Goal: Transaction & Acquisition: Obtain resource

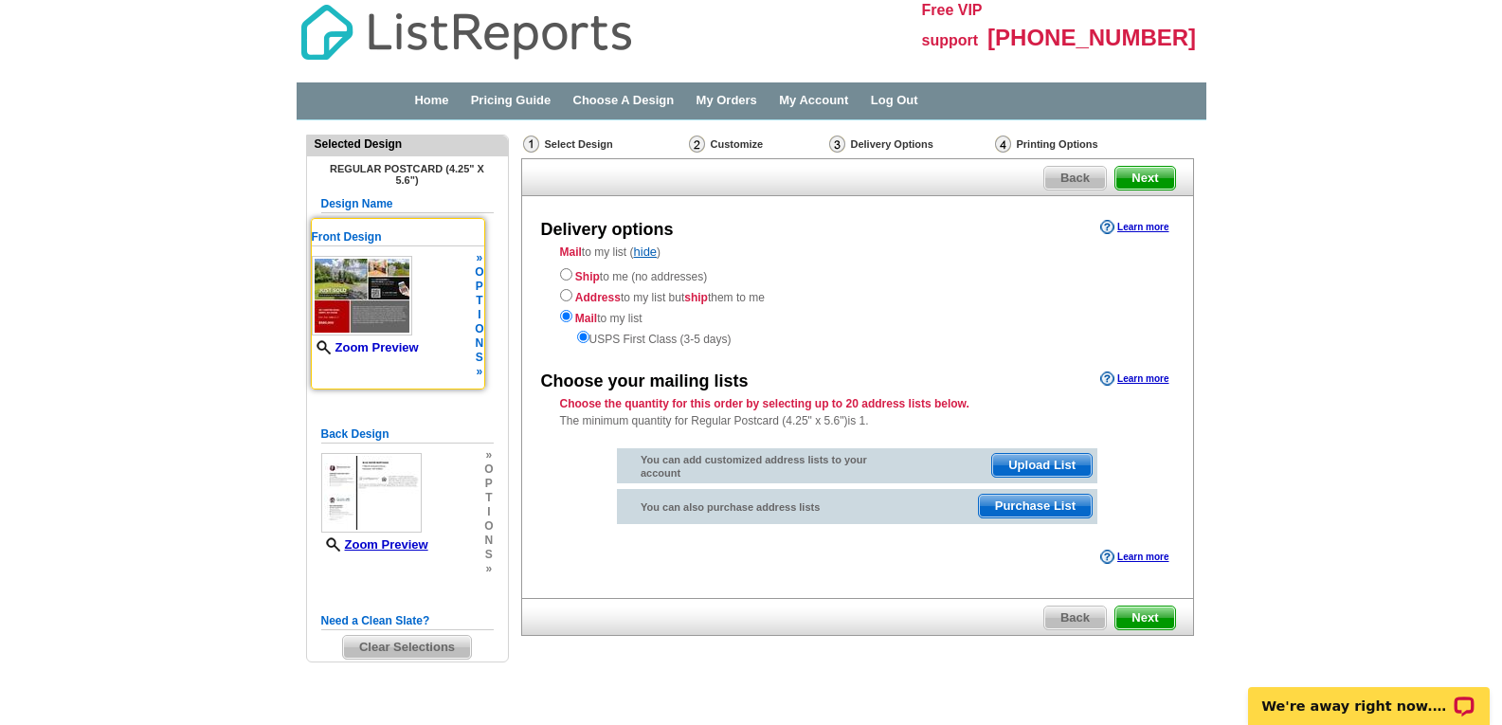
click at [402, 351] on link "Zoom Preview" at bounding box center [365, 347] width 107 height 14
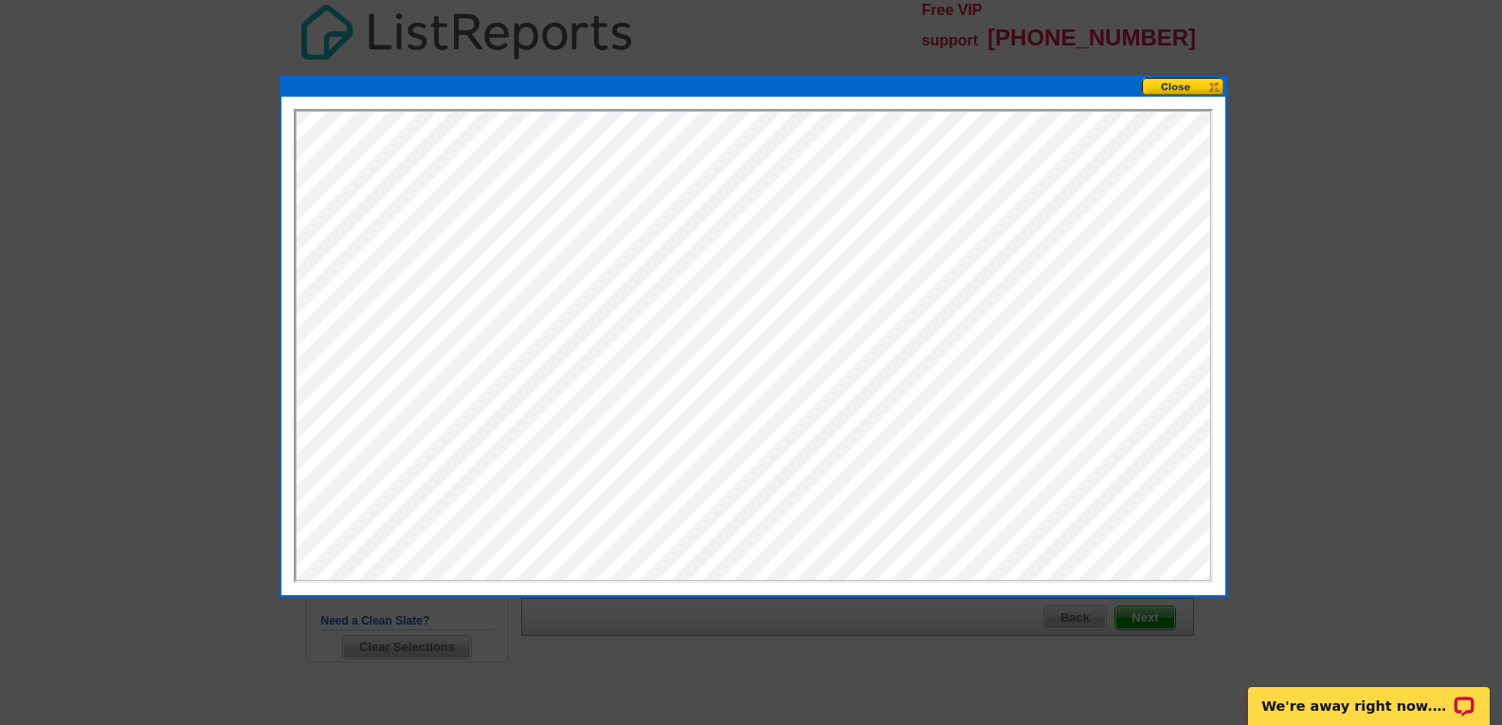
click at [1196, 84] on button at bounding box center [1183, 87] width 83 height 18
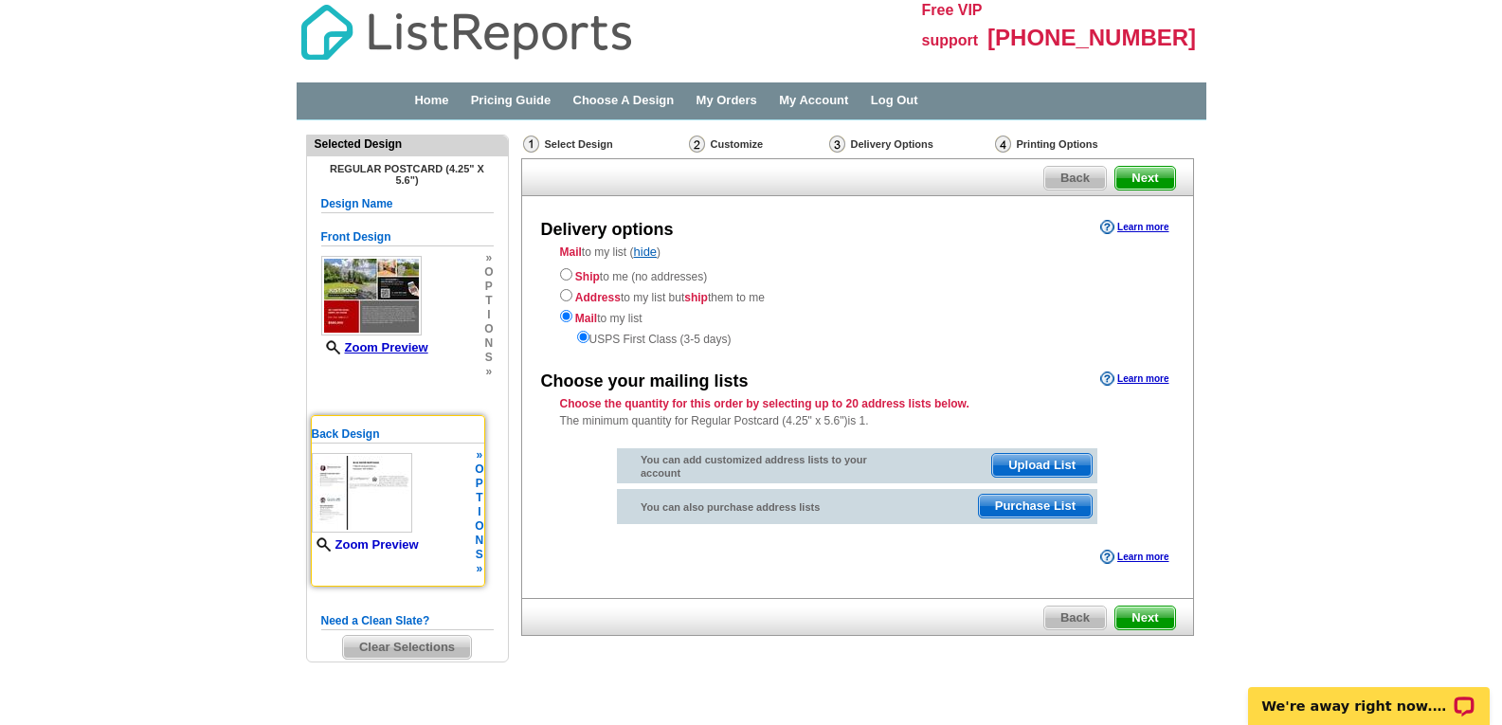
click at [414, 545] on link "Zoom Preview" at bounding box center [365, 544] width 107 height 14
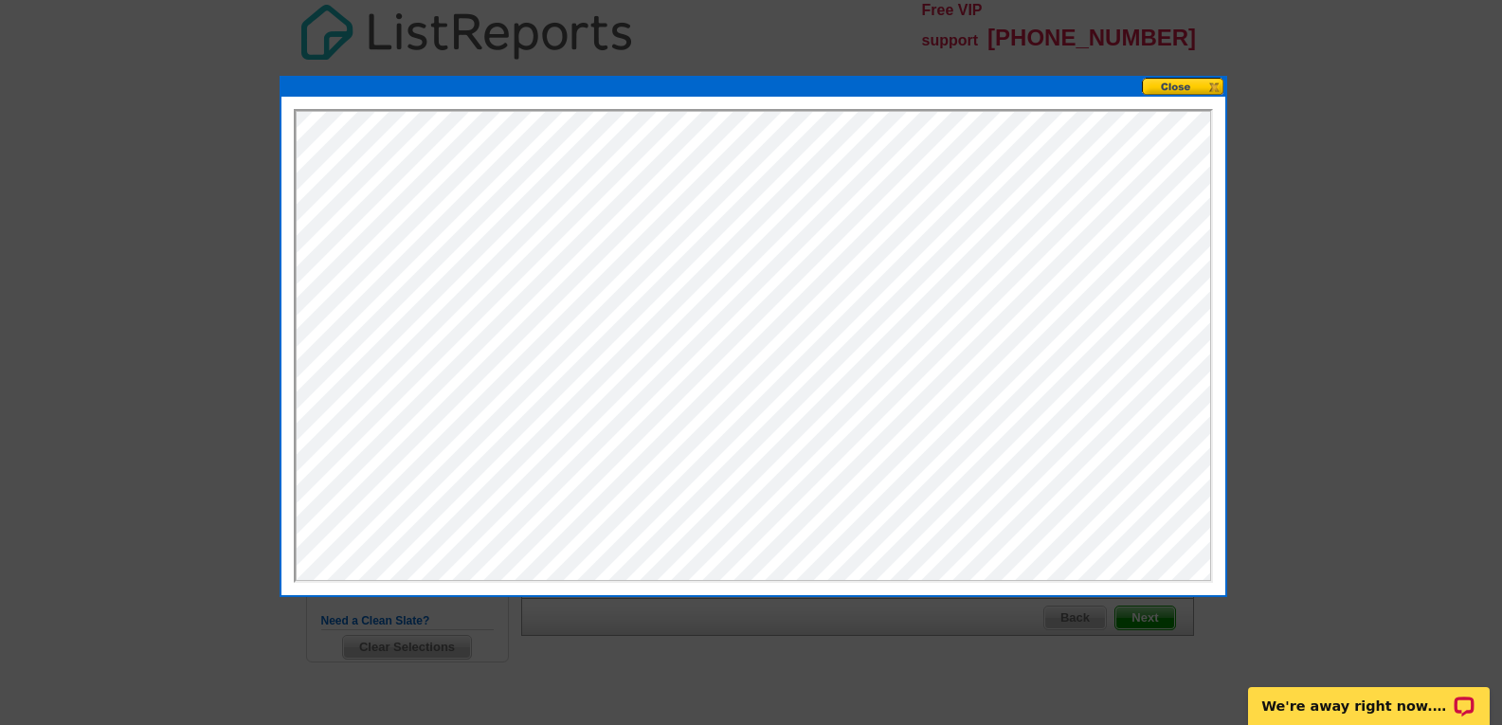
click at [1170, 87] on button at bounding box center [1183, 87] width 83 height 18
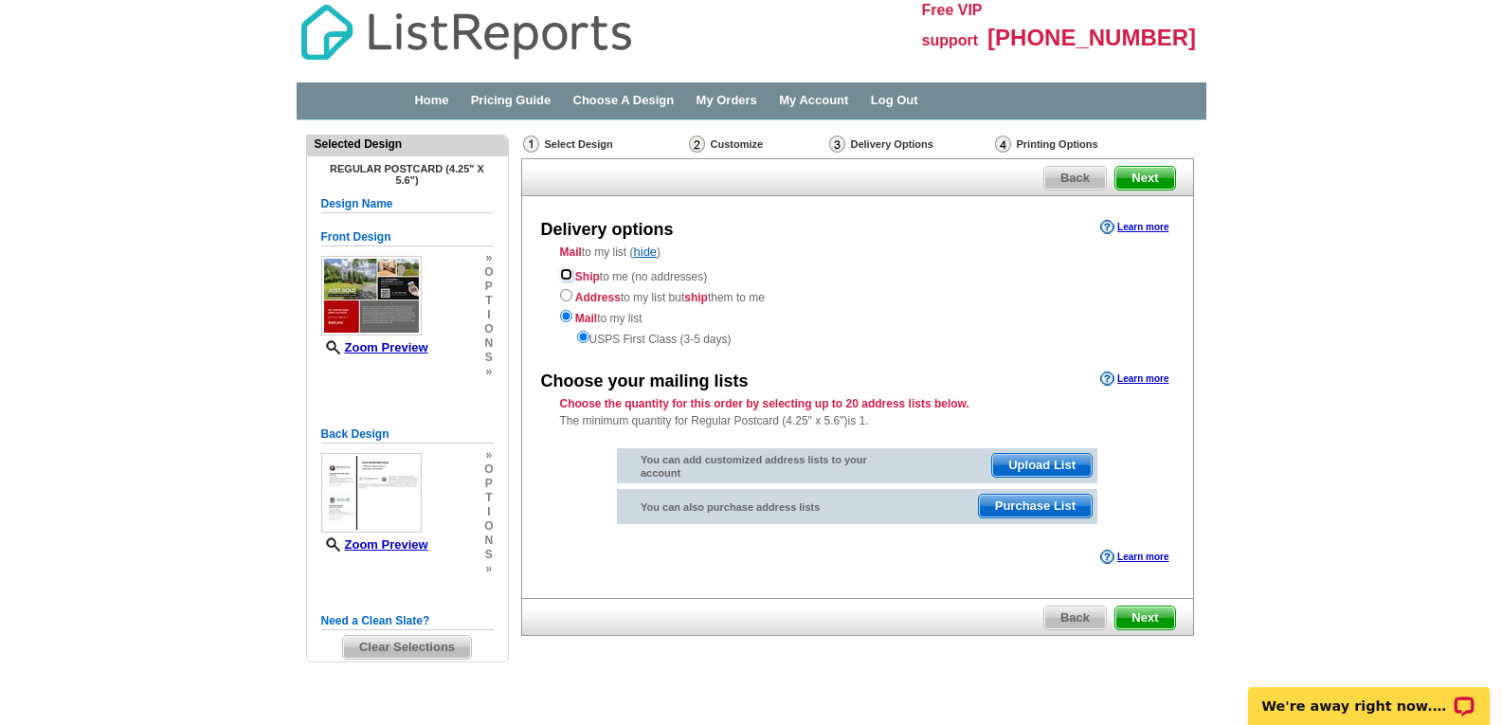
click at [569, 273] on input "radio" at bounding box center [566, 274] width 12 height 12
radio input "true"
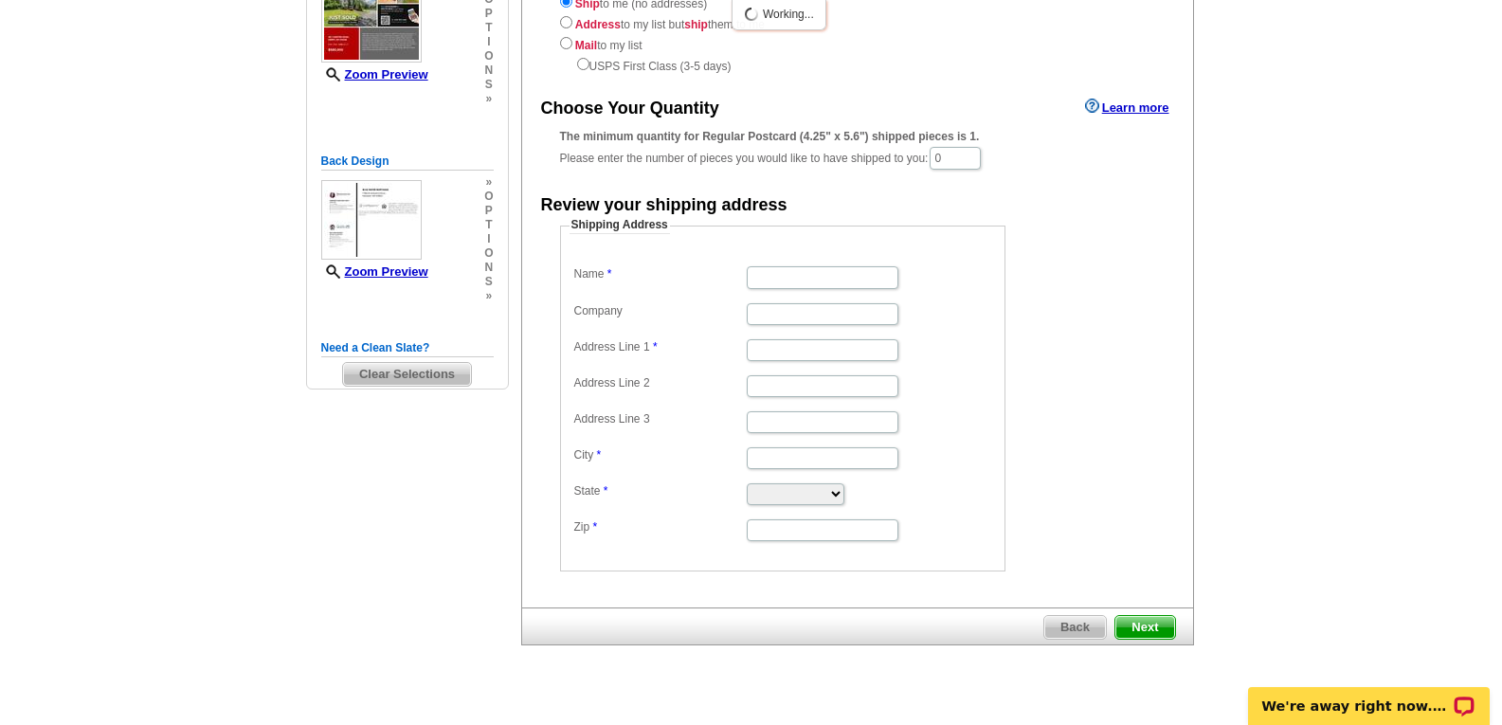
scroll to position [284, 0]
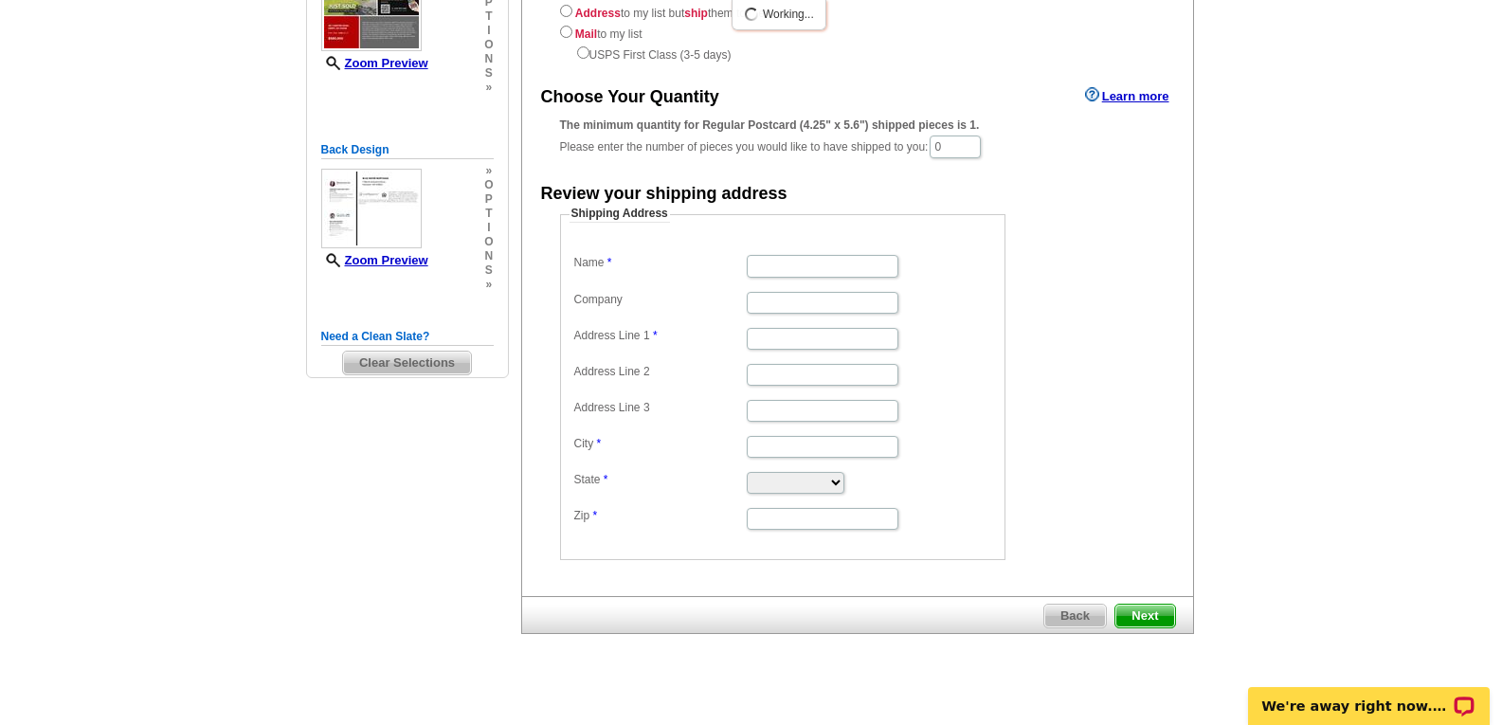
click at [1150, 608] on span "Next" at bounding box center [1145, 616] width 59 height 23
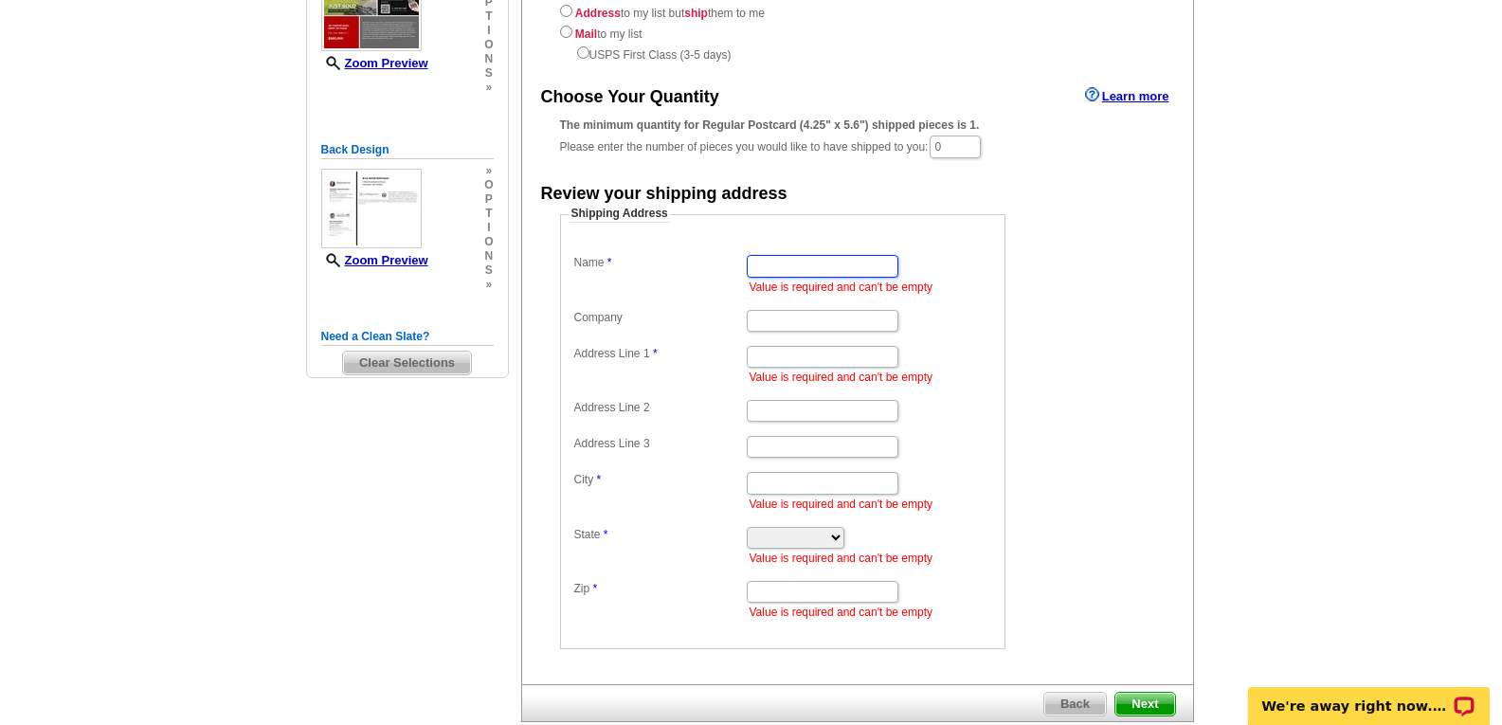
click at [858, 271] on input "Name" at bounding box center [823, 266] width 152 height 22
type input "[PERSON_NAME]"
click at [815, 324] on input "Company" at bounding box center [823, 321] width 152 height 22
type input "KW Metro"
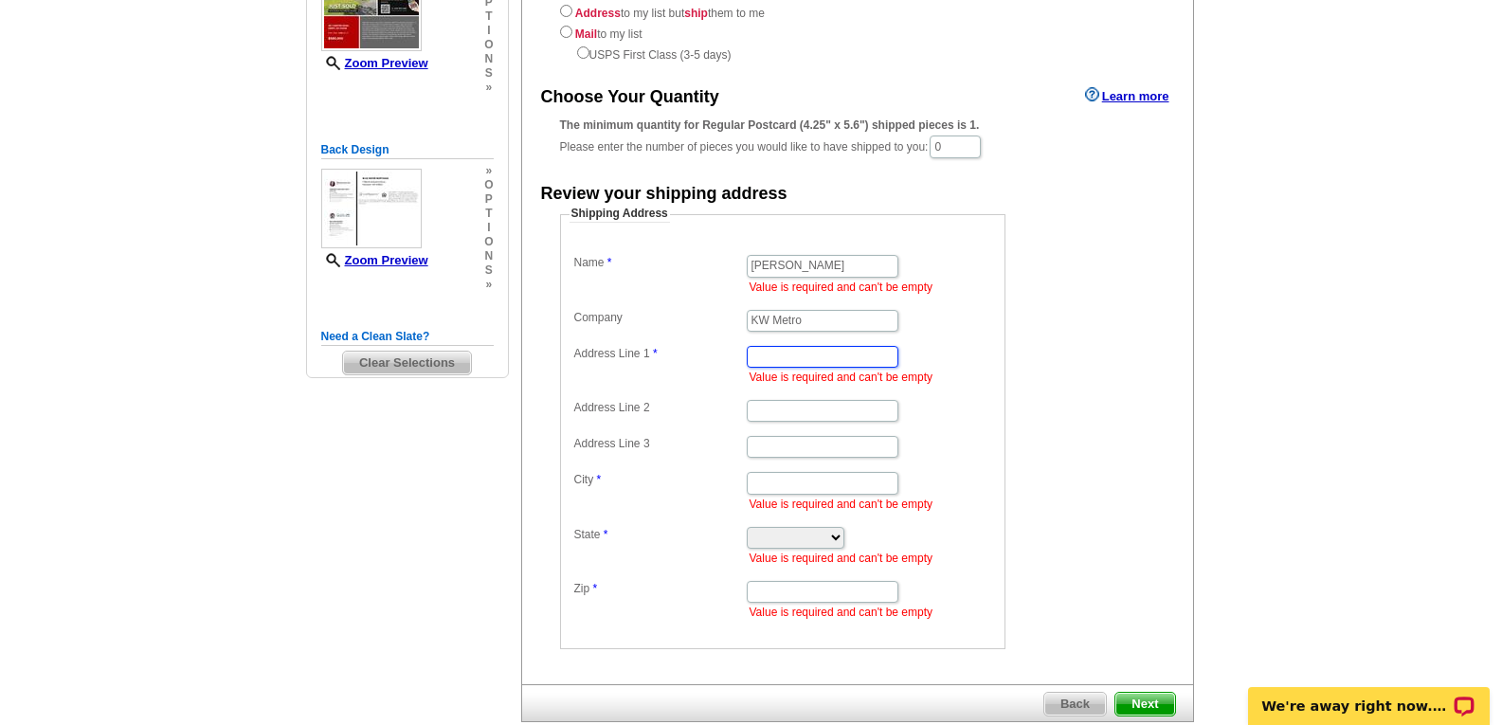
click at [799, 354] on input "Address Line 1" at bounding box center [823, 357] width 152 height 22
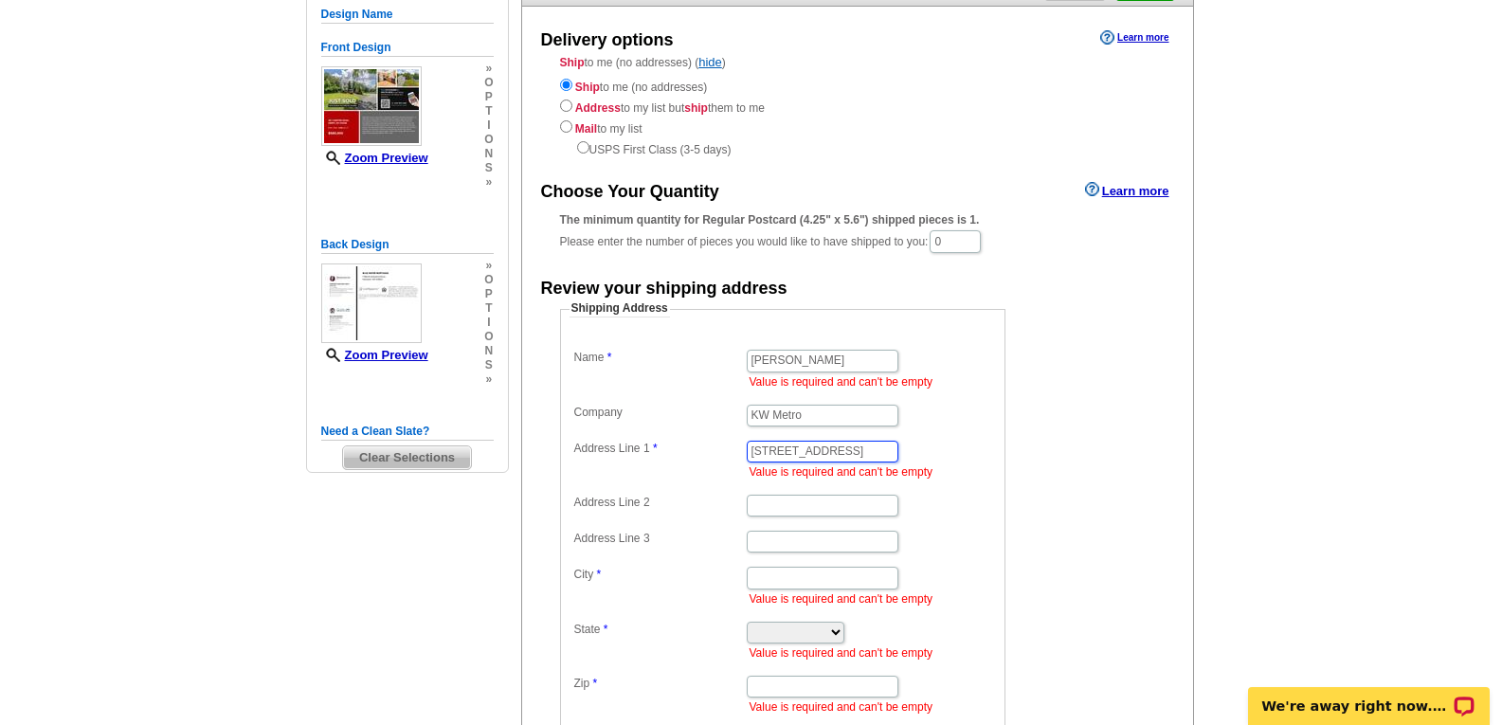
type input "6 Regency Rd"
click at [790, 501] on input "Address Line 2" at bounding box center [823, 506] width 152 height 22
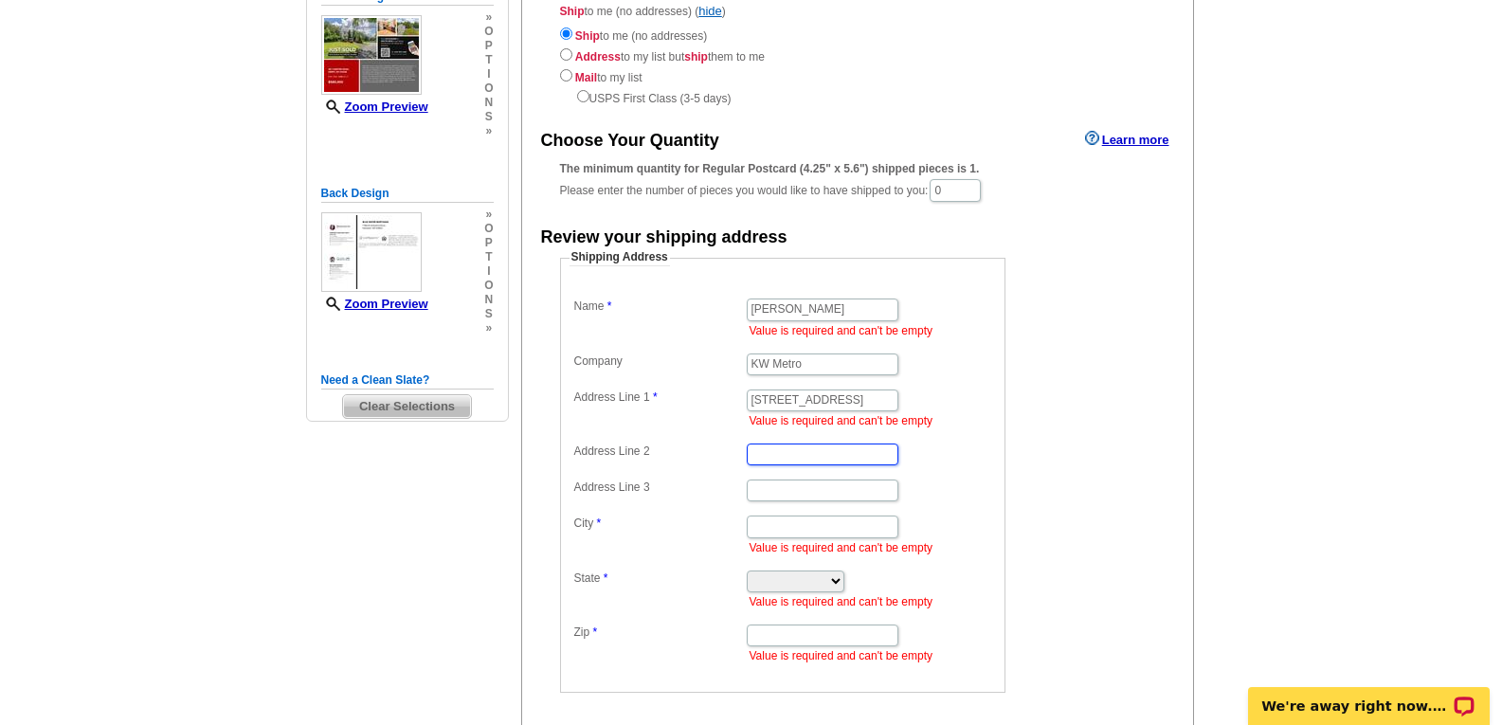
scroll to position [284, 0]
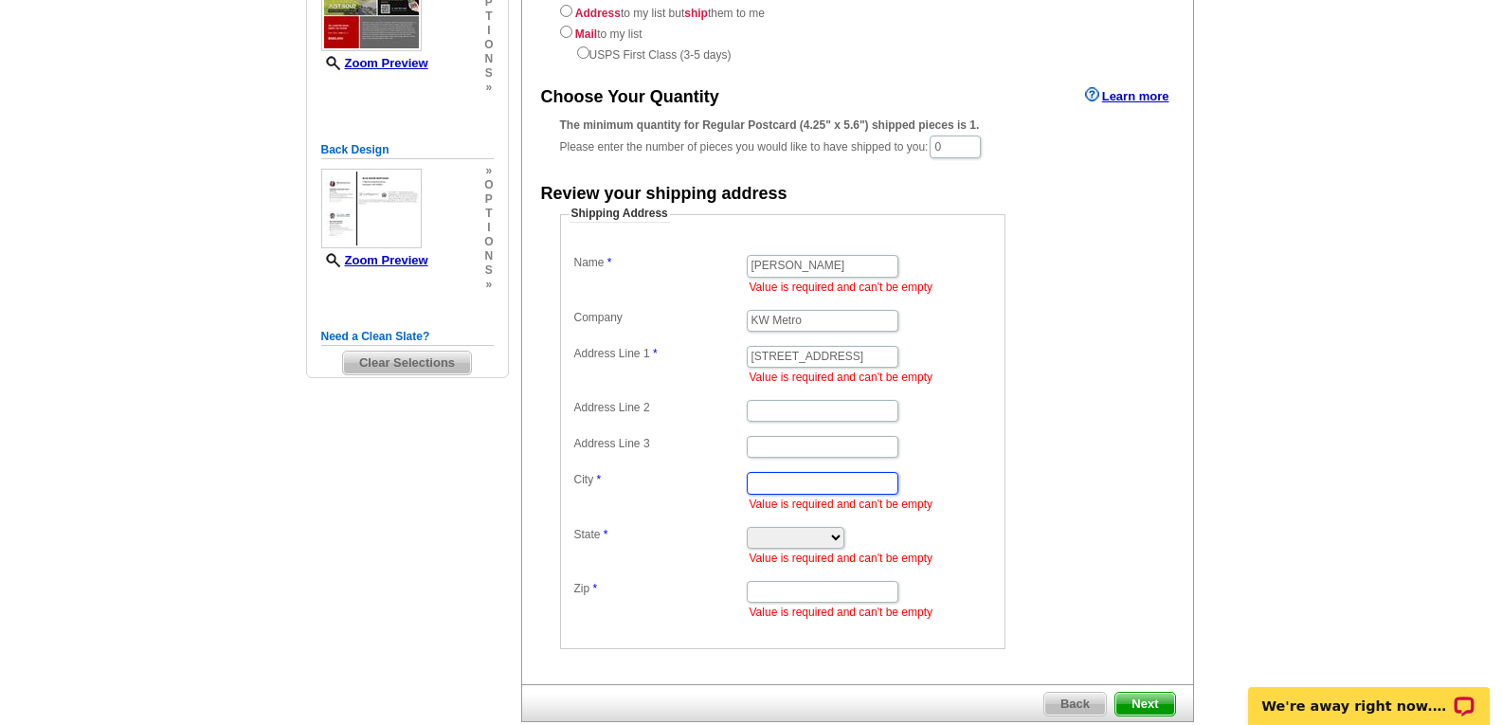
click at [796, 481] on input "City" at bounding box center [823, 483] width 152 height 22
type input "d"
type input "Derry"
click at [790, 540] on select "Alabama Alaska Arizona Arkansas California Colorado Connecticut District of Col…" at bounding box center [796, 538] width 98 height 22
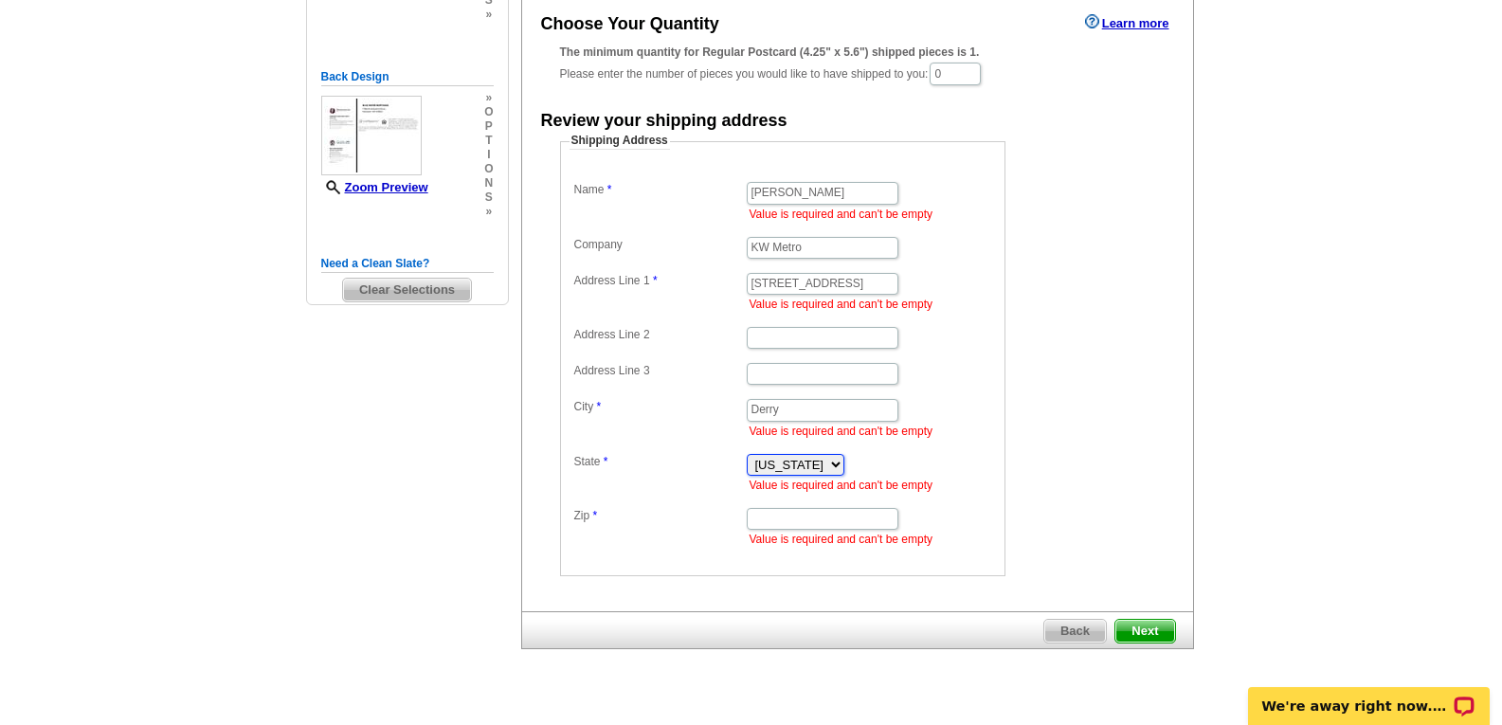
scroll to position [379, 0]
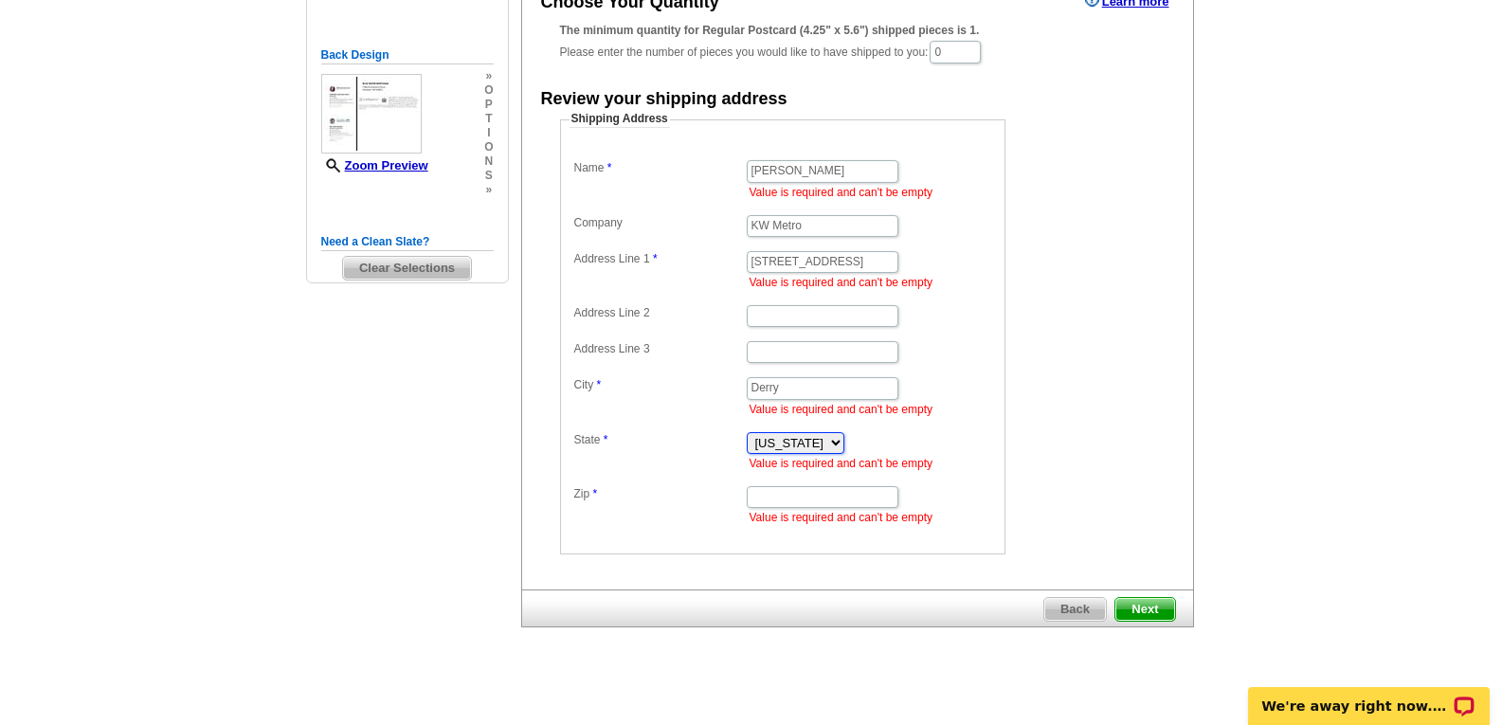
click at [805, 439] on select "Alabama Alaska Arizona Arkansas California Colorado Connecticut District of Col…" at bounding box center [796, 443] width 98 height 22
select select "NH"
click at [747, 432] on select "Alabama Alaska Arizona Arkansas California Colorado Connecticut District of Col…" at bounding box center [796, 443] width 98 height 22
click at [832, 504] on input "Zip" at bounding box center [823, 497] width 152 height 22
type input "03038"
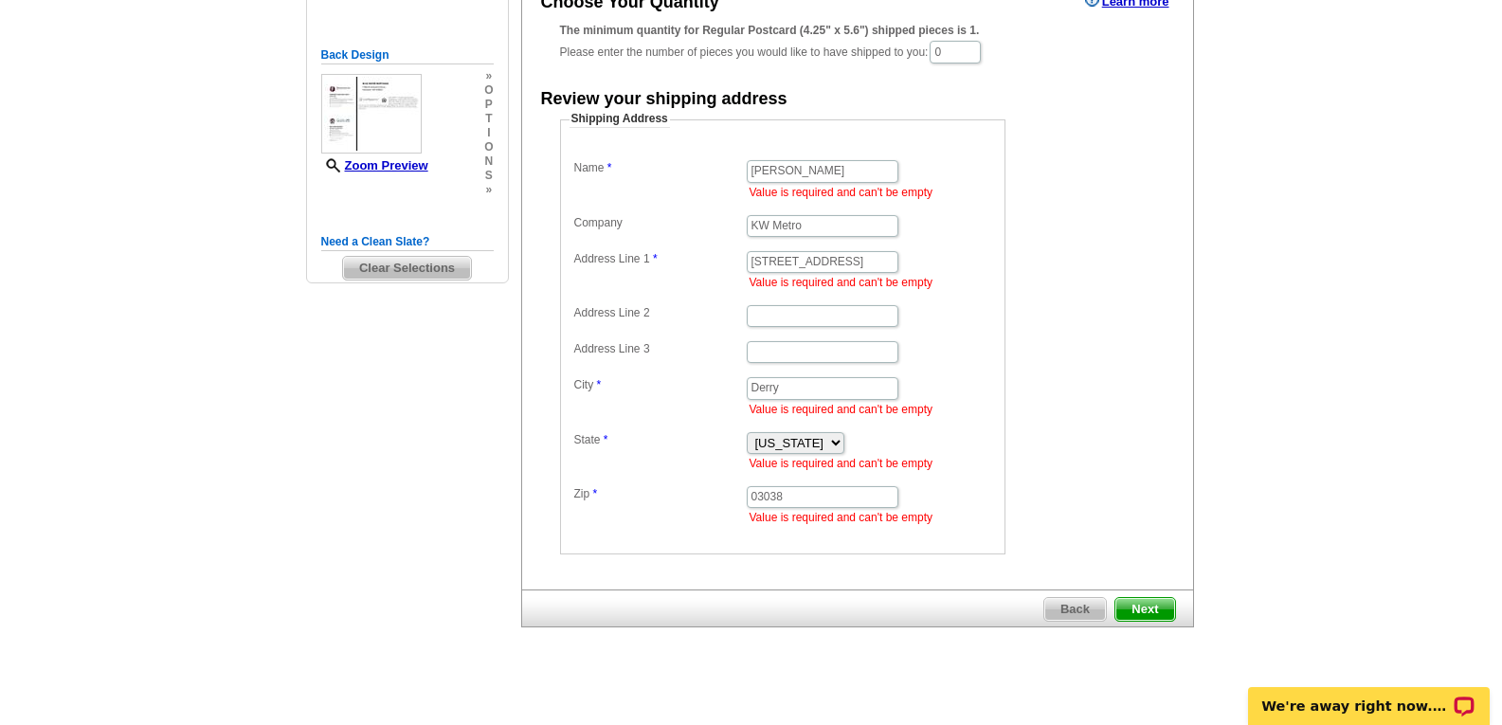
click at [1158, 608] on span "Next" at bounding box center [1145, 609] width 59 height 23
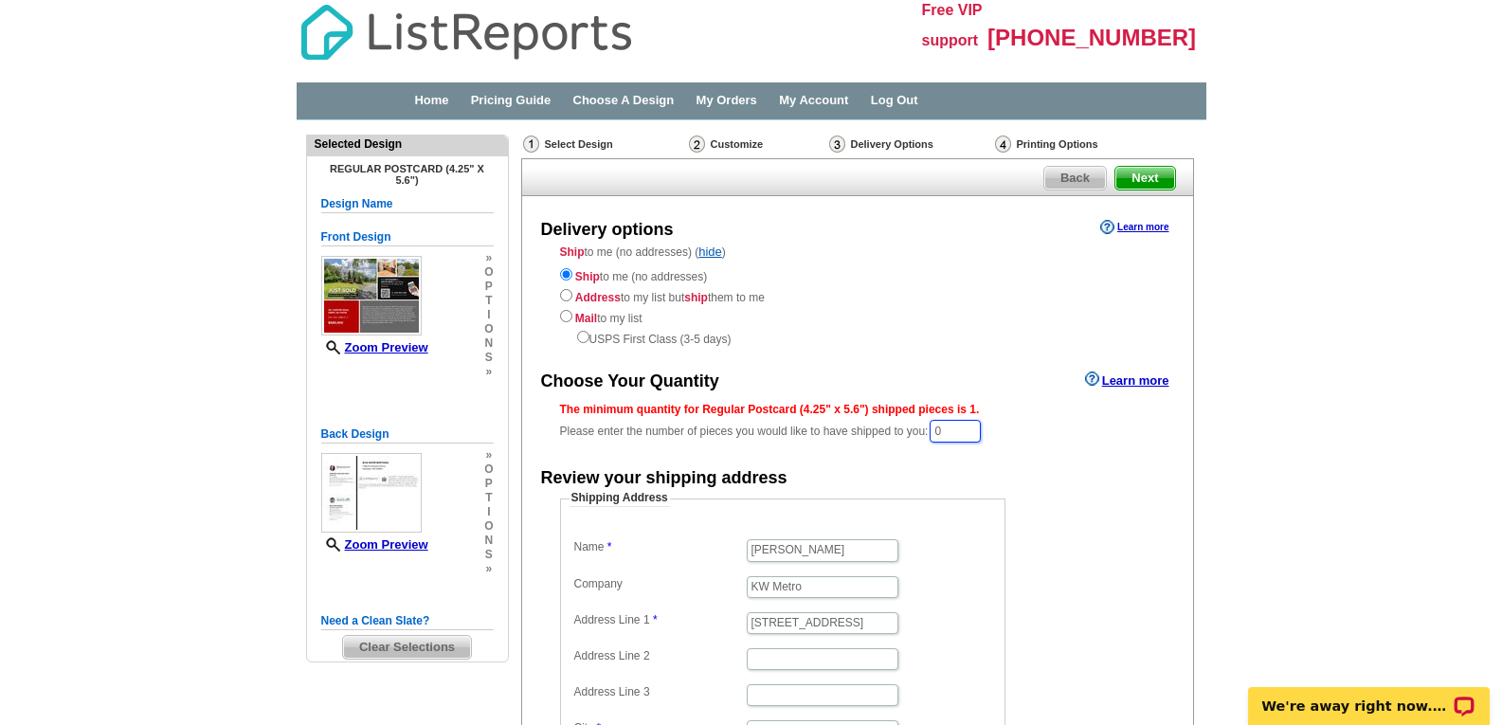
drag, startPoint x: 972, startPoint y: 434, endPoint x: 945, endPoint y: 421, distance: 30.5
click at [945, 421] on input "0" at bounding box center [955, 431] width 51 height 23
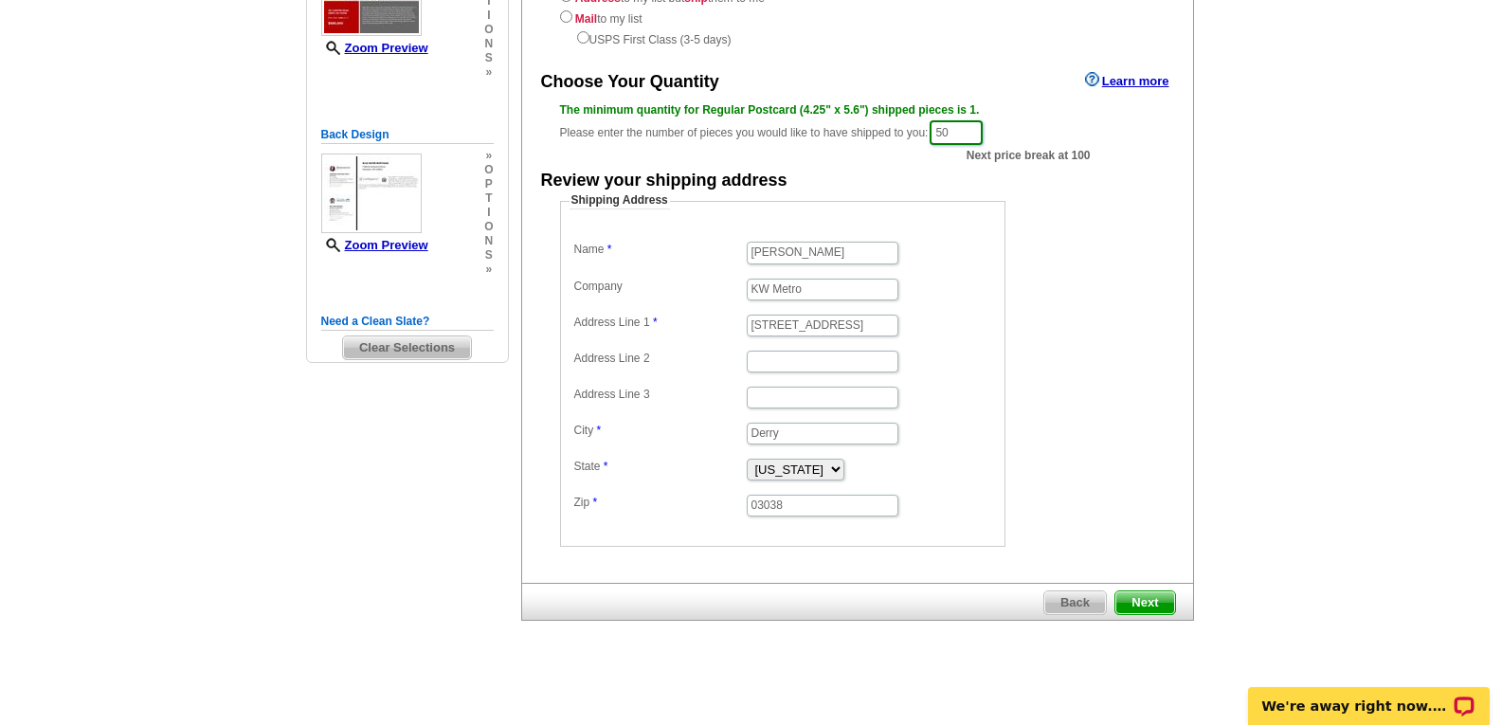
scroll to position [307, 0]
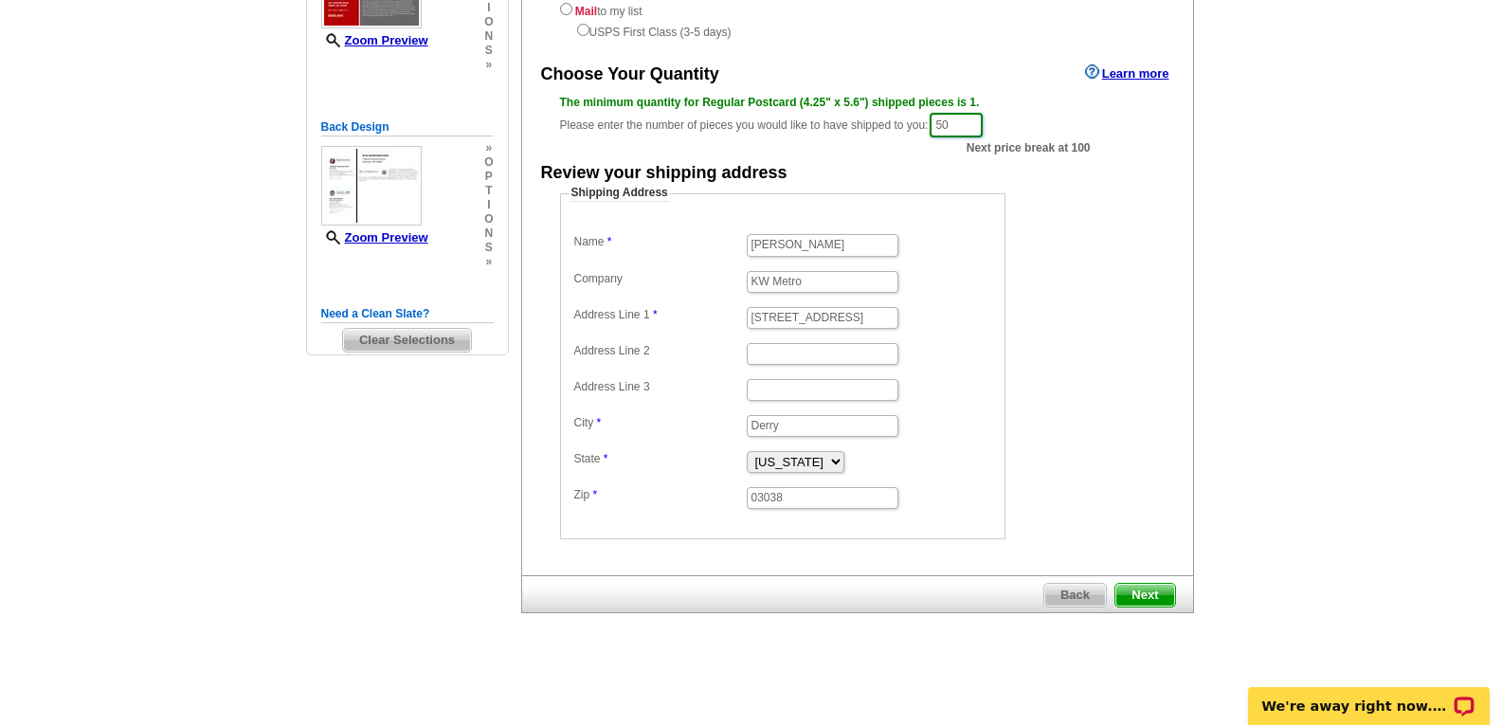
type input "5"
type input "100"
click at [1152, 584] on span "Next" at bounding box center [1145, 595] width 59 height 23
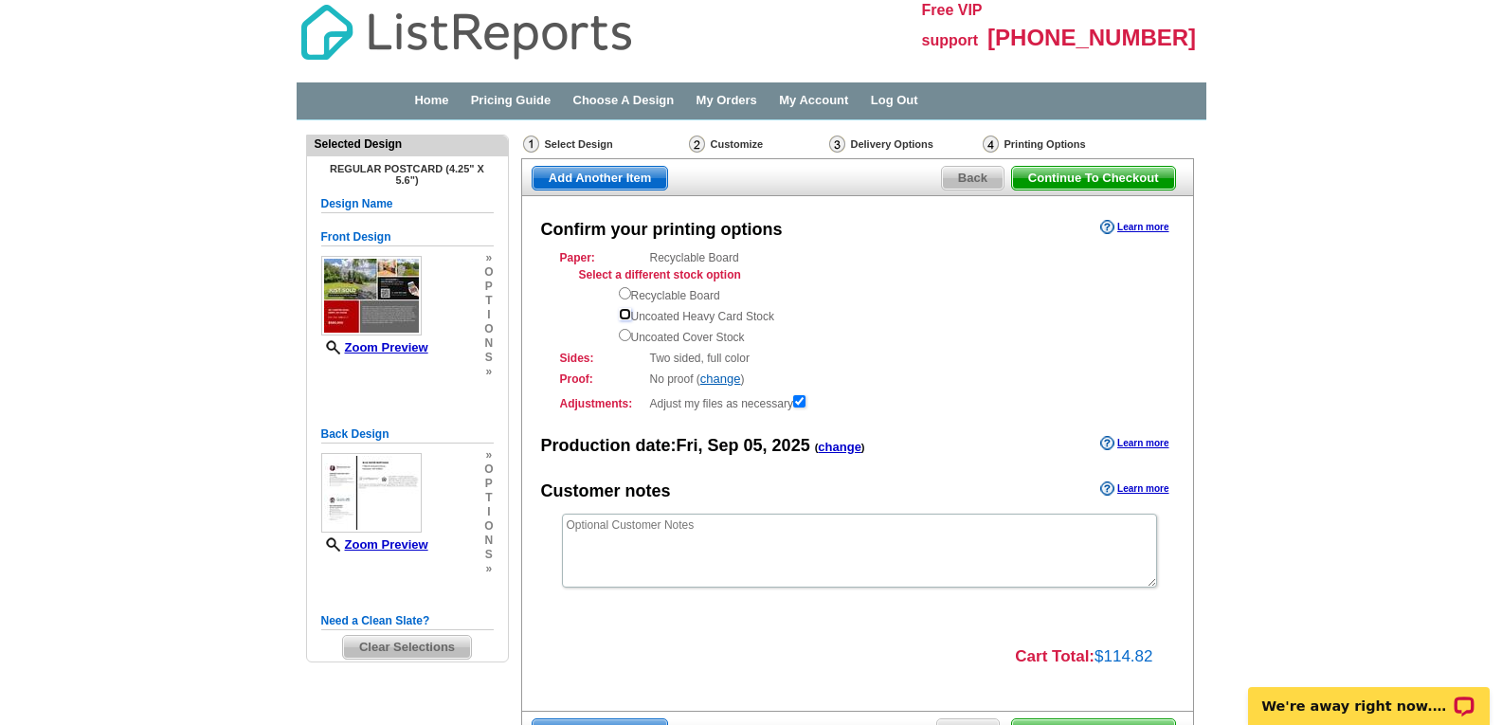
click at [624, 312] on input "radio" at bounding box center [625, 314] width 12 height 12
radio input "true"
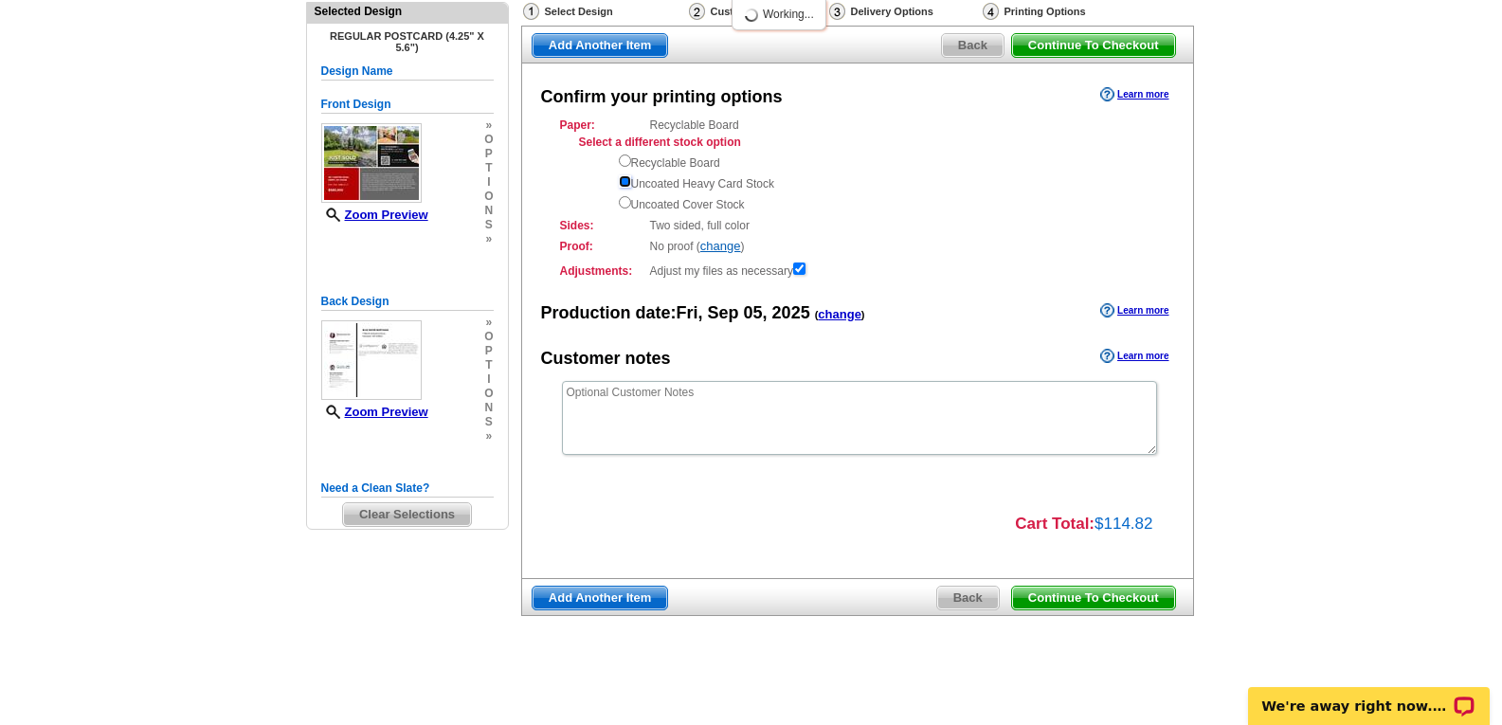
scroll to position [136, 0]
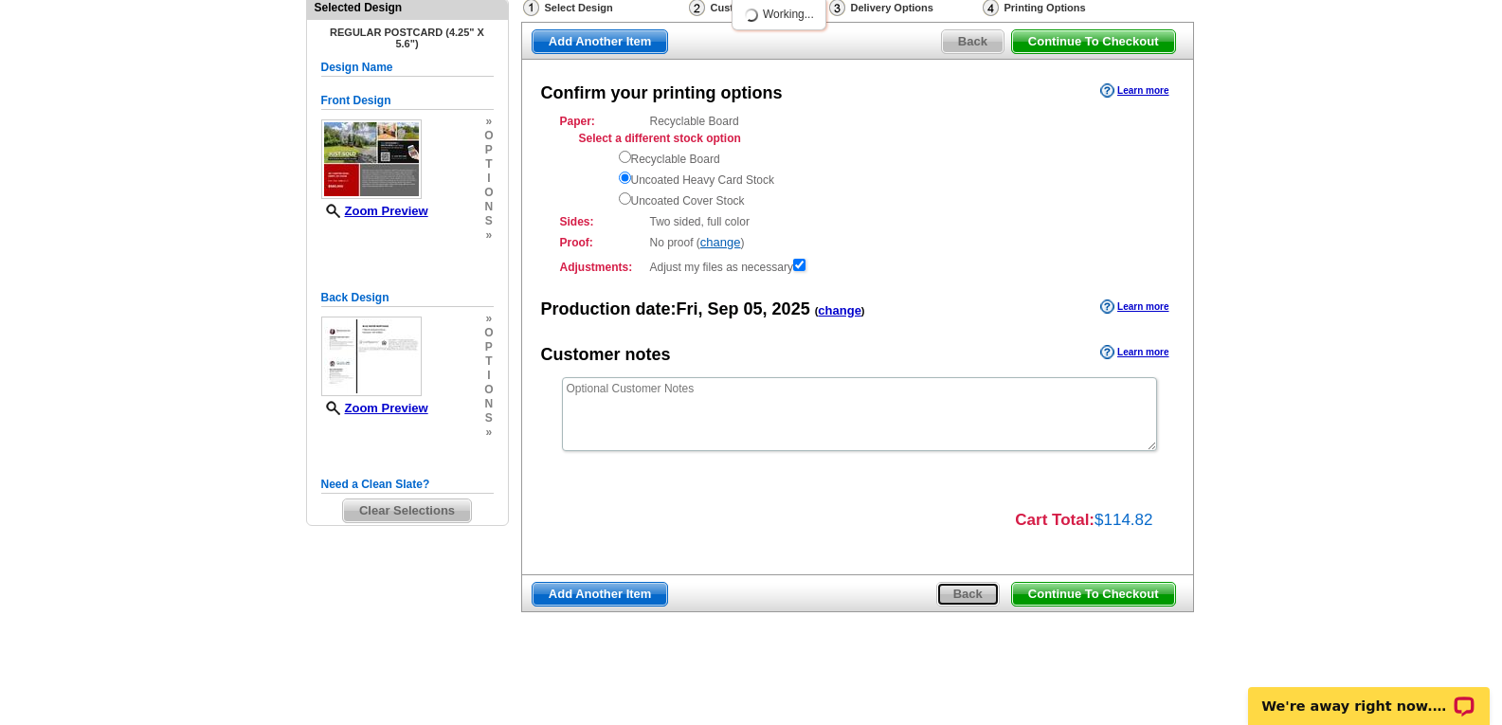
click at [970, 603] on span "Back" at bounding box center [968, 594] width 62 height 23
click at [987, 590] on span "Back" at bounding box center [968, 594] width 62 height 23
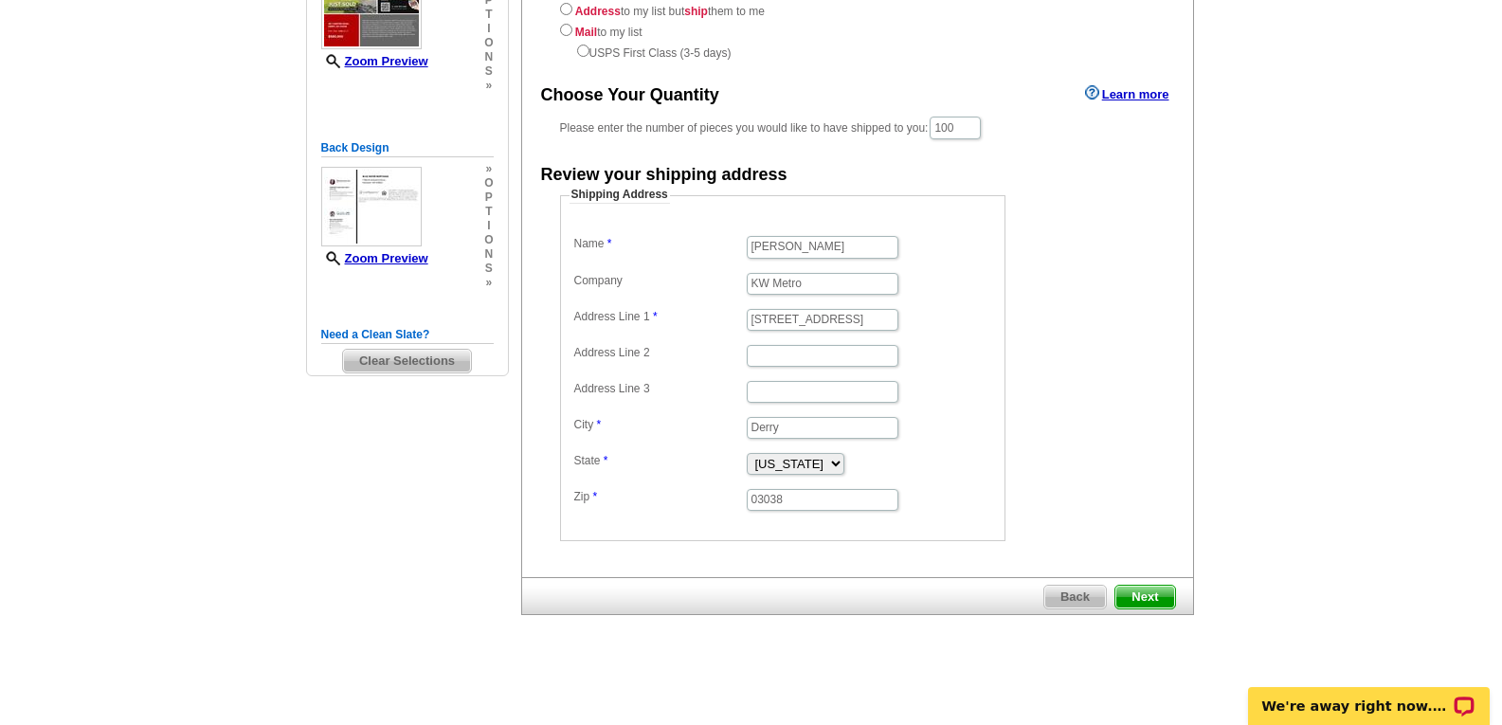
scroll to position [288, 0]
click at [1076, 601] on span "Back" at bounding box center [1075, 595] width 62 height 23
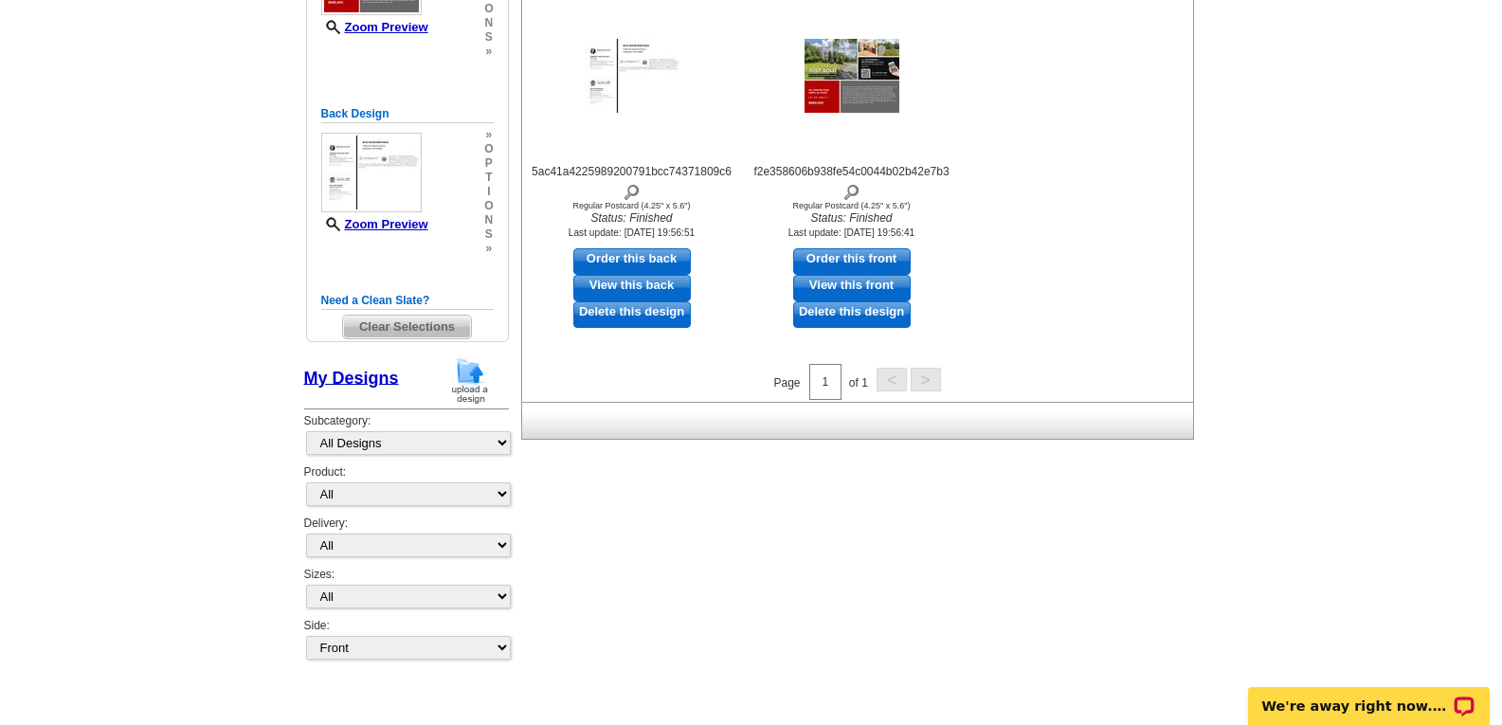
scroll to position [11, 0]
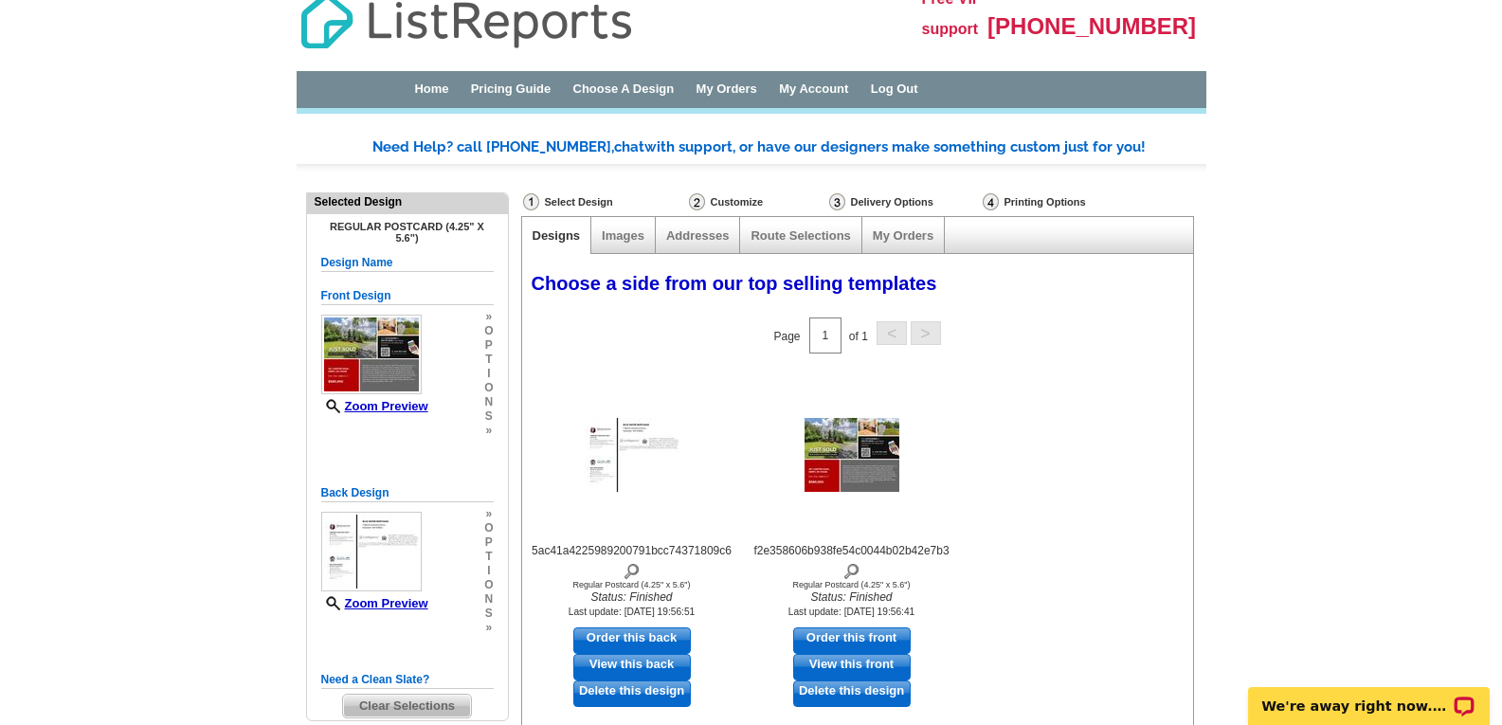
click at [905, 202] on div "Delivery Options" at bounding box center [904, 204] width 154 height 24
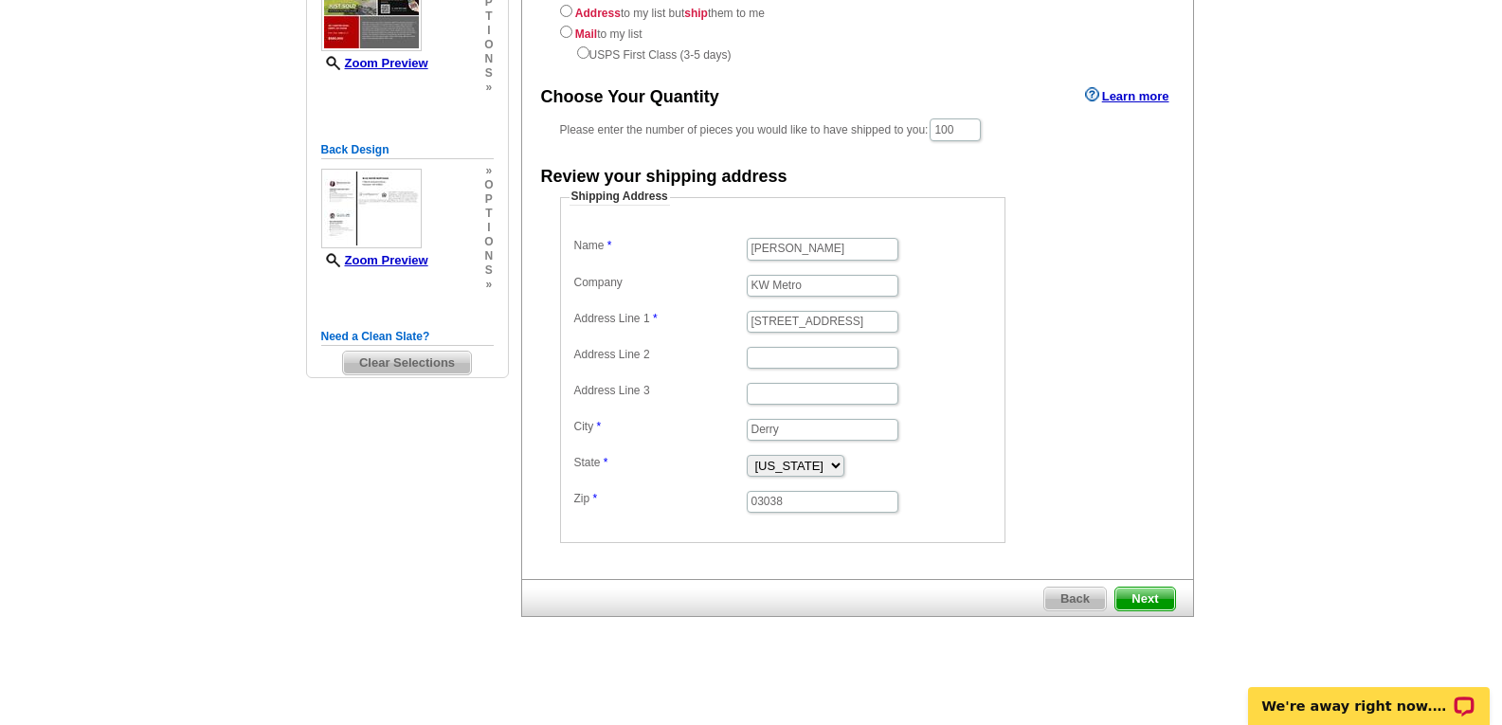
scroll to position [190, 0]
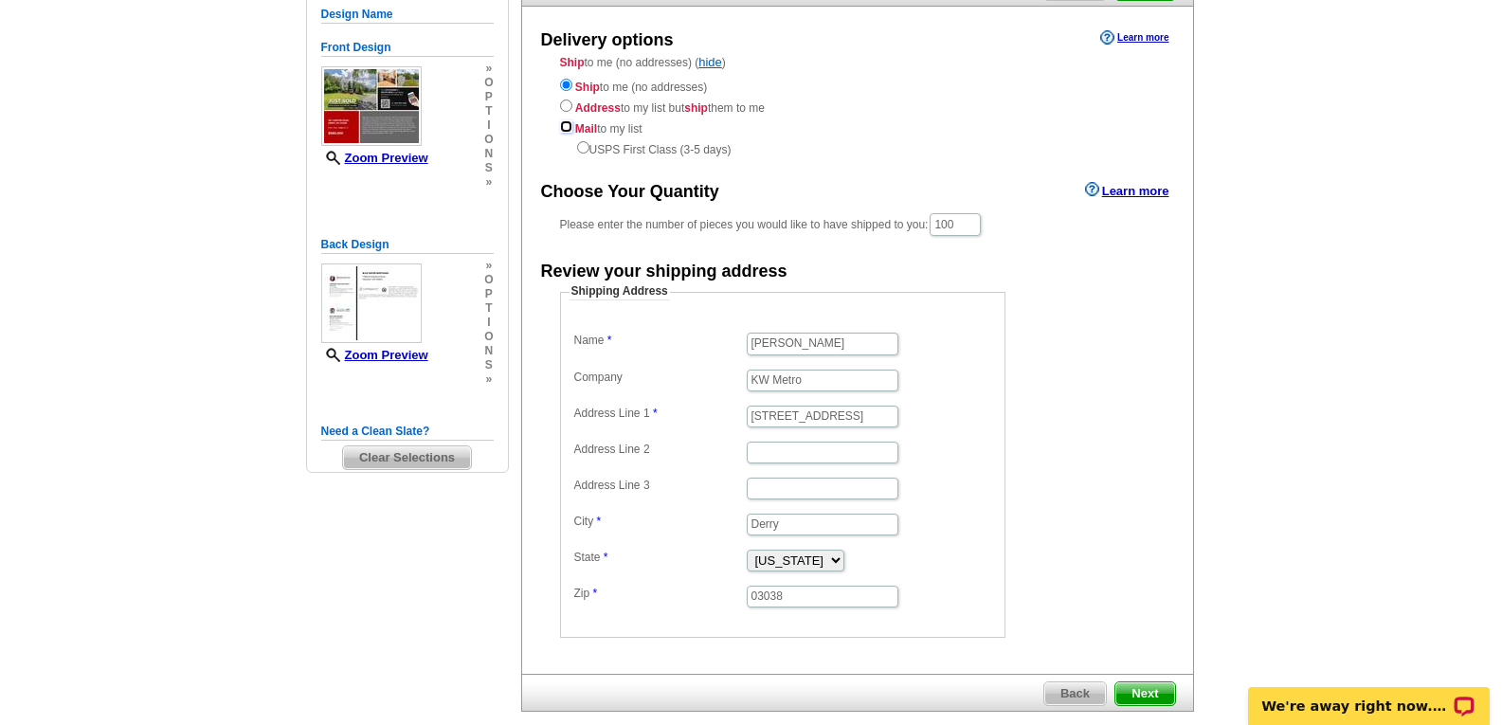
click at [567, 128] on input "radio" at bounding box center [566, 126] width 12 height 12
radio input "true"
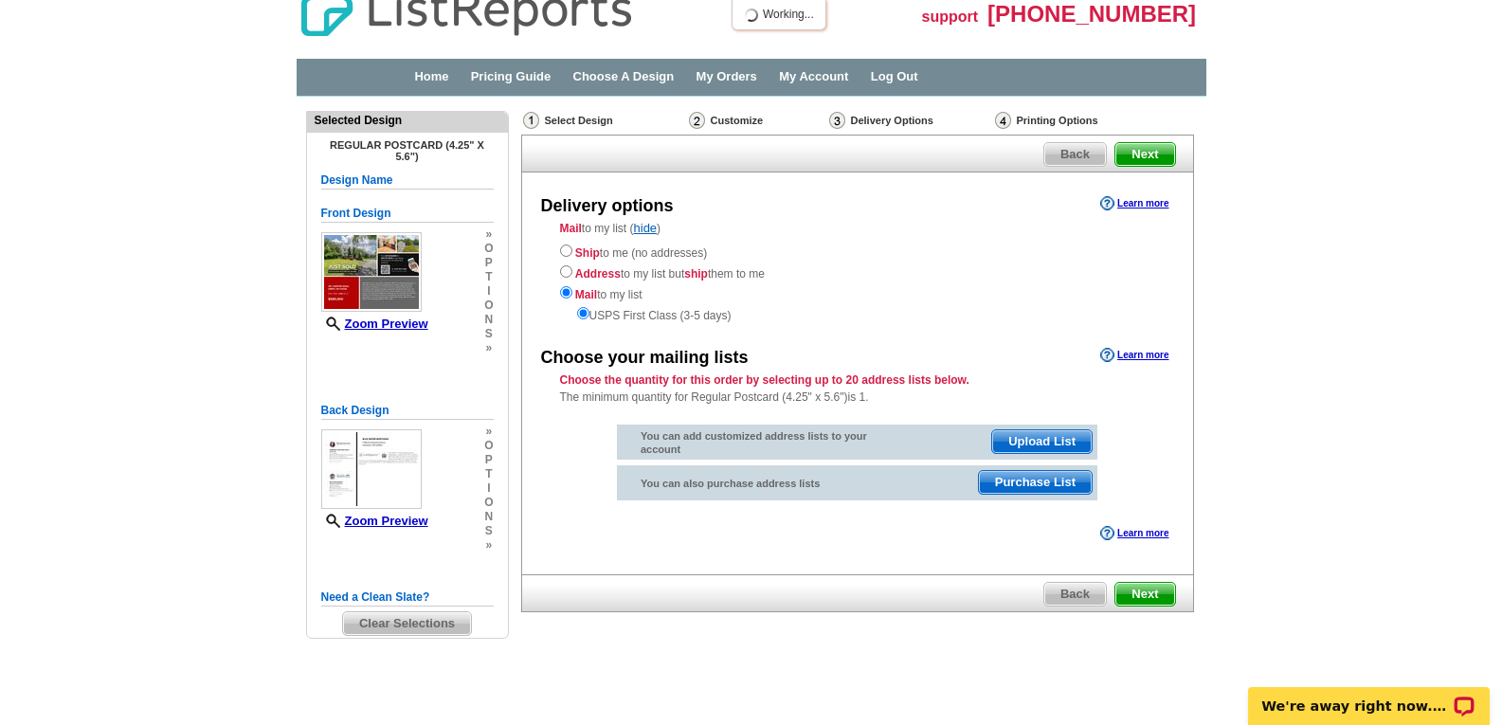
scroll to position [24, 0]
click at [1012, 489] on span "Purchase List" at bounding box center [1035, 482] width 113 height 23
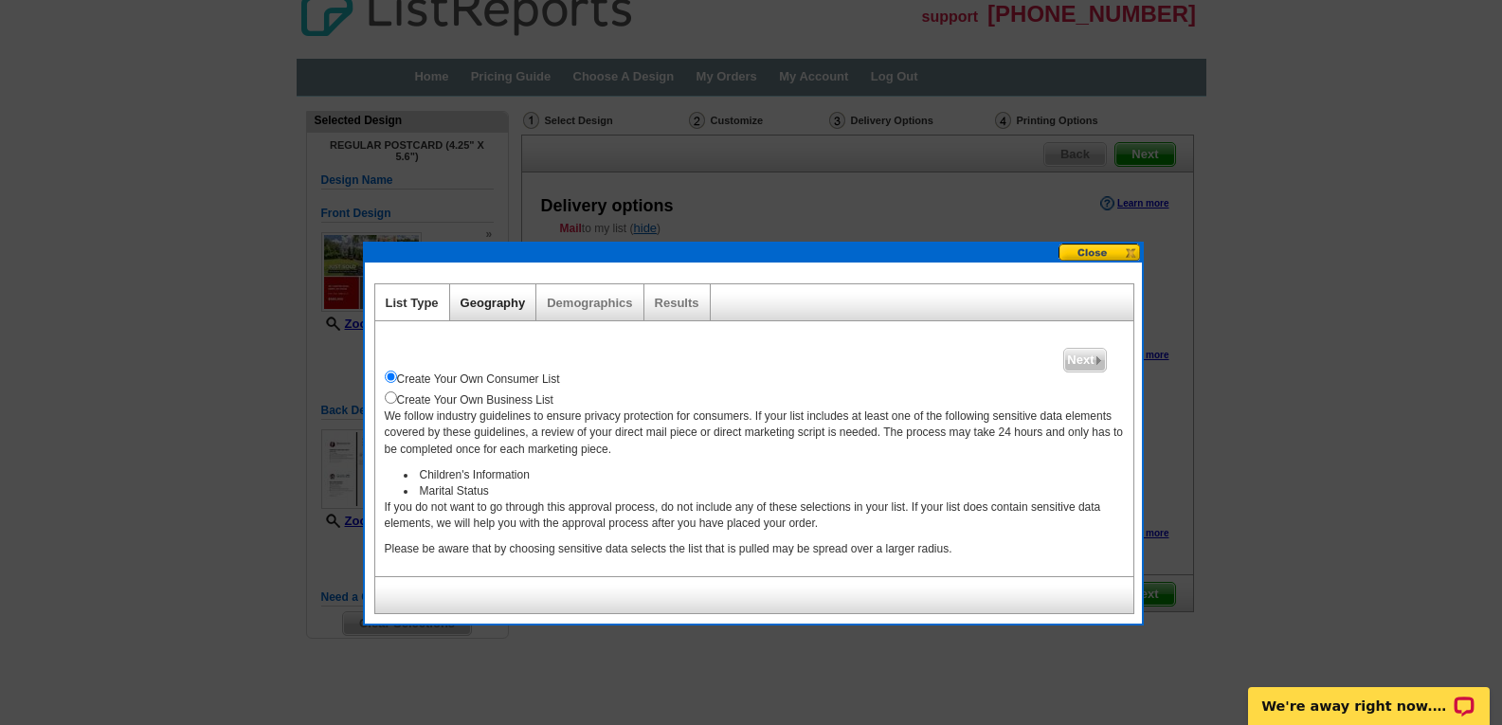
click at [499, 306] on link "Geography" at bounding box center [493, 303] width 65 height 14
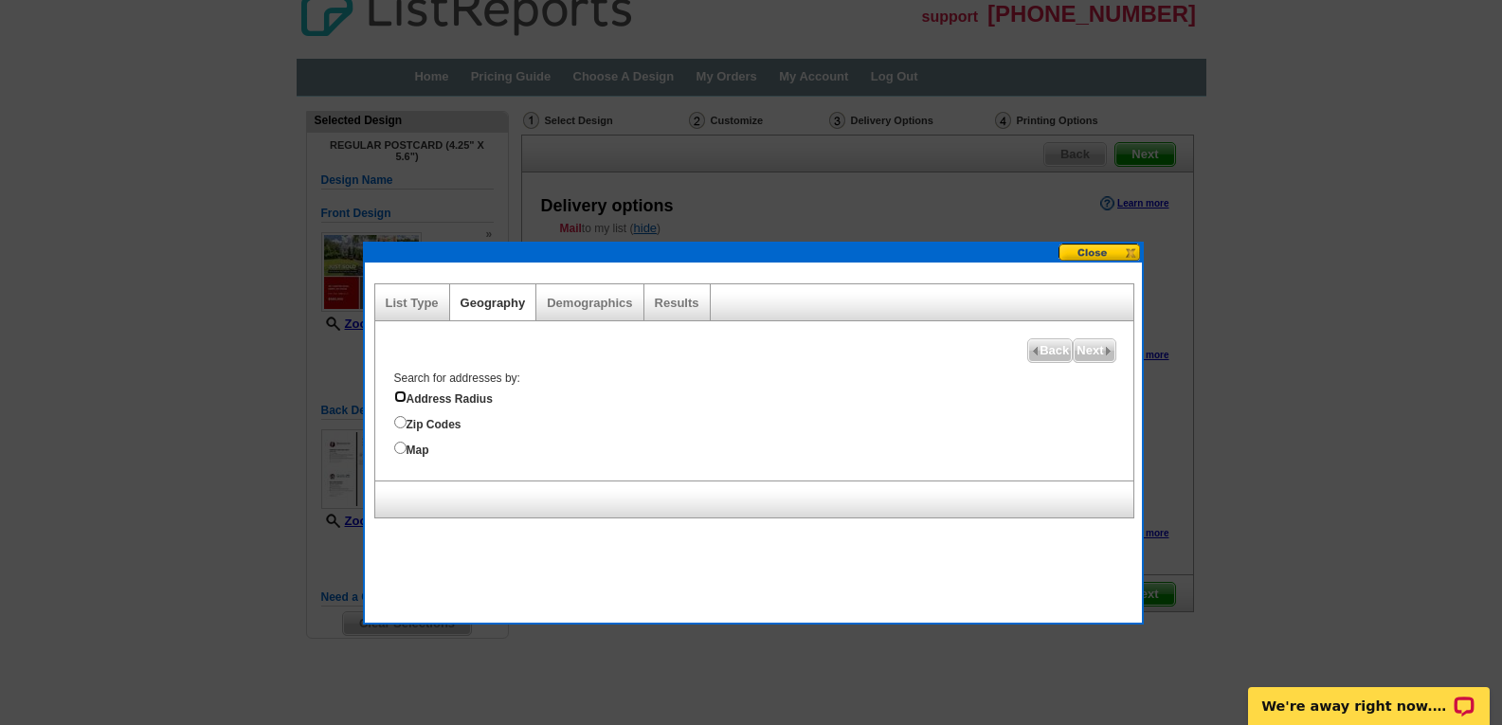
click at [404, 391] on input "Address Radius" at bounding box center [400, 396] width 12 height 12
radio input "true"
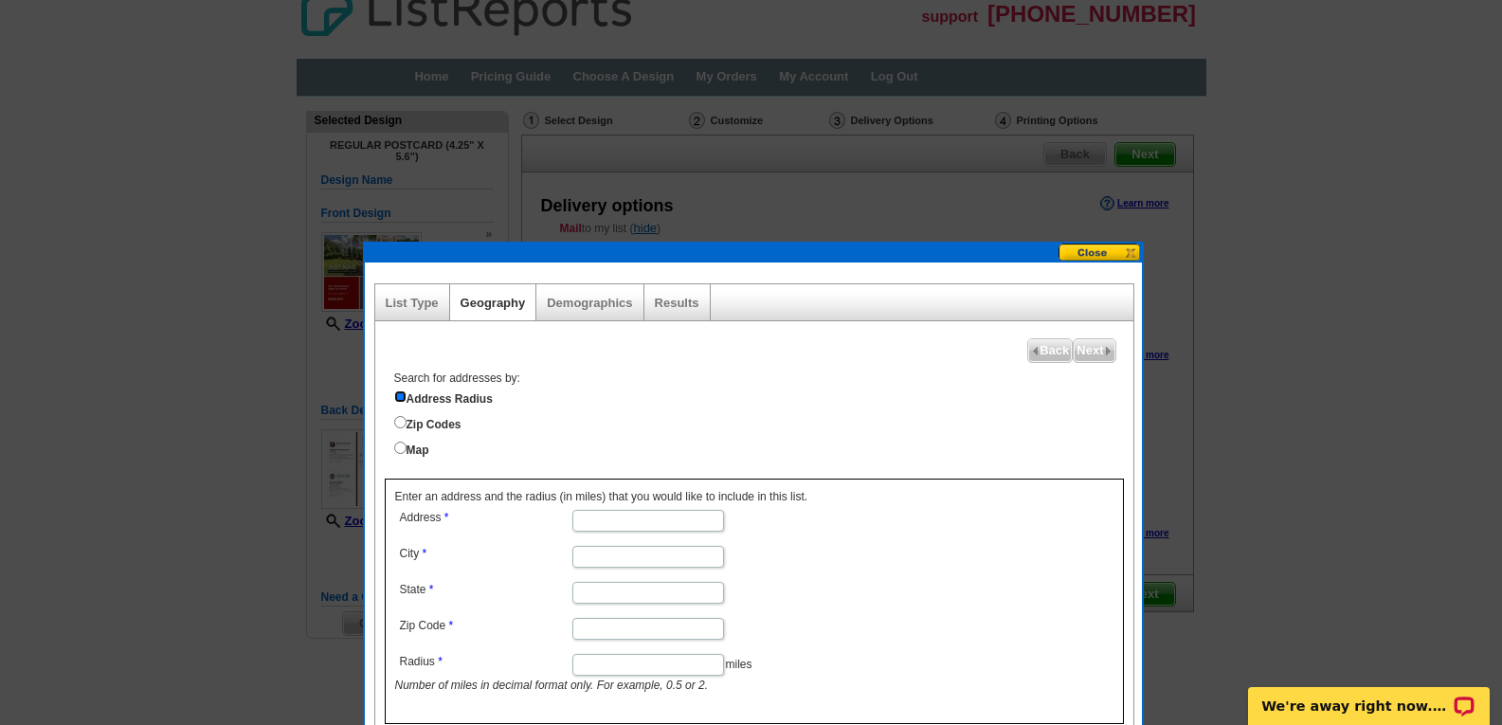
scroll to position [98, 0]
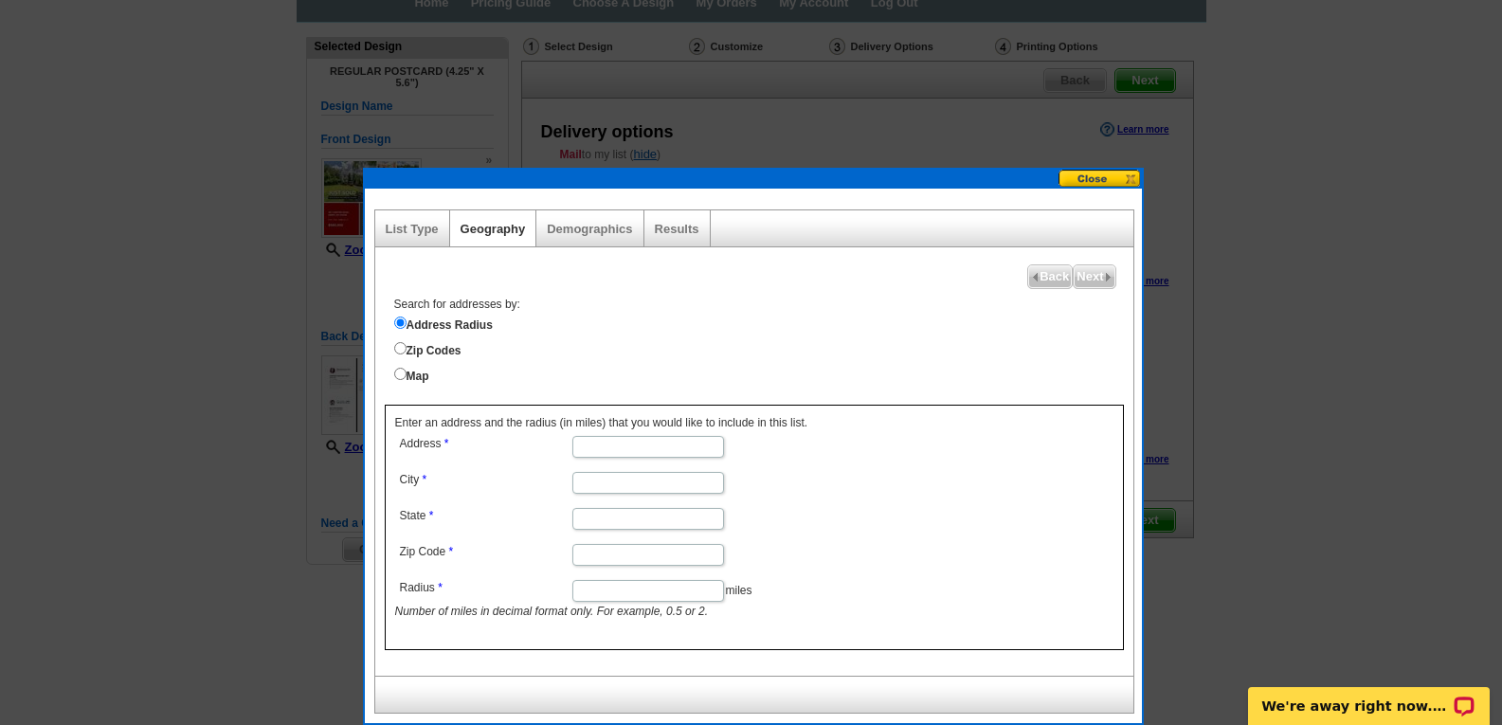
click at [600, 441] on input "Address" at bounding box center [648, 447] width 152 height 22
type input "[STREET_ADDRESS][PERSON_NAME]"
click at [597, 485] on input "City" at bounding box center [648, 483] width 152 height 22
type input "Derry"
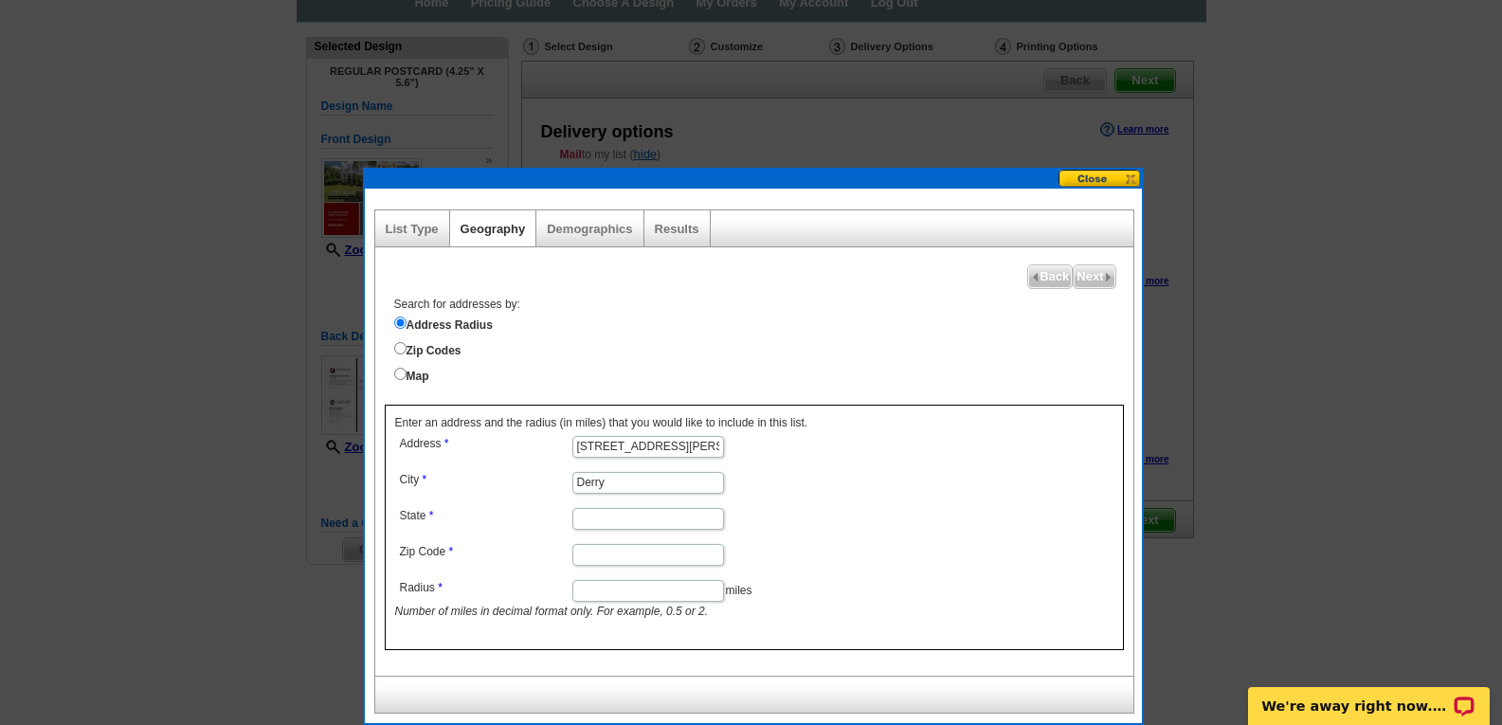
click at [623, 525] on input "State" at bounding box center [648, 519] width 152 height 22
type input "NH"
click at [608, 560] on input "Zip Code" at bounding box center [648, 555] width 152 height 22
type input "03035"
click at [600, 590] on input "Radius" at bounding box center [648, 591] width 152 height 22
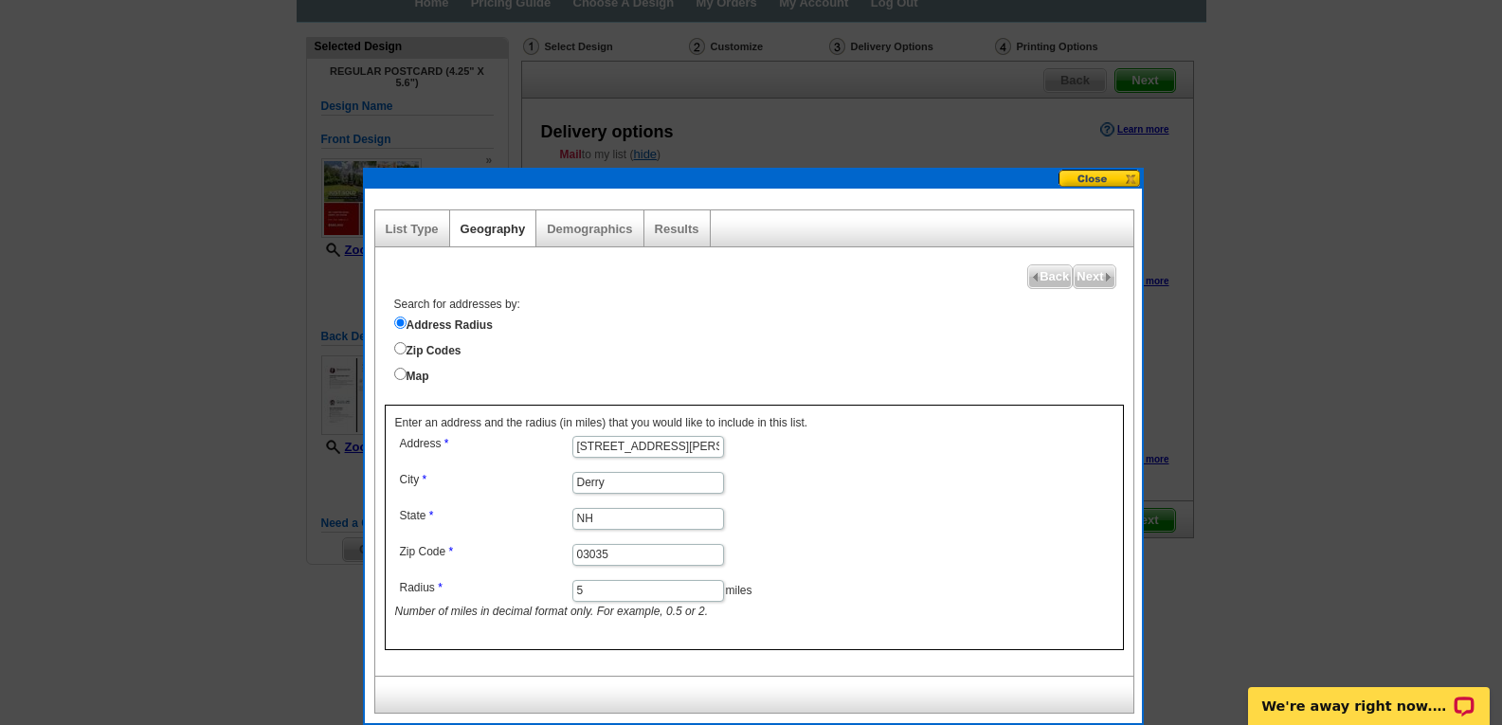
type input "5"
click at [857, 525] on dd "NH" at bounding box center [647, 517] width 504 height 28
click at [1070, 360] on div "Search for addresses by: Address Radius Zip Codes Map" at bounding box center [759, 341] width 749 height 89
click at [1091, 280] on span "Next" at bounding box center [1094, 276] width 41 height 23
select select
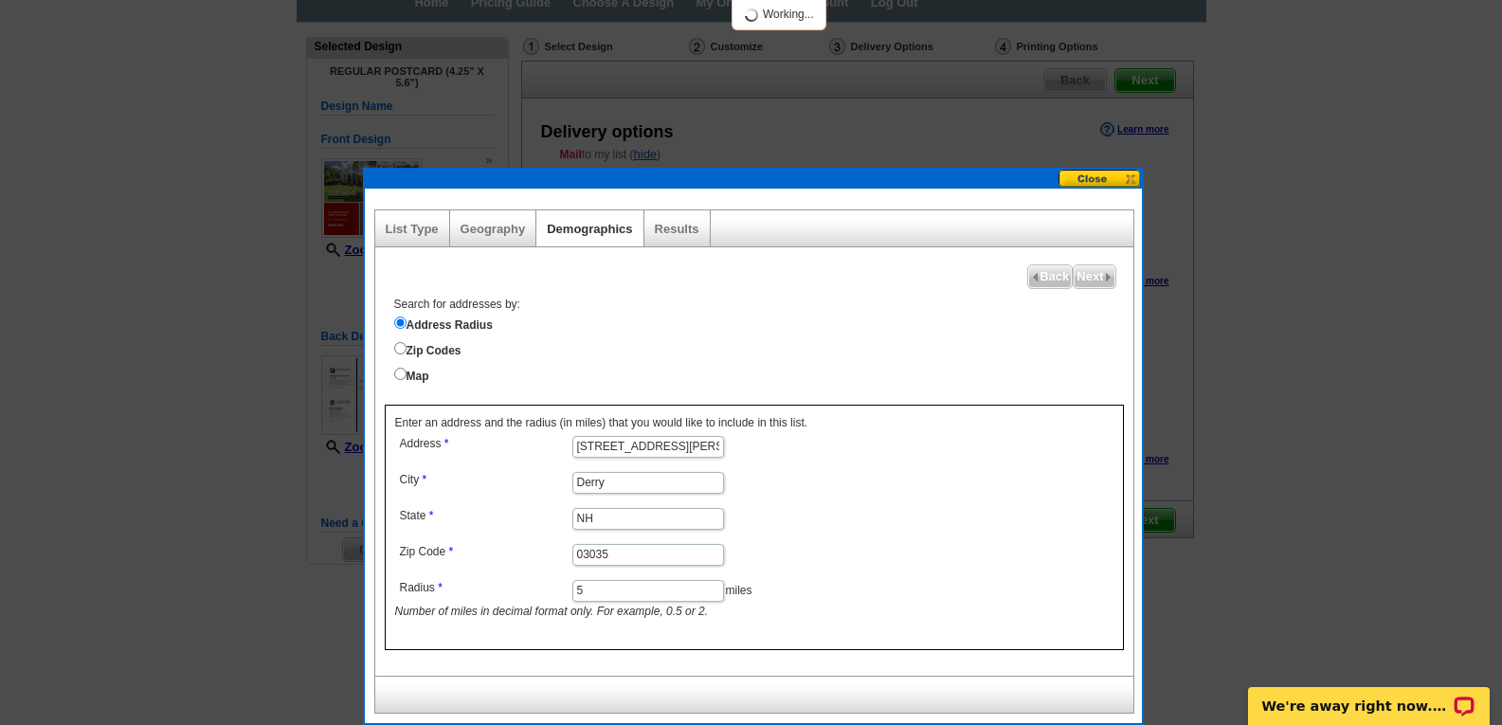
select select
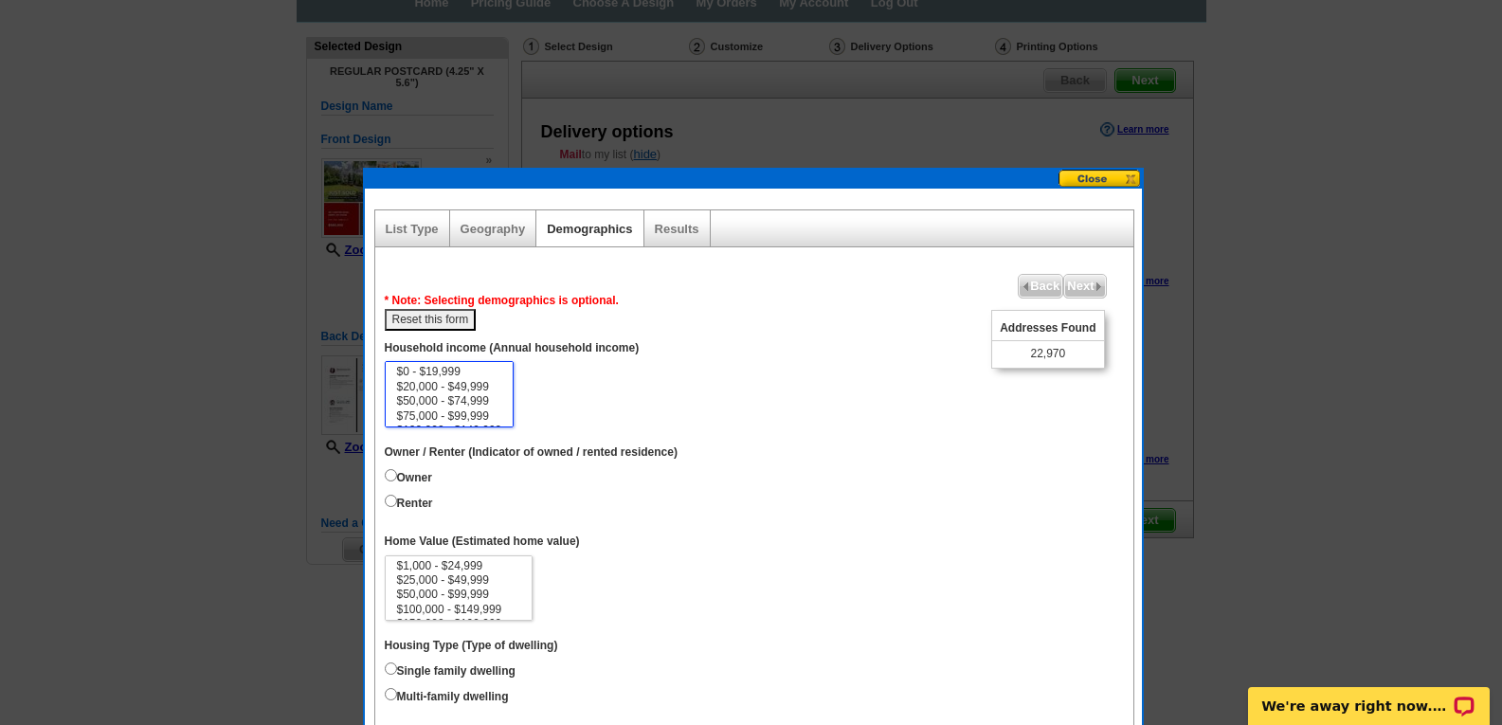
scroll to position [20, 0]
click at [487, 409] on select "$0 - $19,999 $20,000 - $49,999 $50,000 - $74,999 $75,000 - $99,999 $100,000 - $…" at bounding box center [450, 394] width 130 height 66
select select "100000-149999"
click at [485, 406] on option "$100,000 - $149,999" at bounding box center [449, 411] width 109 height 14
click at [390, 474] on input "Owner" at bounding box center [391, 475] width 12 height 12
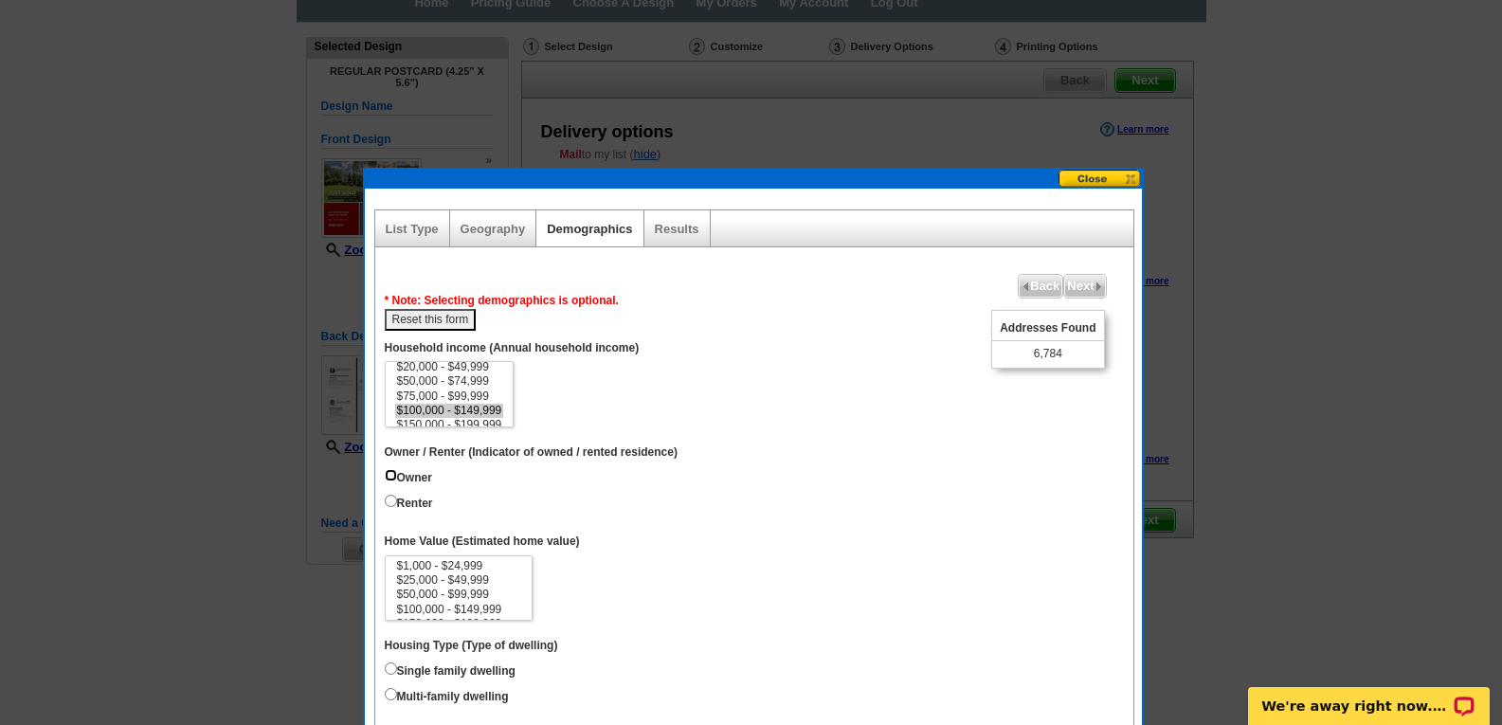
radio input "true"
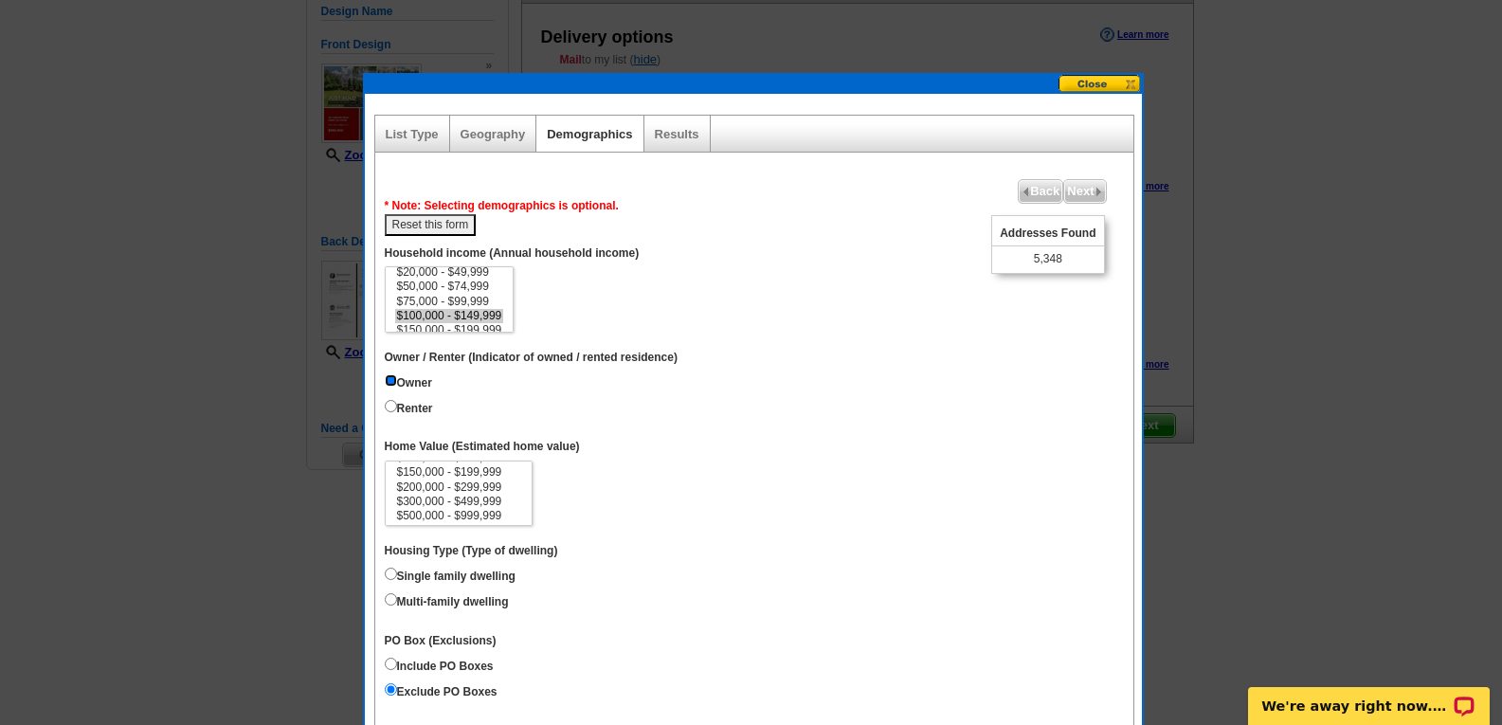
scroll to position [87, 0]
select select "500000-999999"
click at [494, 480] on option "$500,000 - $999,999" at bounding box center [459, 486] width 128 height 14
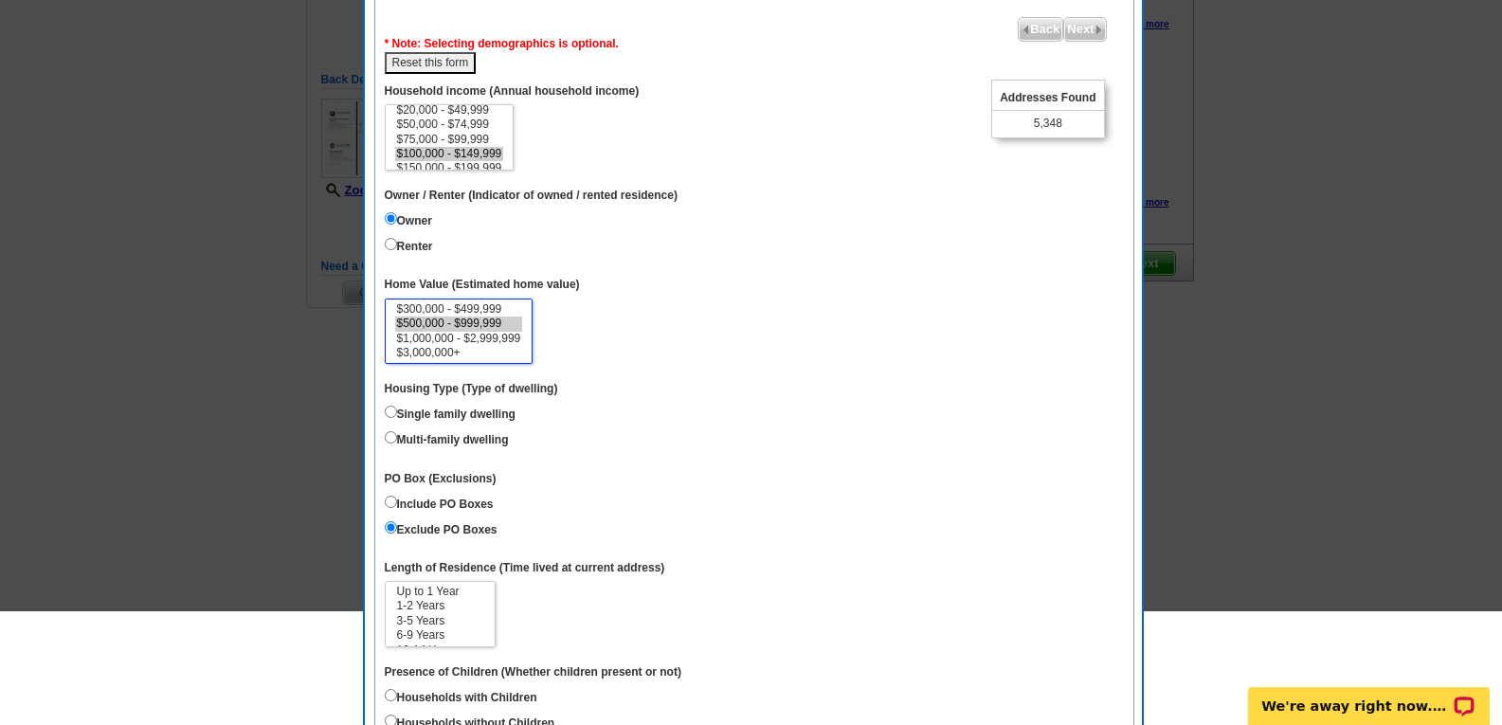
scroll to position [382, 0]
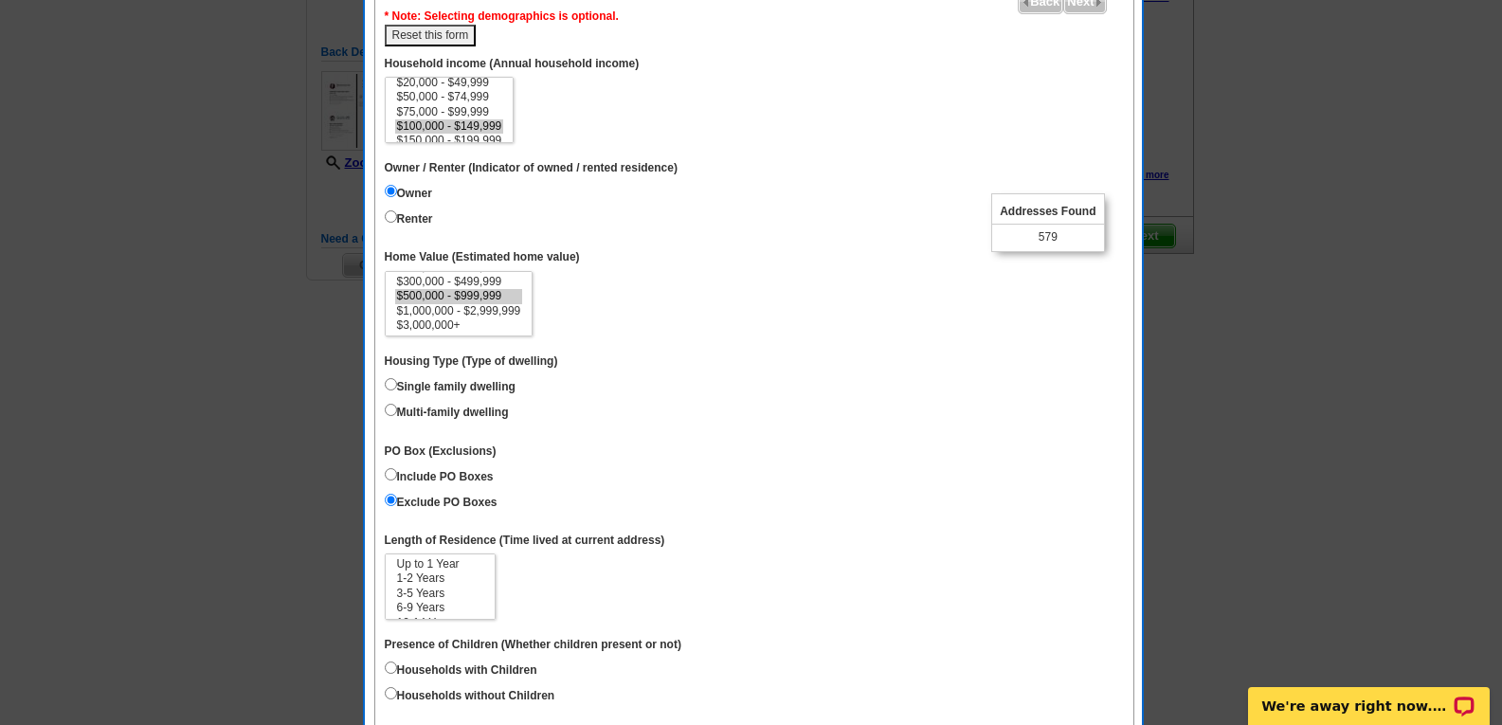
click at [396, 394] on label "Single family dwelling" at bounding box center [450, 384] width 131 height 21
click at [396, 390] on input "Single family dwelling" at bounding box center [391, 384] width 12 height 12
radio input "true"
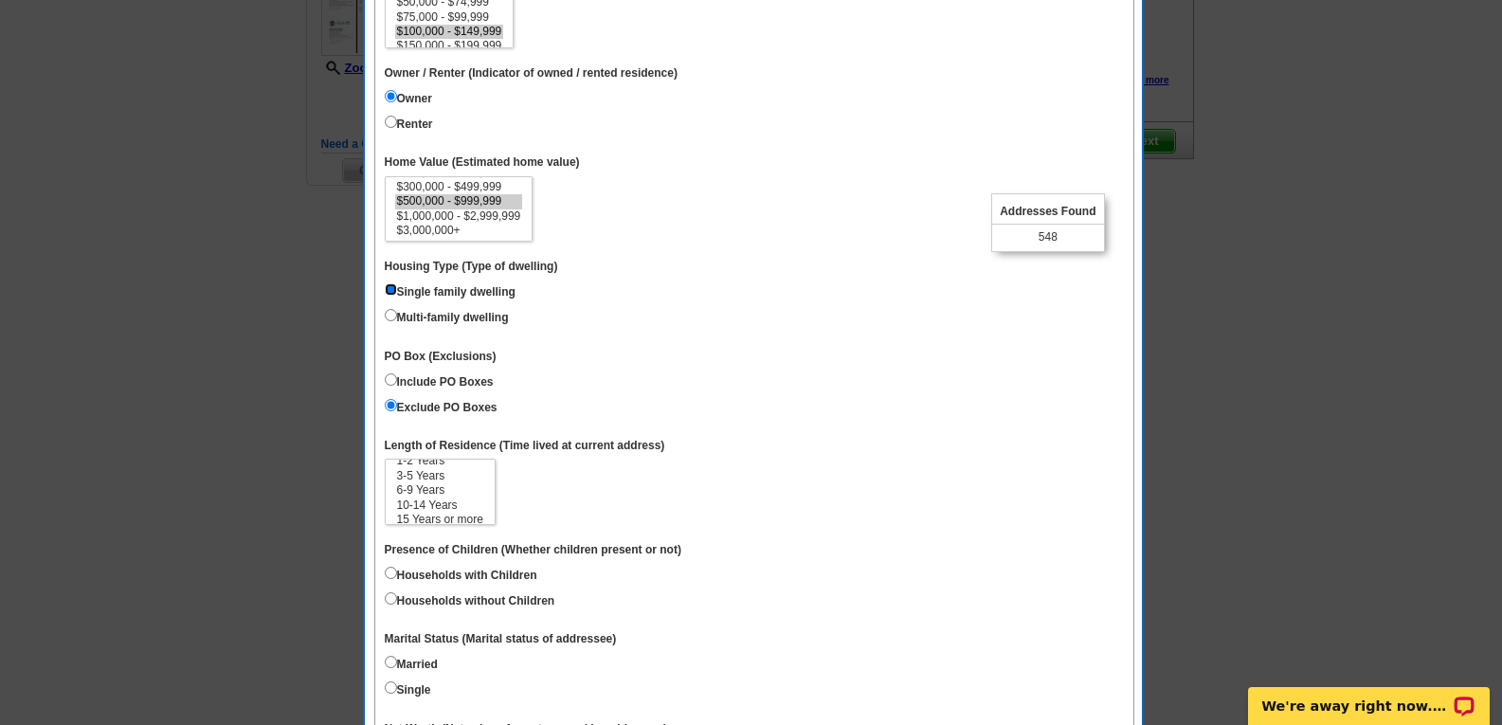
scroll to position [28, 0]
click at [443, 490] on option "6-9 Years" at bounding box center [440, 485] width 90 height 14
select select "10-14"
click at [448, 499] on option "10-14 Years" at bounding box center [440, 500] width 90 height 14
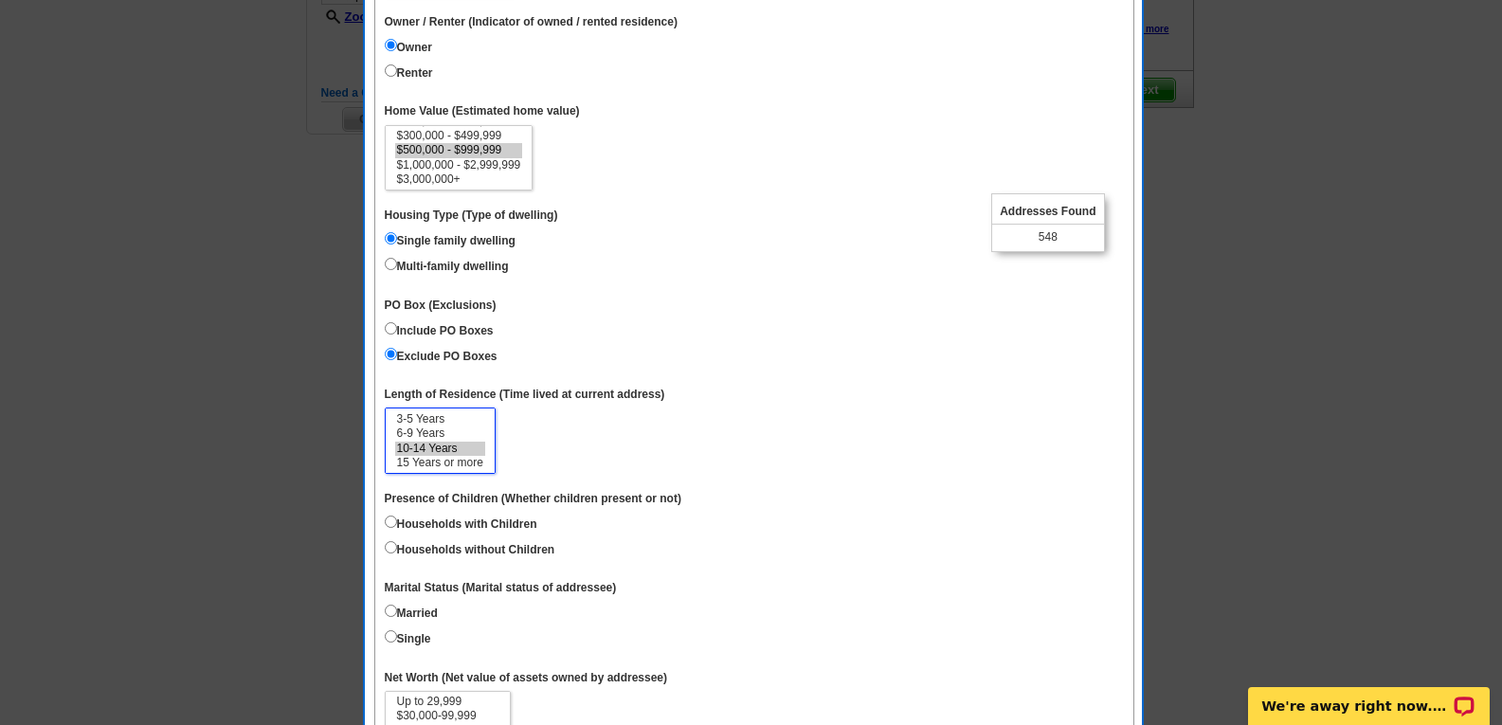
scroll to position [572, 0]
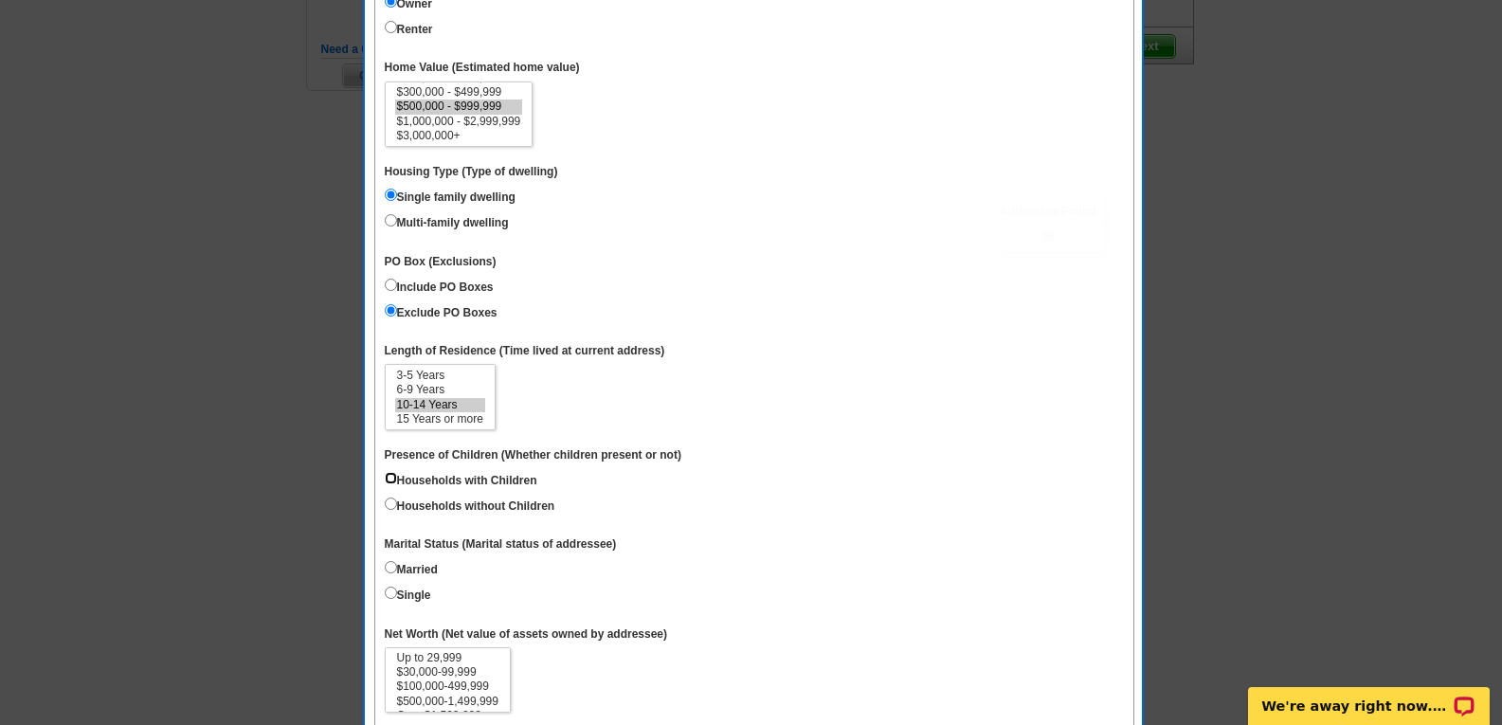
click at [393, 474] on input "Households with Children" at bounding box center [391, 478] width 12 height 12
radio input "true"
click at [393, 498] on input "Households without Children" at bounding box center [391, 504] width 12 height 12
radio input "true"
click at [392, 566] on input "Married" at bounding box center [391, 567] width 12 height 12
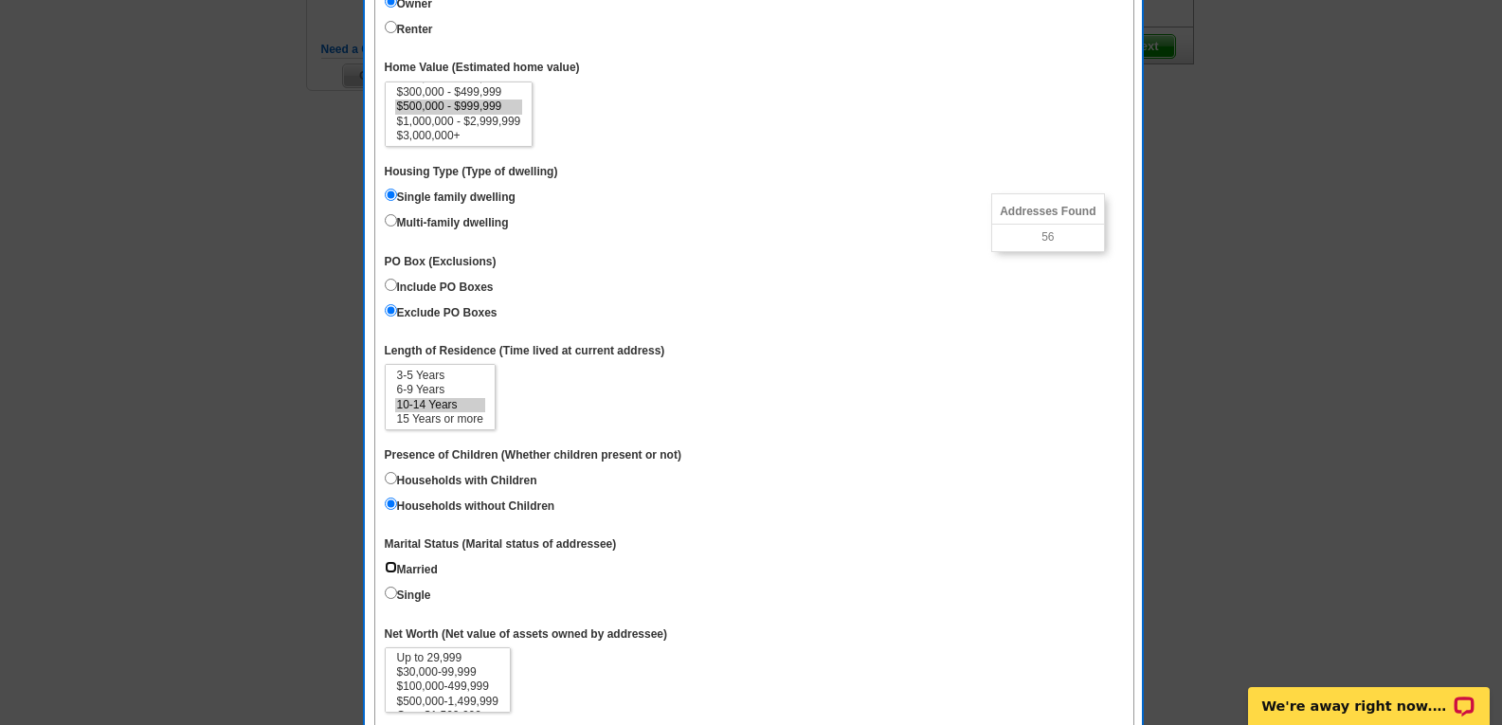
radio input "true"
click at [387, 594] on input "Single" at bounding box center [391, 593] width 12 height 12
radio input "true"
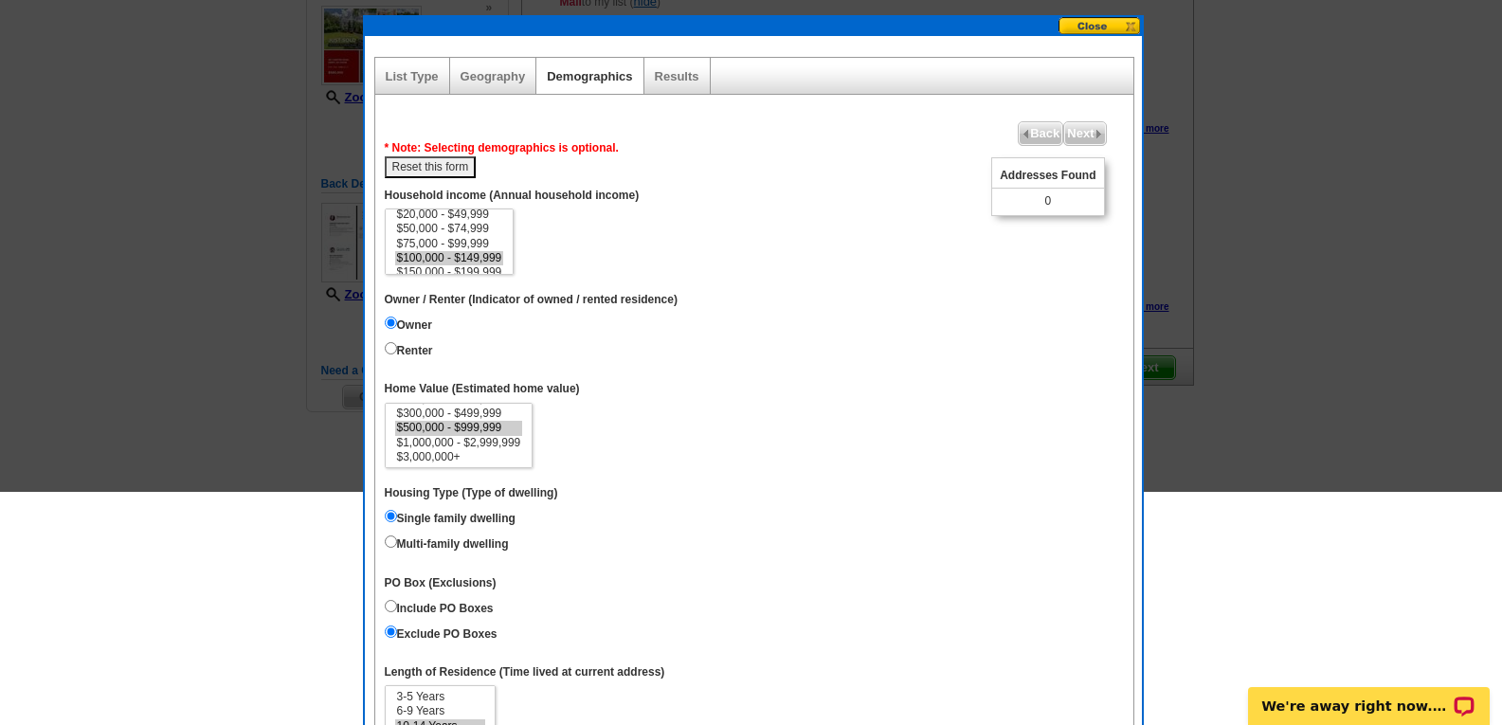
scroll to position [14, 0]
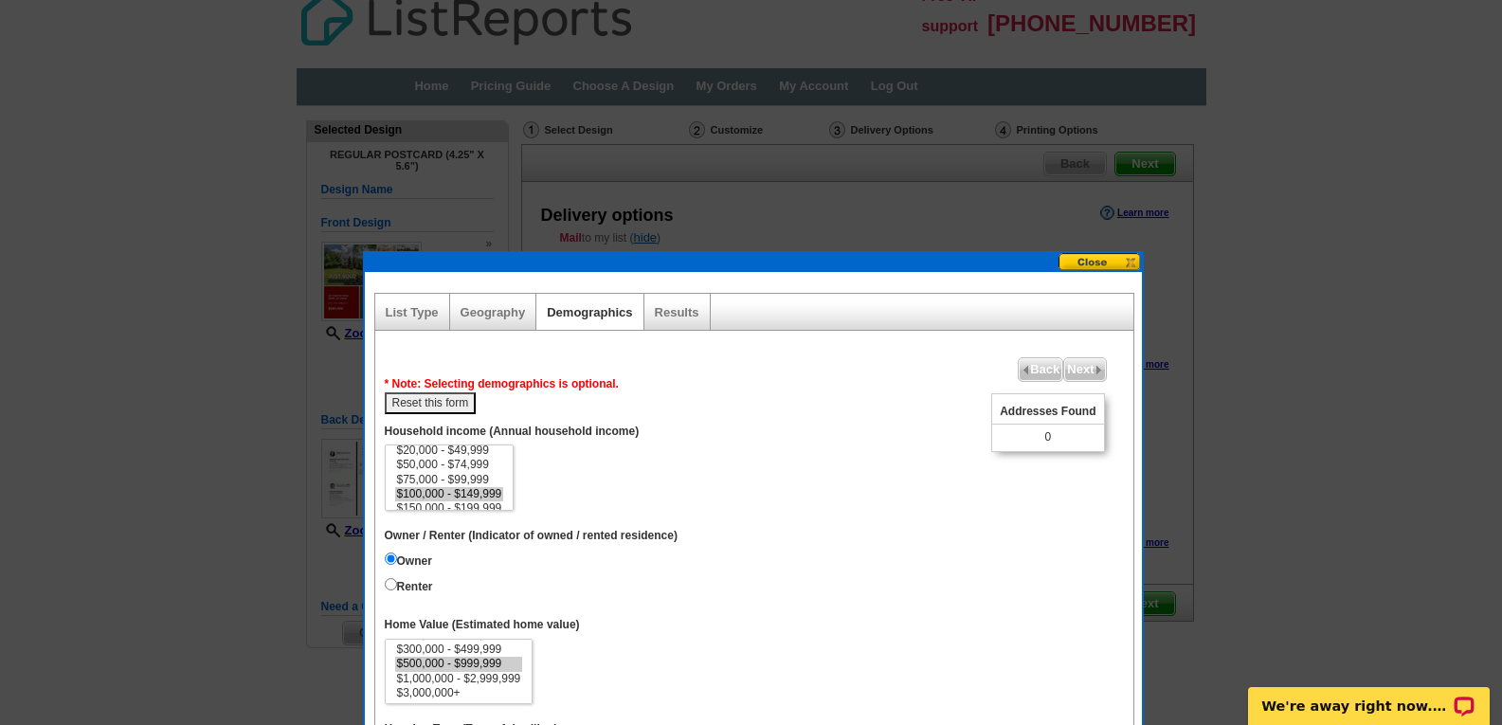
click at [469, 402] on button "Reset this form" at bounding box center [431, 403] width 92 height 22
select select
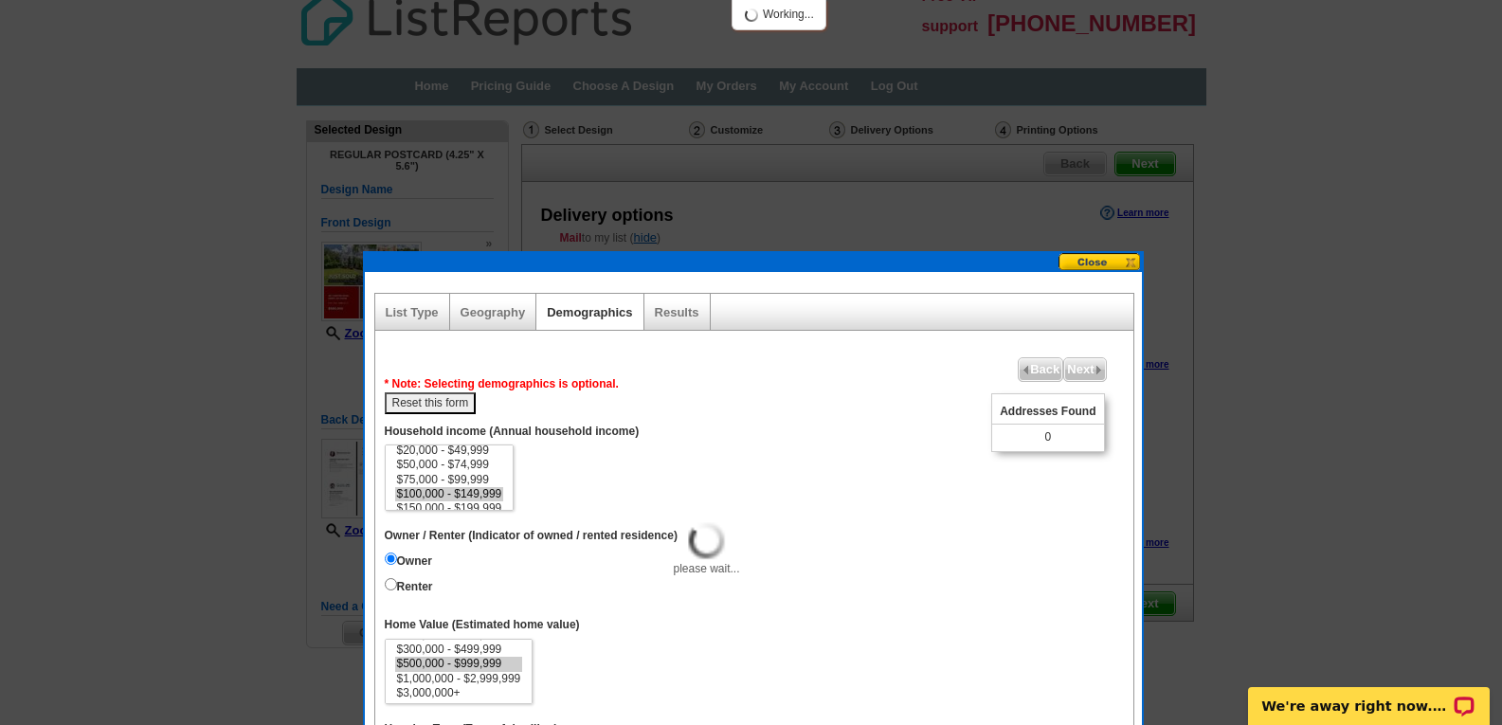
select select
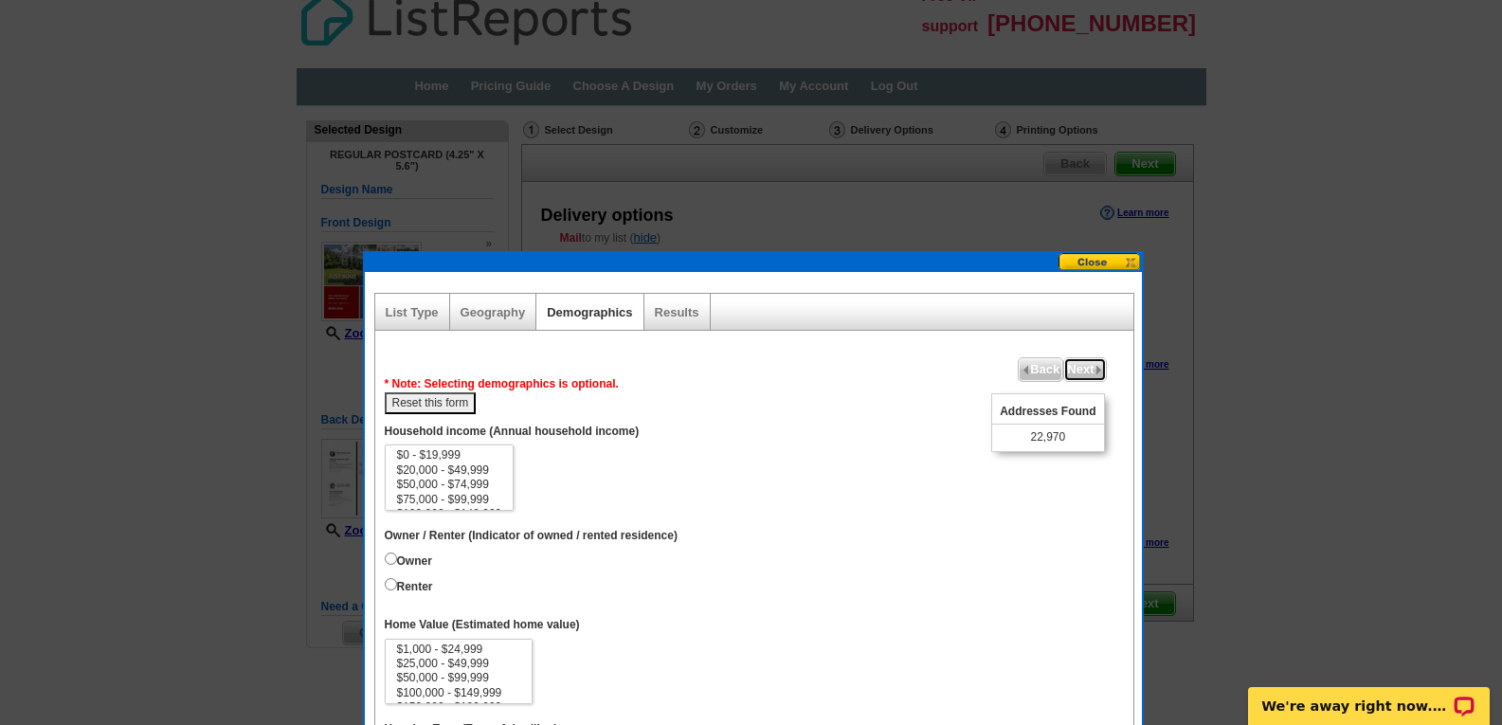
click at [1069, 372] on span "Next" at bounding box center [1084, 369] width 41 height 23
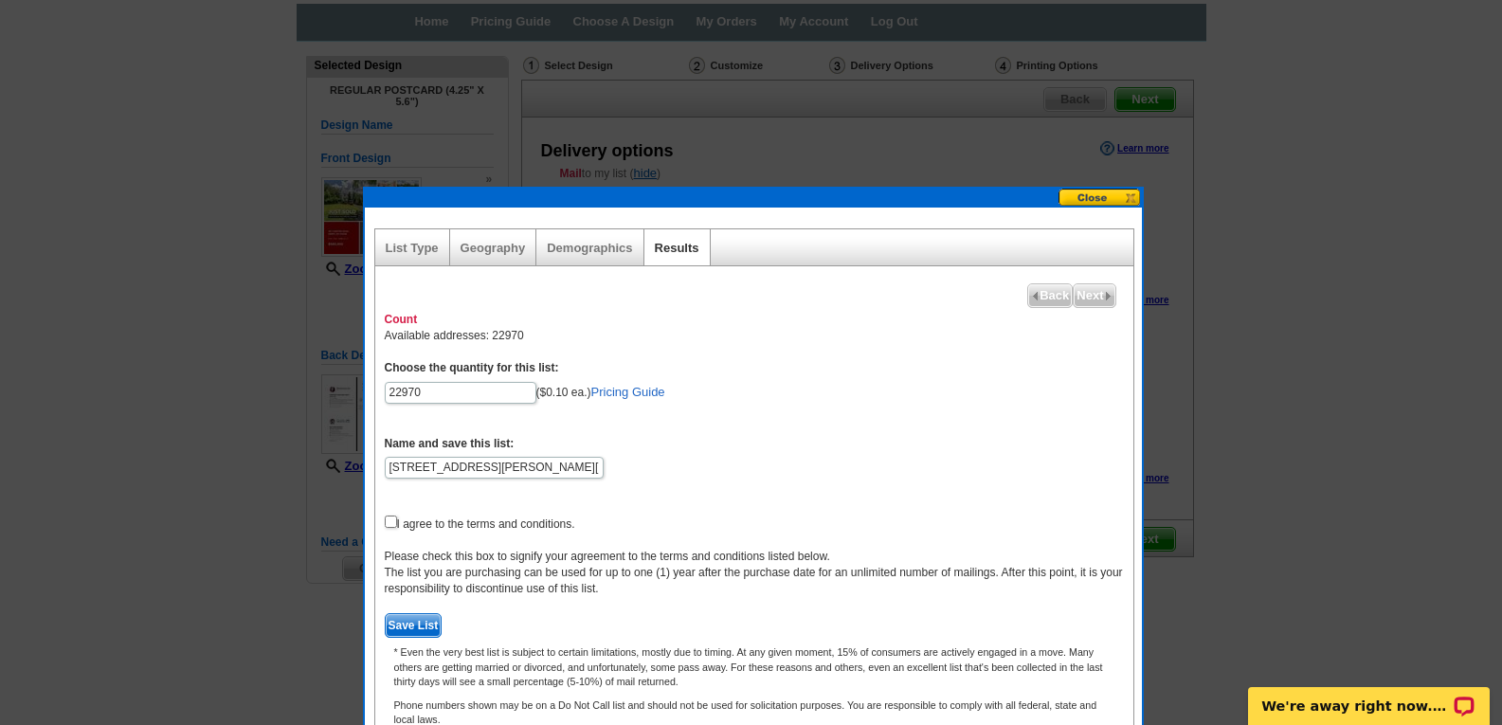
scroll to position [150, 0]
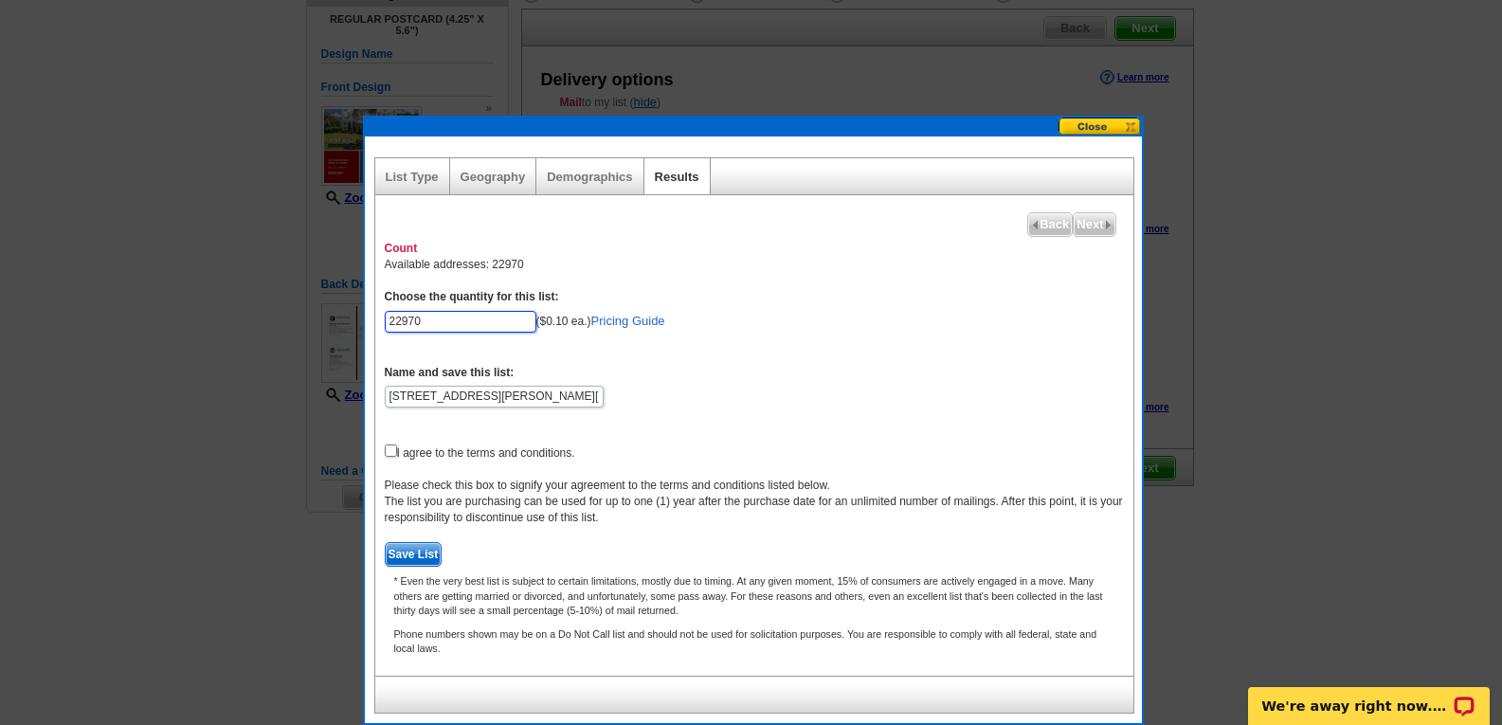
click at [478, 329] on input "22970" at bounding box center [461, 322] width 152 height 22
type input "2"
type input "100"
click at [706, 412] on form "Choose the quantity for this list: 100 ($0.10 ea.) Pricing Guide Name and save …" at bounding box center [754, 428] width 739 height 278
click at [476, 178] on link "Geography" at bounding box center [493, 177] width 65 height 14
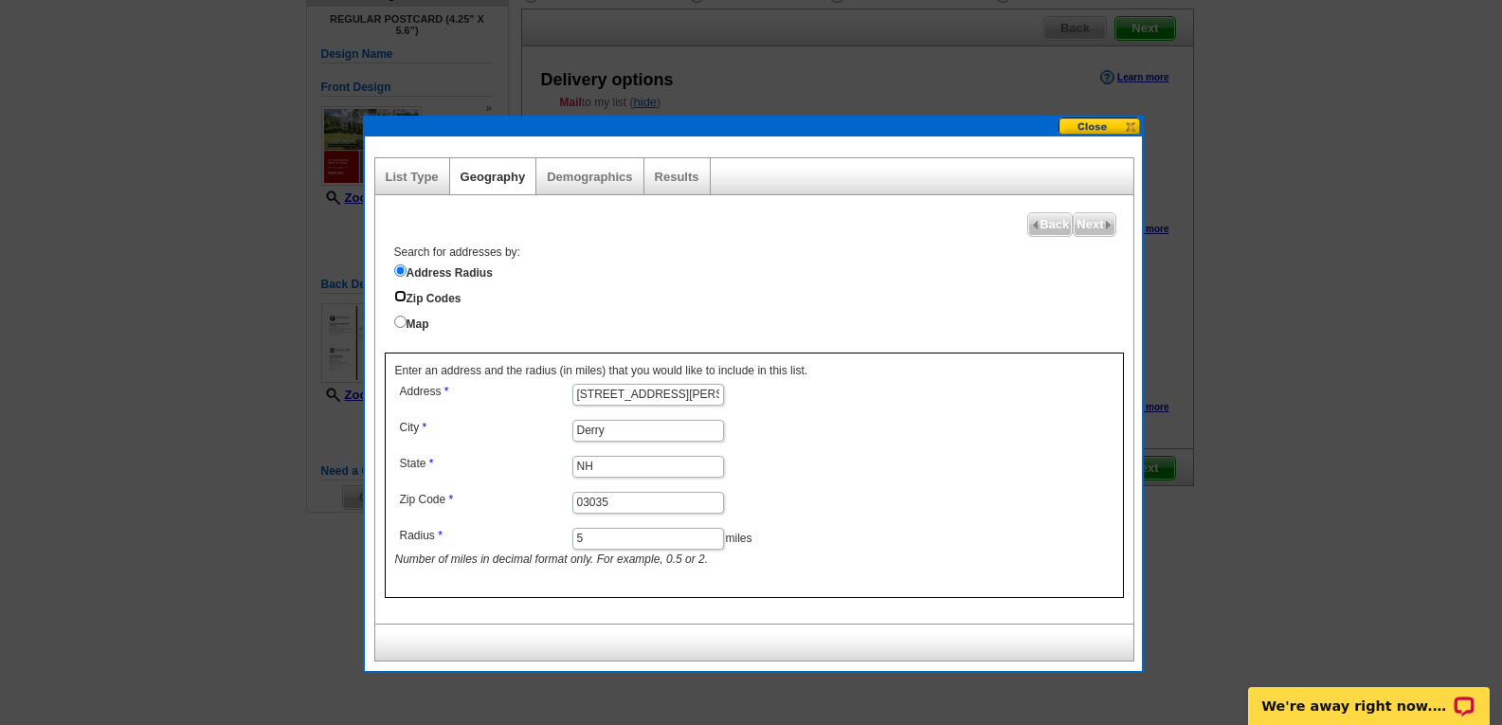
click at [402, 299] on input "Zip Codes" at bounding box center [400, 296] width 12 height 12
radio input "true"
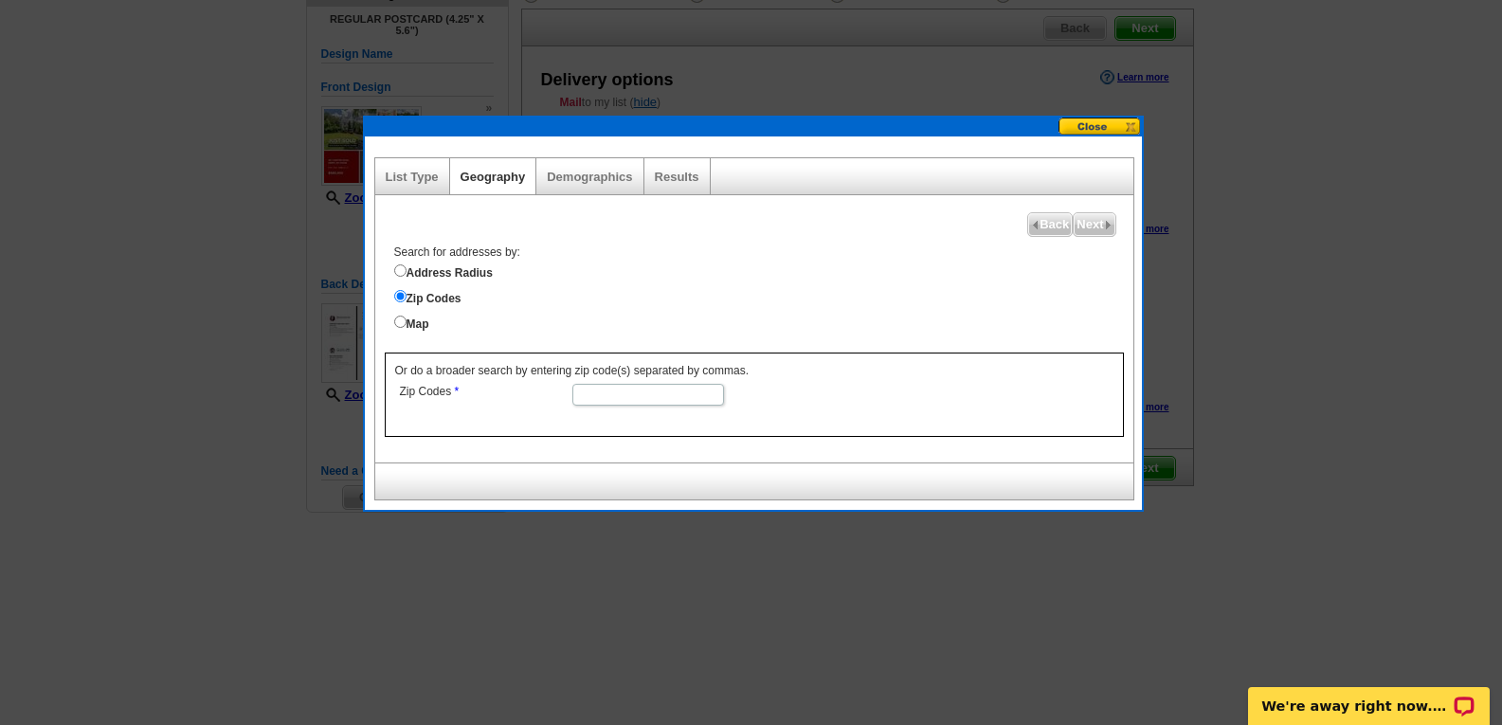
click at [593, 396] on input "Zip Codes" at bounding box center [648, 395] width 152 height 22
type input "03038"
click at [1092, 222] on span "Next" at bounding box center [1094, 224] width 41 height 23
select select
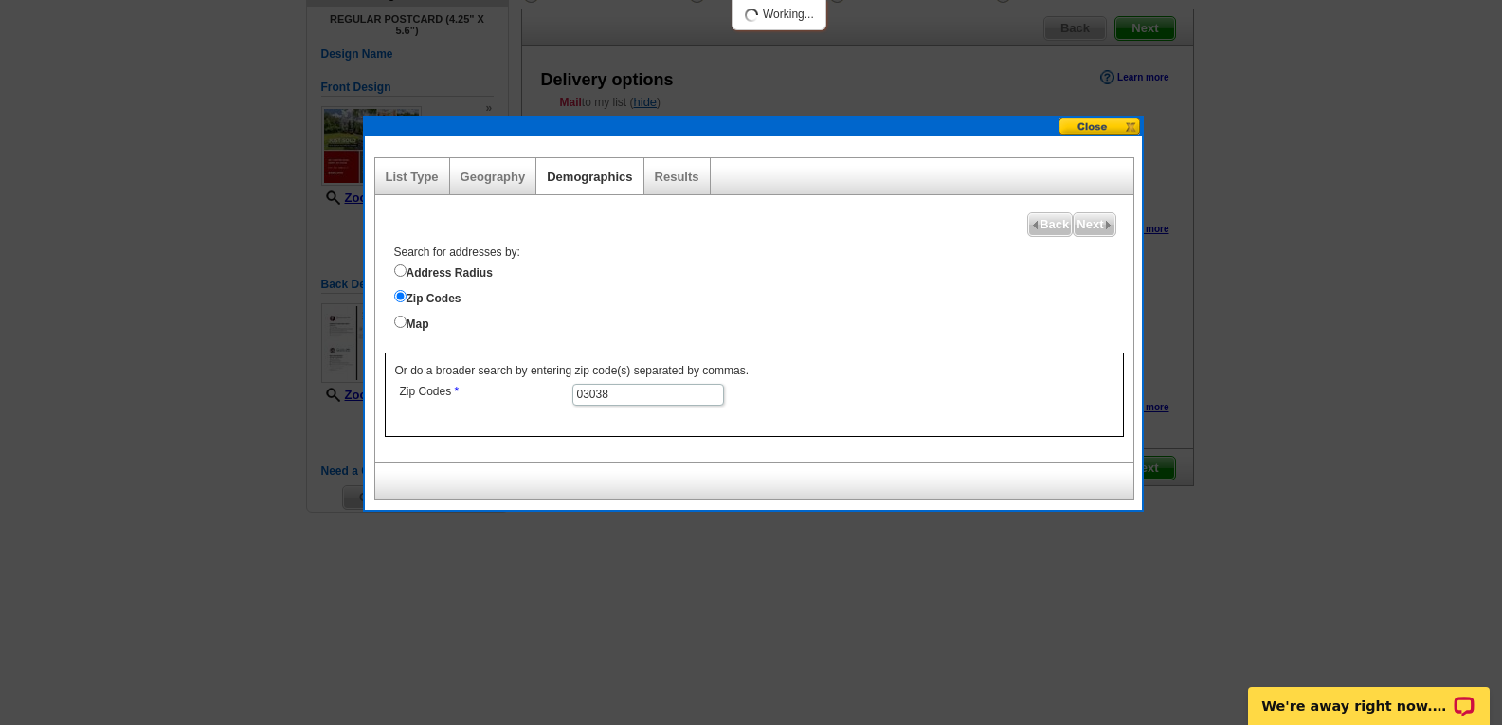
select select
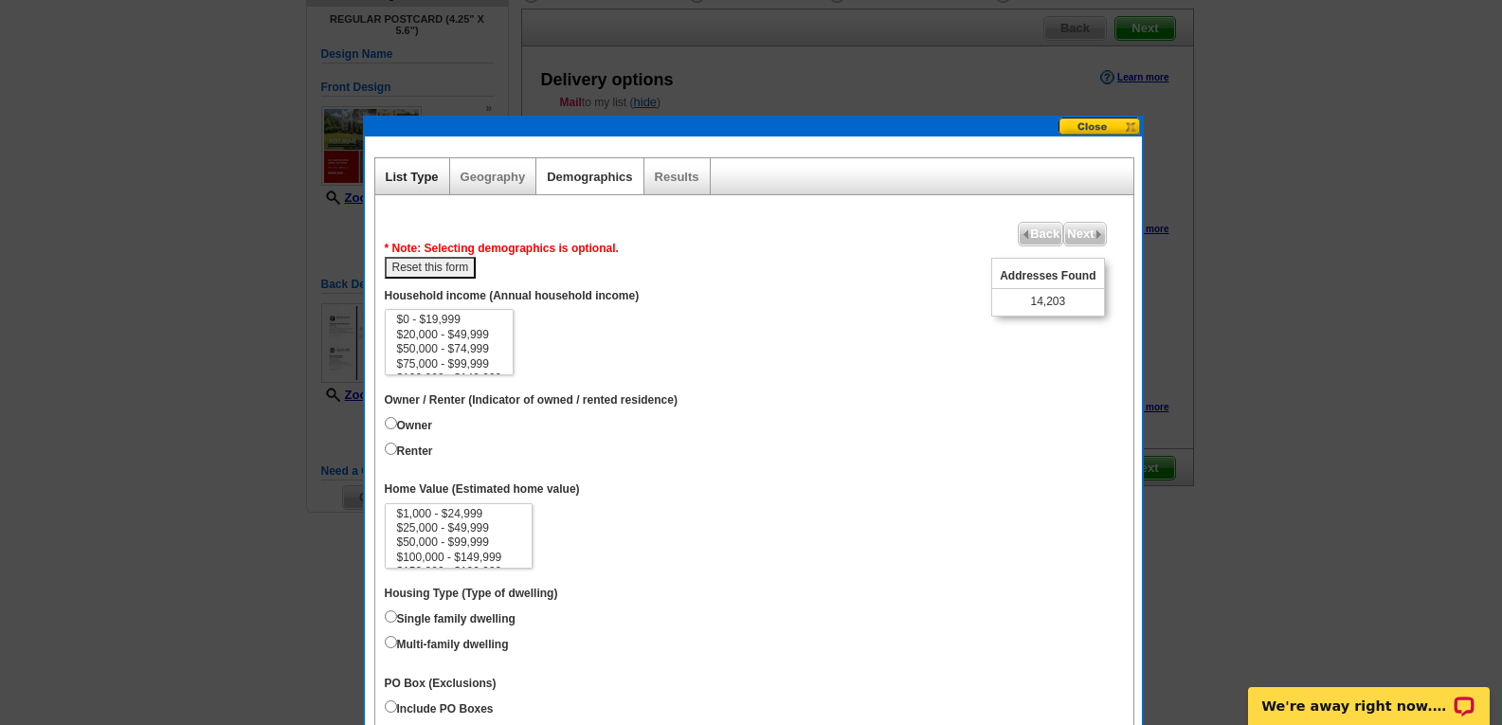
click at [408, 176] on link "List Type" at bounding box center [412, 177] width 53 height 14
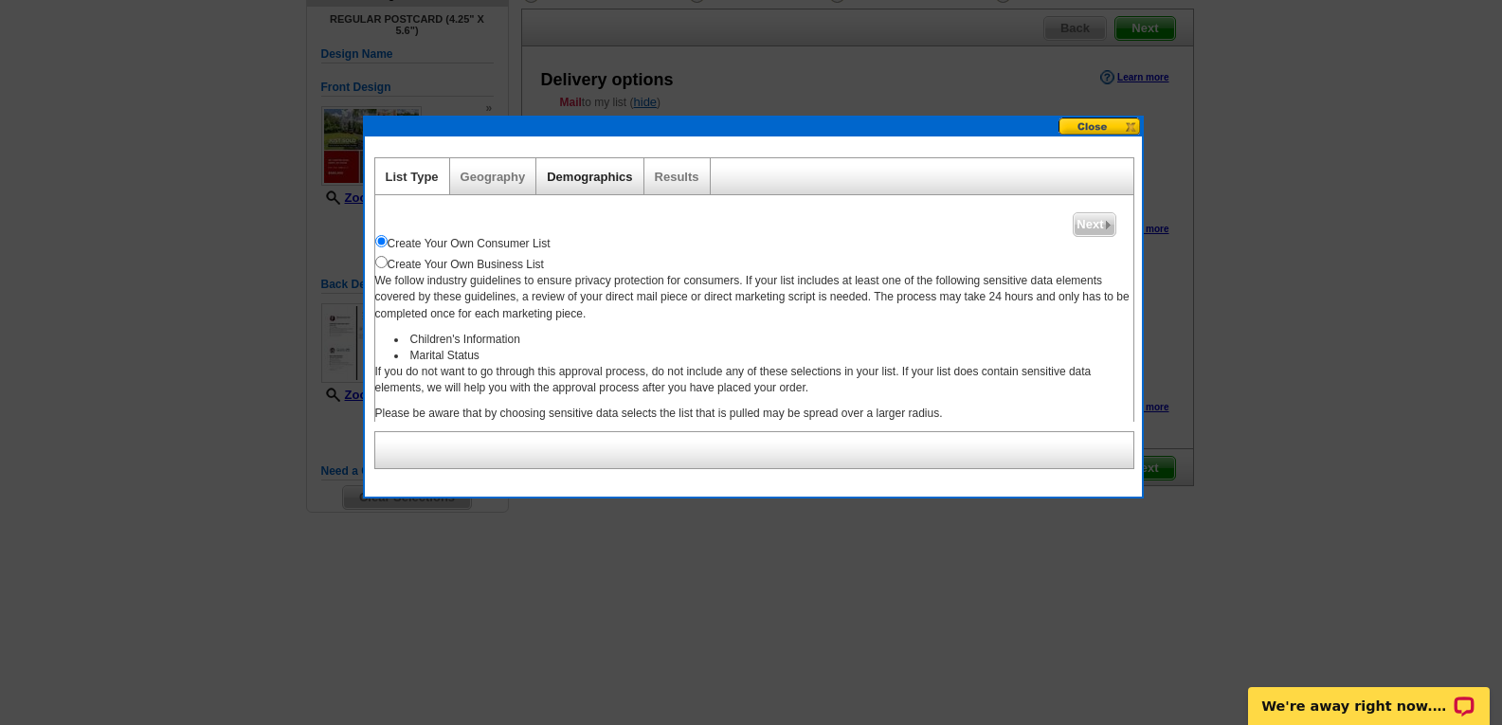
click at [590, 181] on link "Demographics" at bounding box center [589, 177] width 85 height 14
select select
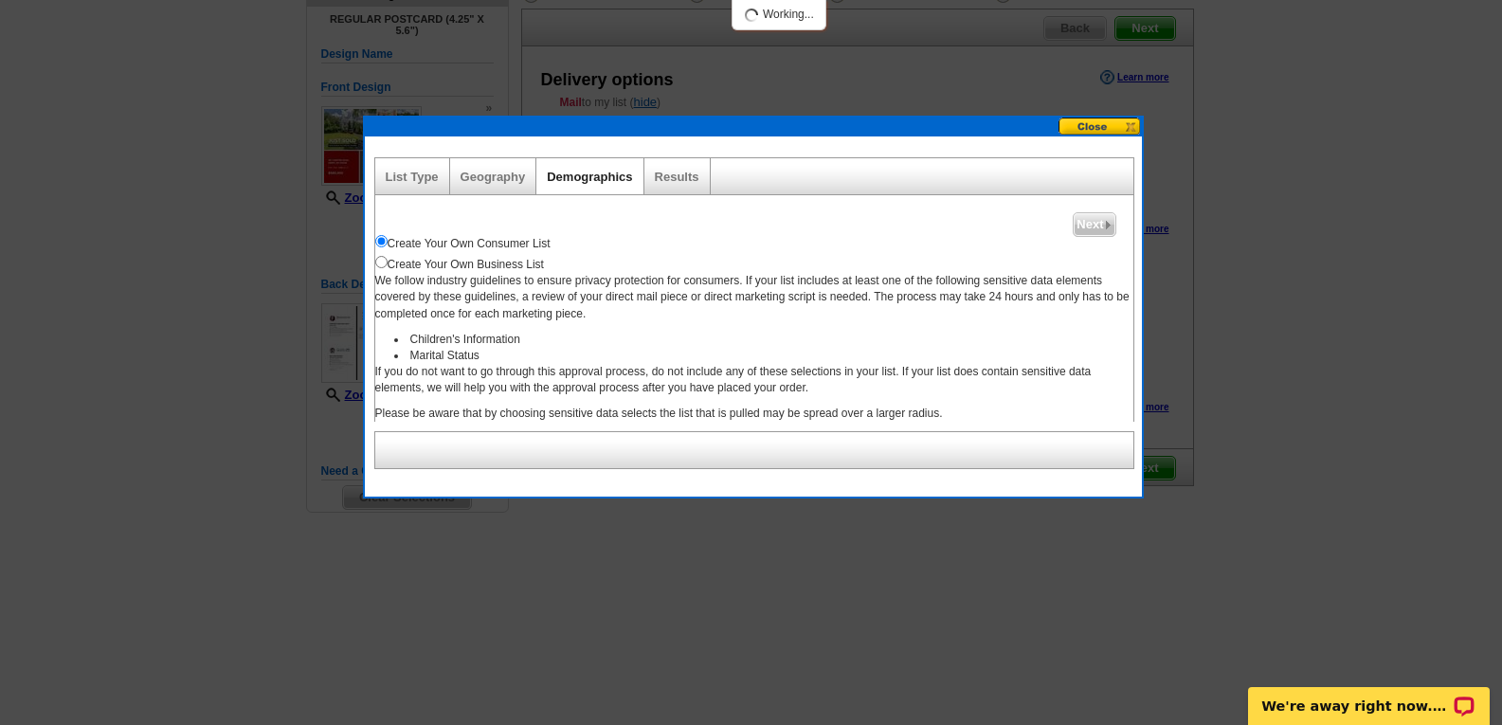
select select
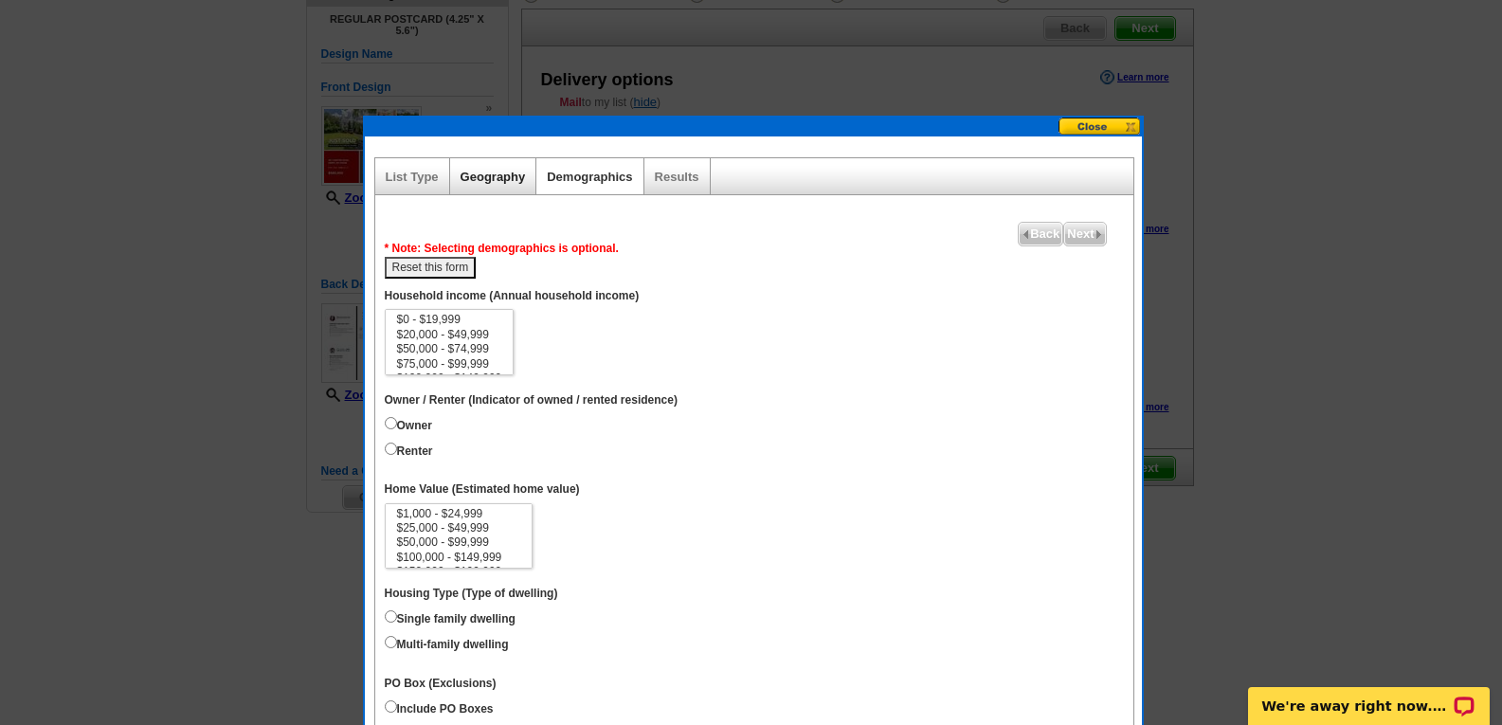
click at [465, 183] on link "Geography" at bounding box center [493, 177] width 65 height 14
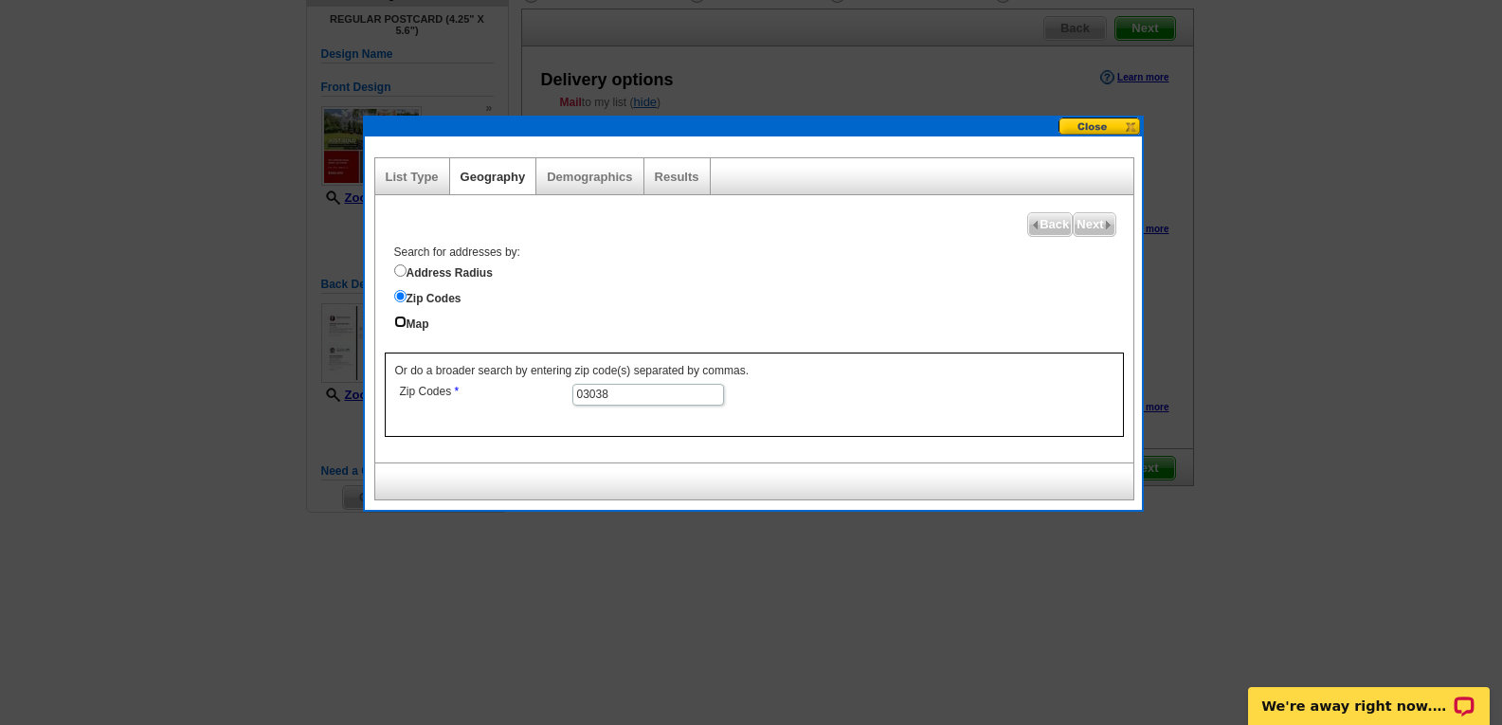
click at [397, 319] on input "Map" at bounding box center [400, 322] width 12 height 12
radio input "true"
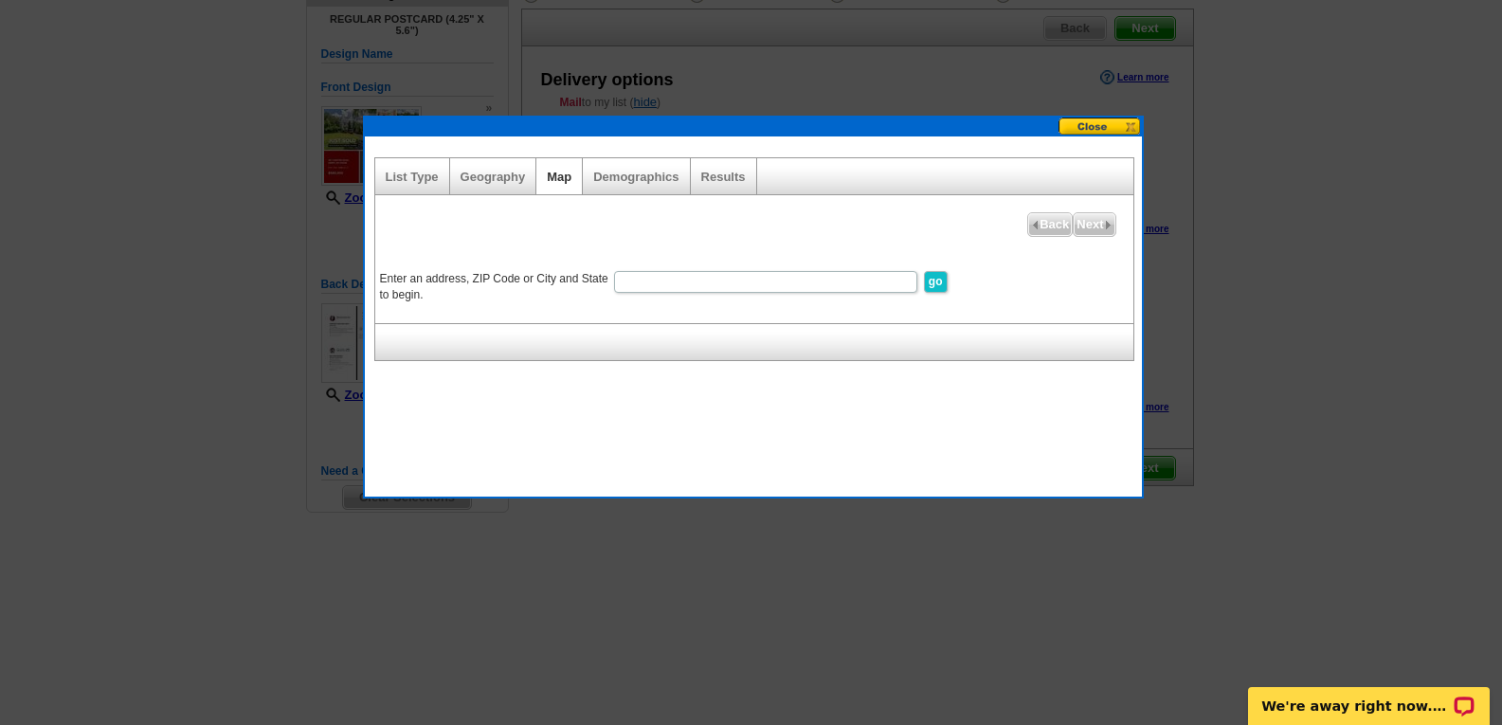
click at [692, 287] on input "Enter an address, ZIP Code or City and State to begin." at bounding box center [765, 282] width 303 height 22
click at [667, 277] on input "[STREET_ADDRESS]" at bounding box center [765, 282] width 303 height 22
type input "[STREET_ADDRESS]"
drag, startPoint x: 917, startPoint y: 267, endPoint x: 924, endPoint y: 282, distance: 17.0
click at [923, 266] on dl "Enter an address, ZIP Code or City and State to begin. [STREET_ADDRESS] go" at bounding box center [740, 266] width 730 height 0
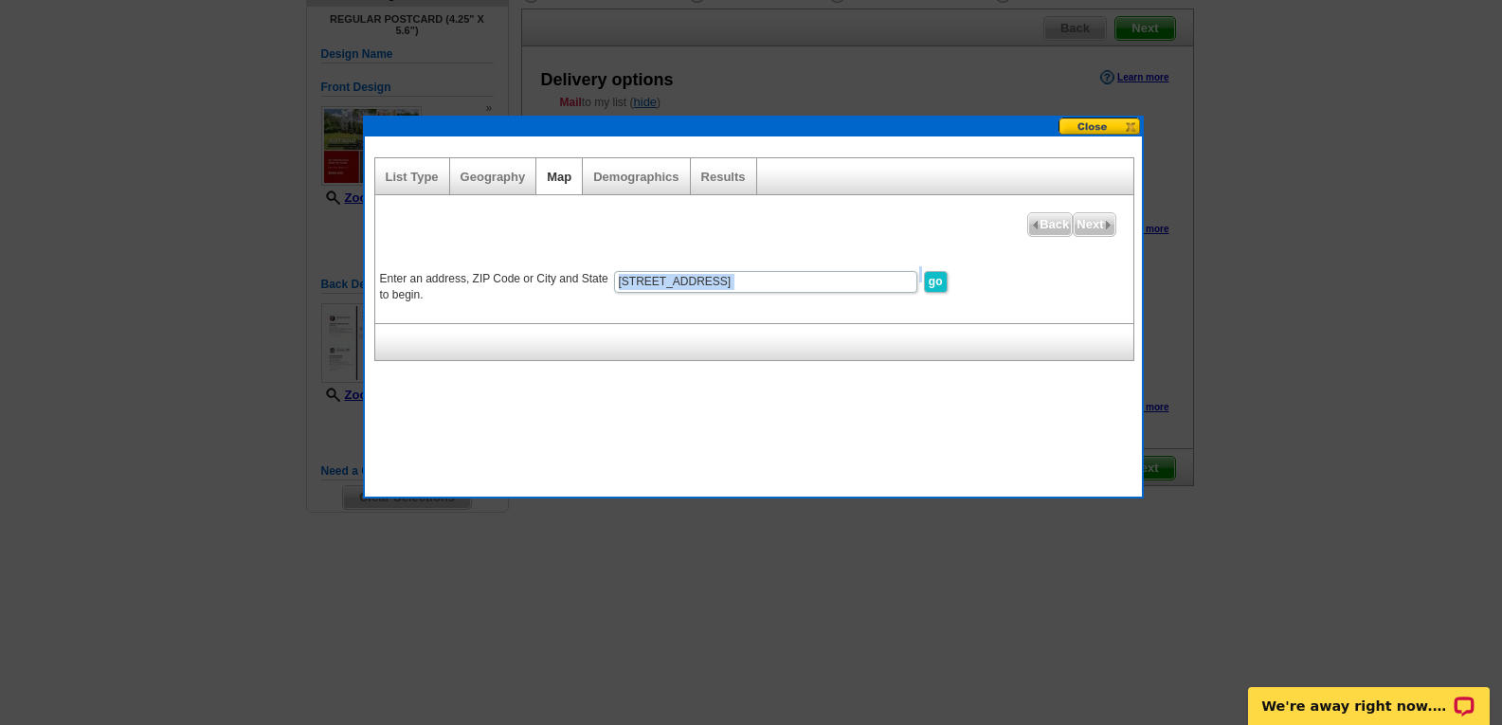
click at [941, 285] on input "go" at bounding box center [936, 282] width 24 height 22
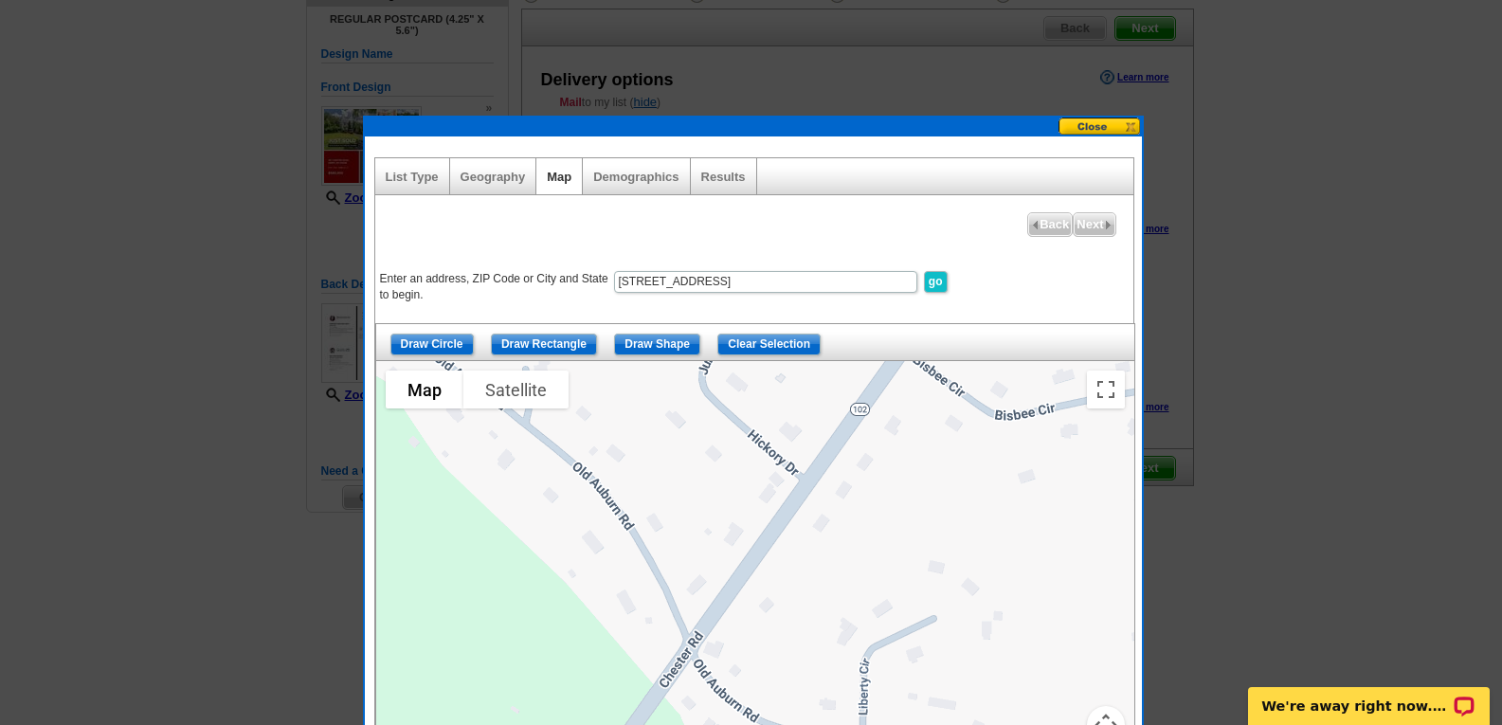
scroll to position [245, 0]
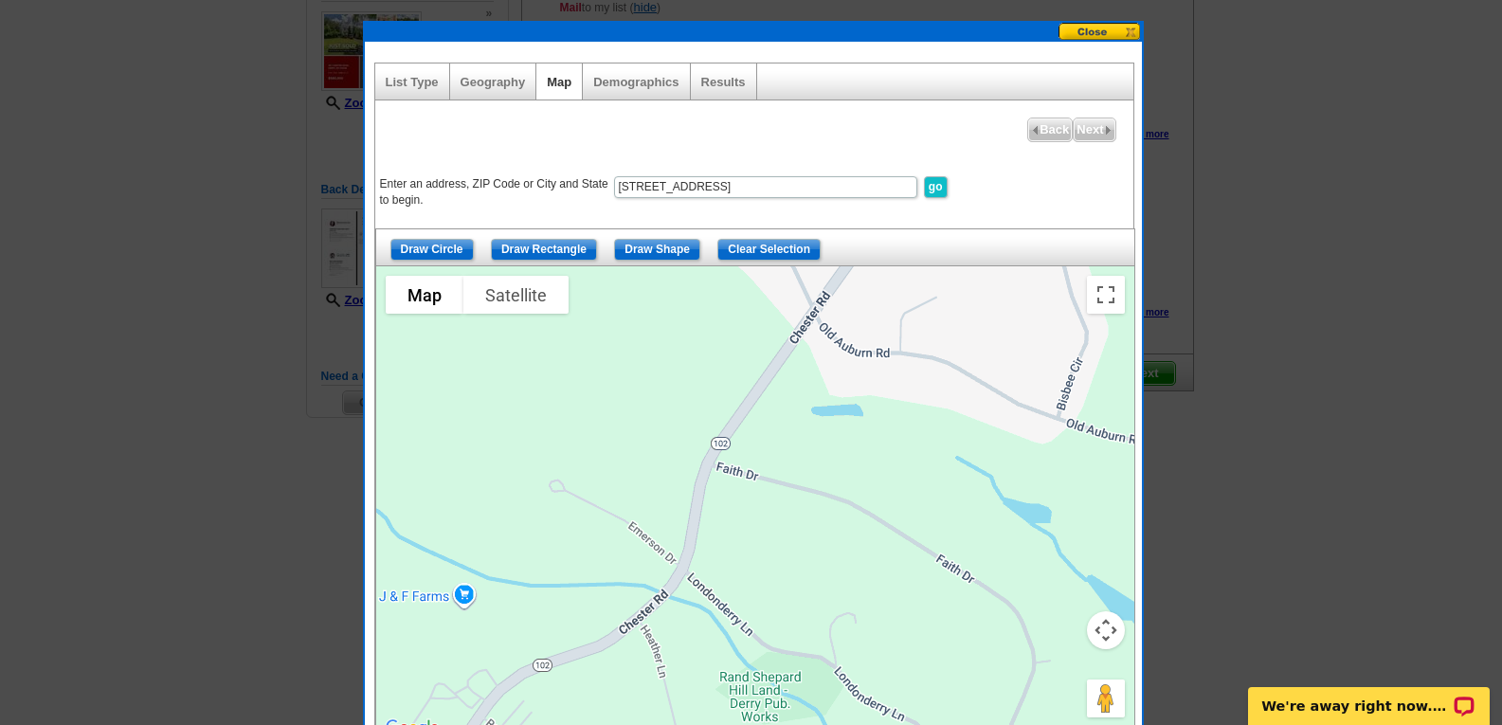
drag, startPoint x: 732, startPoint y: 463, endPoint x: 681, endPoint y: 356, distance: 117.8
click at [681, 356] on div at bounding box center [755, 503] width 758 height 474
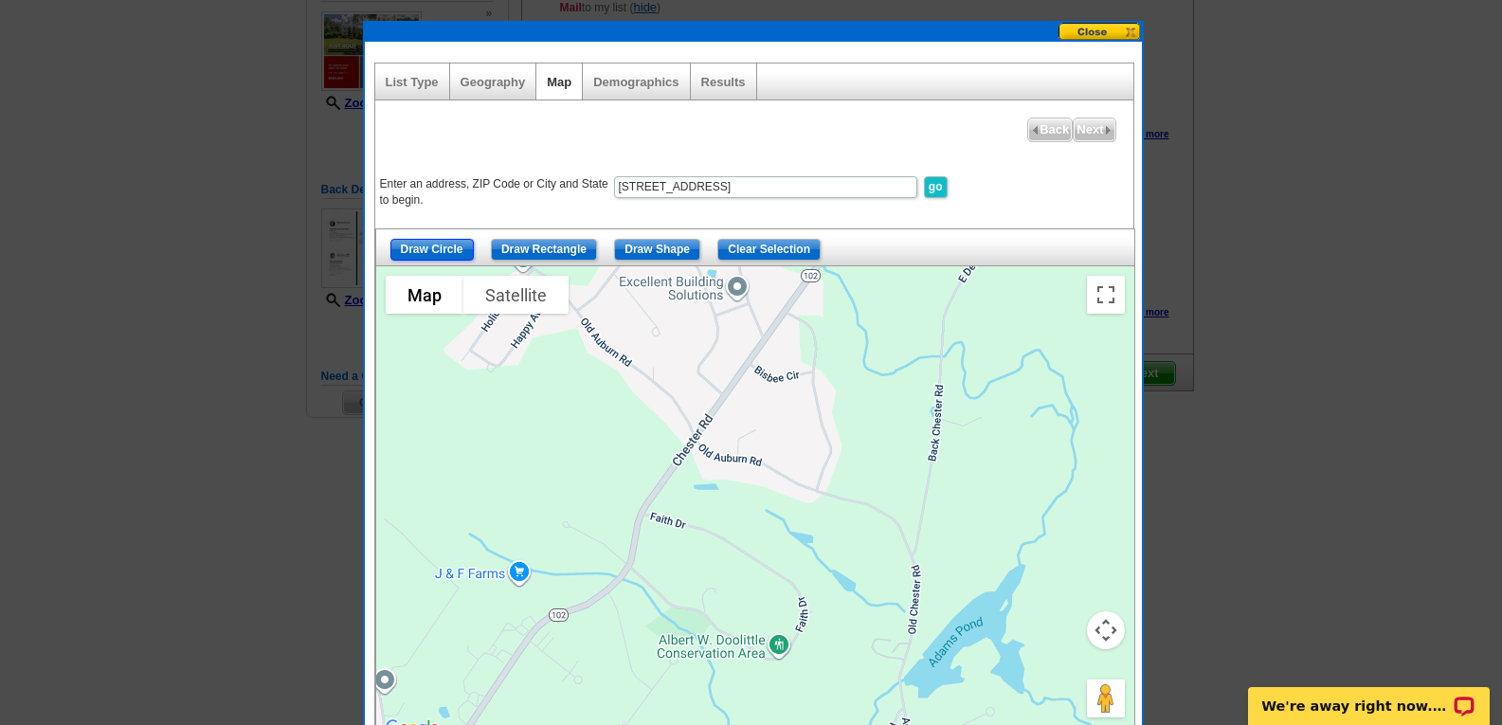
click at [445, 245] on input "Draw Circle" at bounding box center [431, 250] width 83 height 22
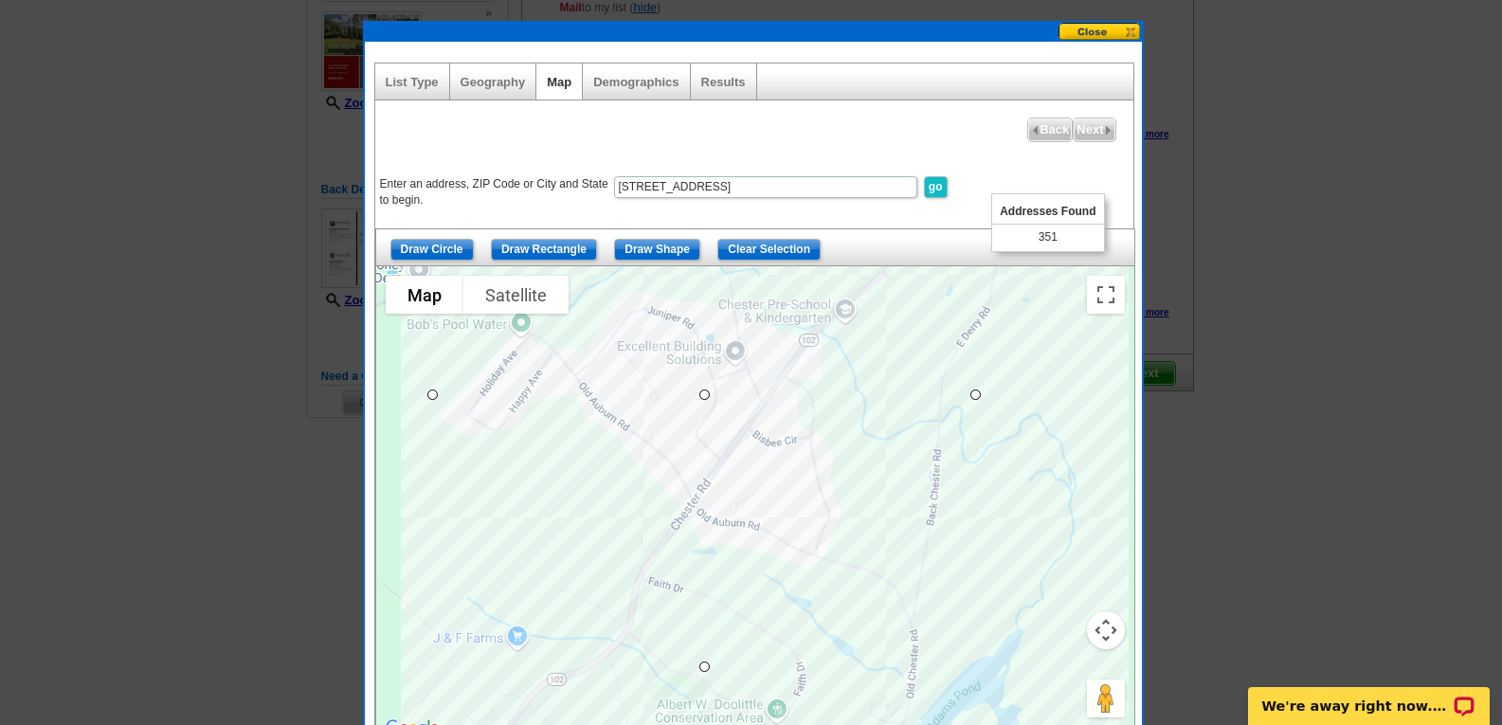
drag, startPoint x: 864, startPoint y: 508, endPoint x: 852, endPoint y: 364, distance: 144.6
click at [852, 364] on div at bounding box center [755, 503] width 758 height 474
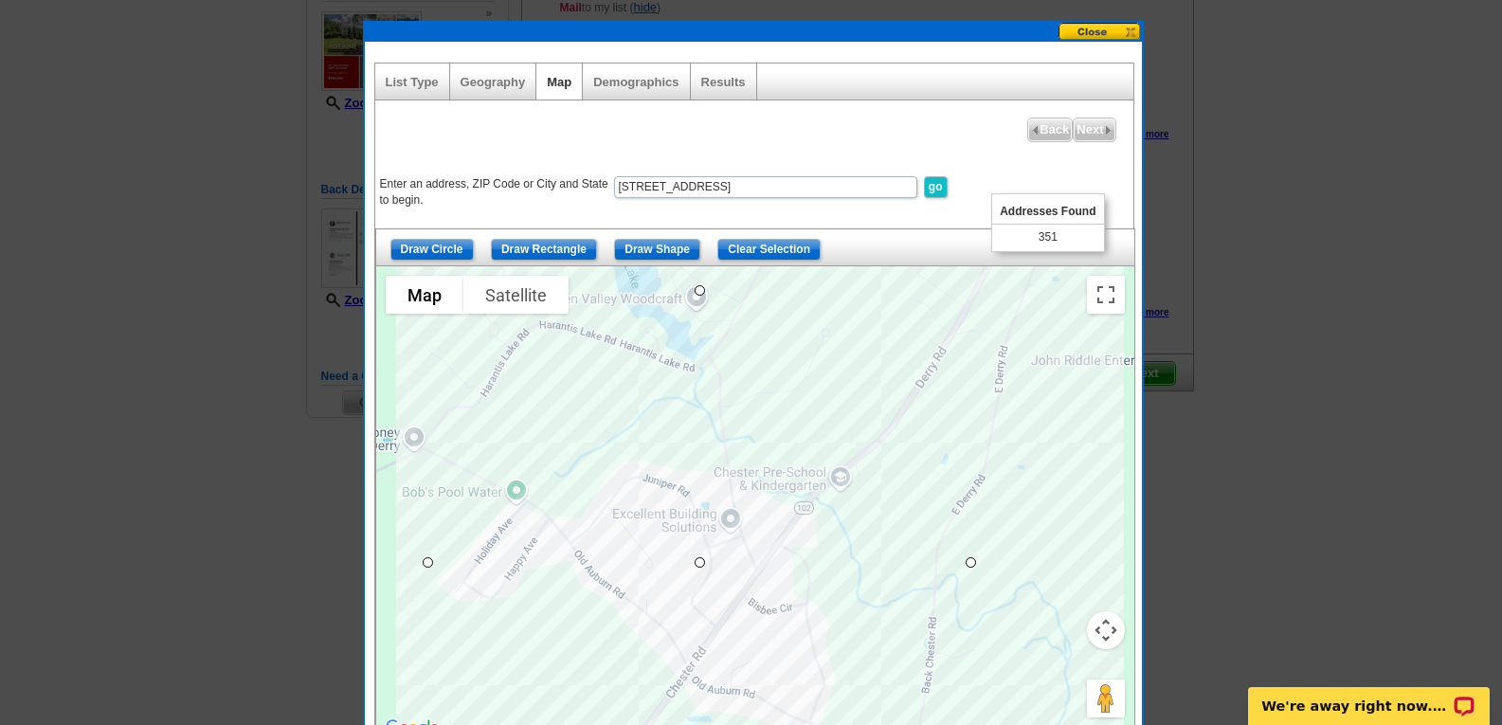
drag, startPoint x: 830, startPoint y: 574, endPoint x: 829, endPoint y: 751, distance: 176.3
click at [829, 504] on html "Free VIP support [PHONE_NUMBER] Home Pricing Guide Choose A Design My Orders My…" at bounding box center [751, 129] width 1502 height 749
drag, startPoint x: 705, startPoint y: 297, endPoint x: 698, endPoint y: 348, distance: 51.7
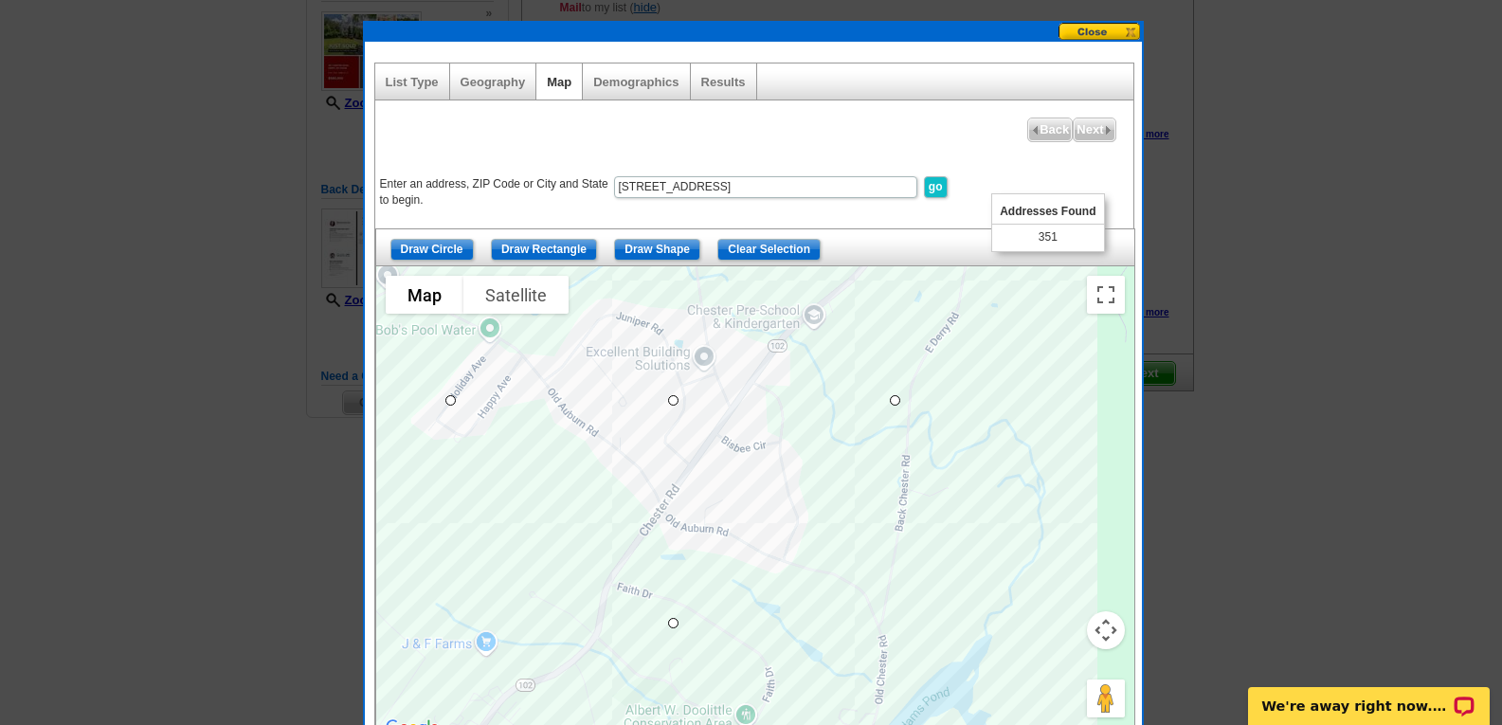
drag, startPoint x: 988, startPoint y: 394, endPoint x: 961, endPoint y: 226, distance: 170.8
click at [961, 226] on div "Enter an address, ZIP Code or City and State to begin. [STREET_ADDRESS] go Draw…" at bounding box center [754, 438] width 758 height 604
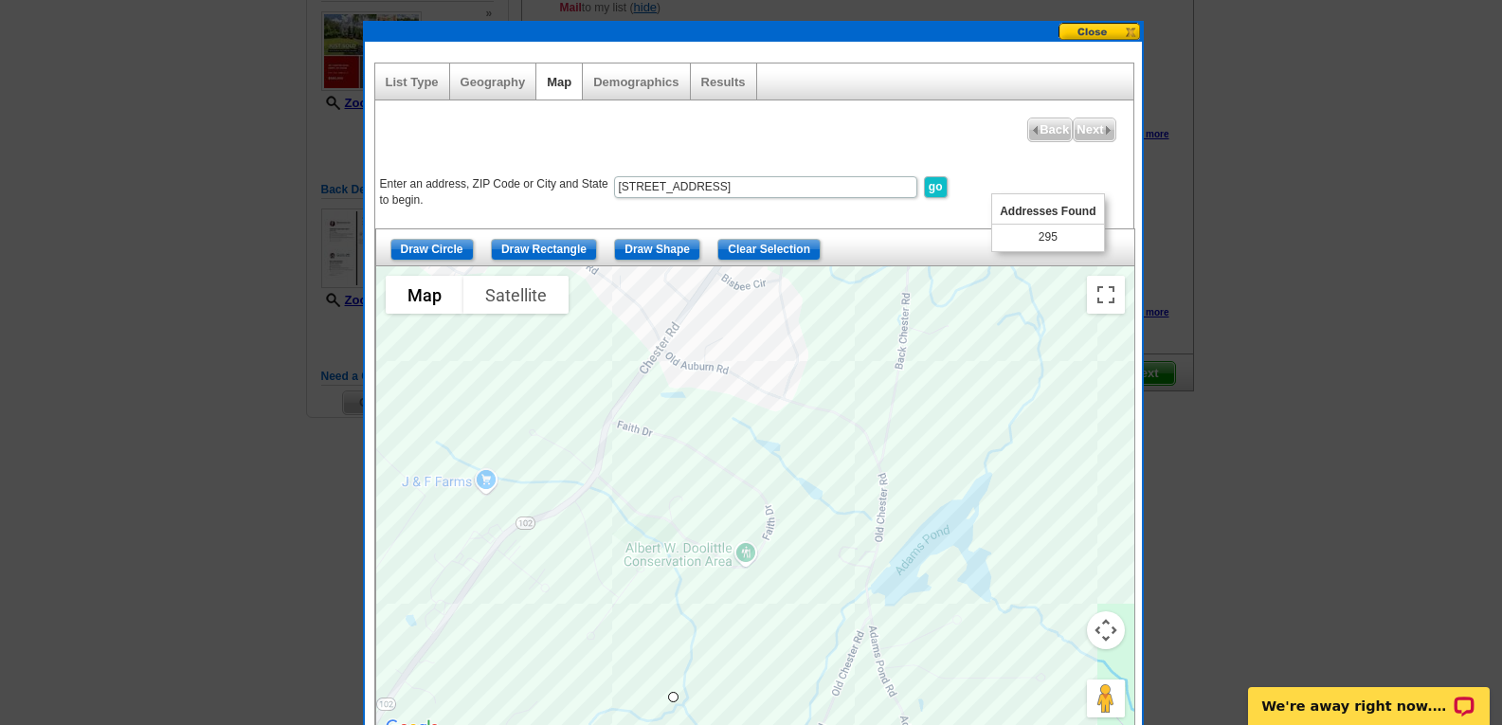
drag, startPoint x: 674, startPoint y: 605, endPoint x: 777, endPoint y: 653, distance: 114.1
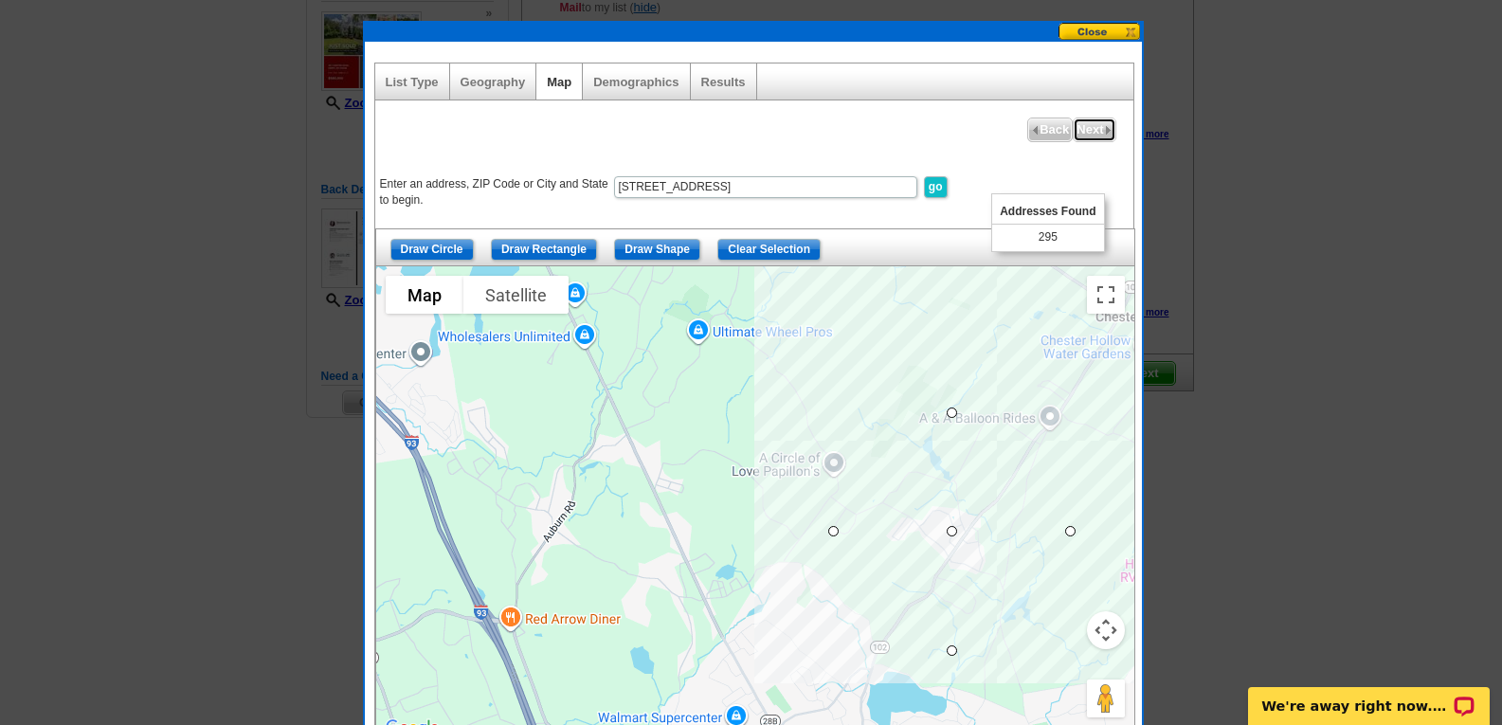
click at [1106, 131] on img at bounding box center [1108, 130] width 9 height 9
select select
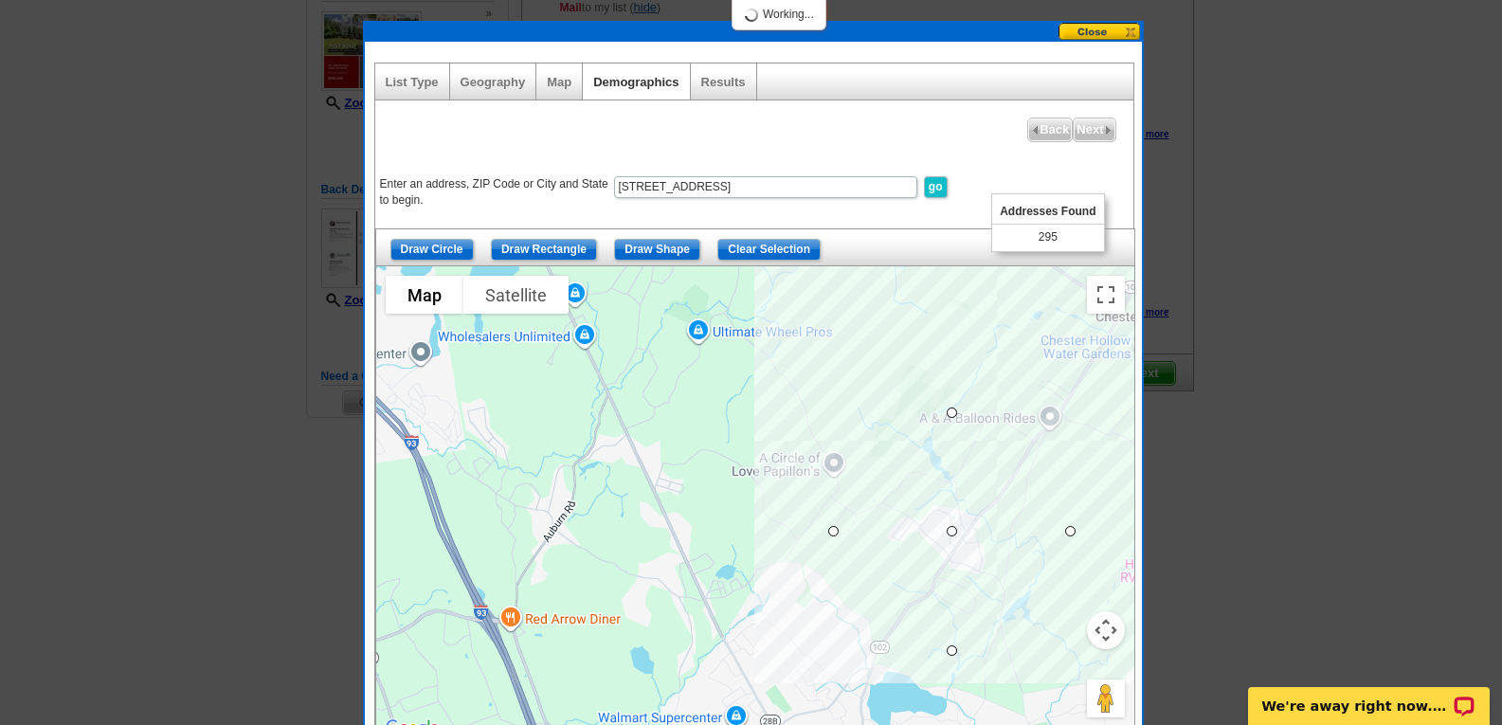
select select
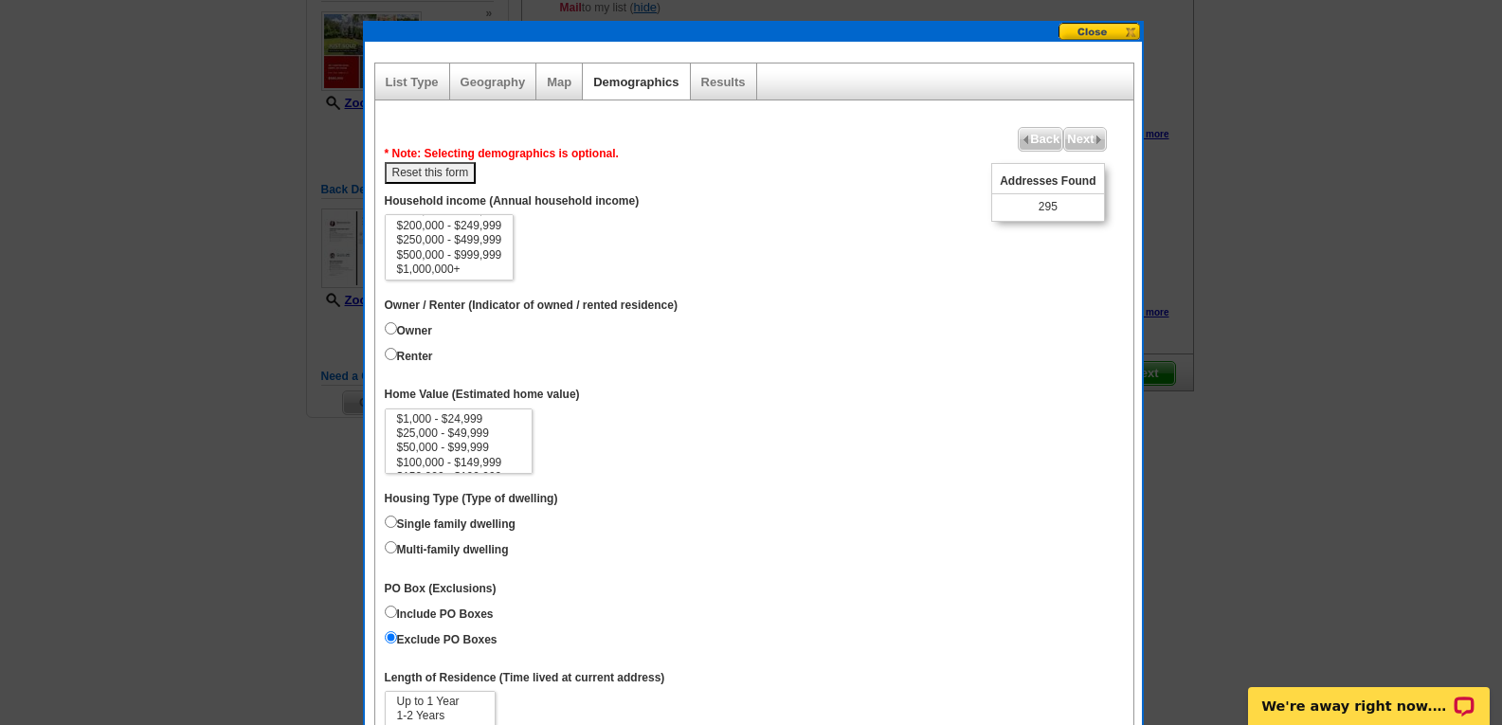
scroll to position [0, 0]
click at [394, 328] on input "Owner" at bounding box center [391, 328] width 12 height 12
radio input "true"
select select "500000-999999"
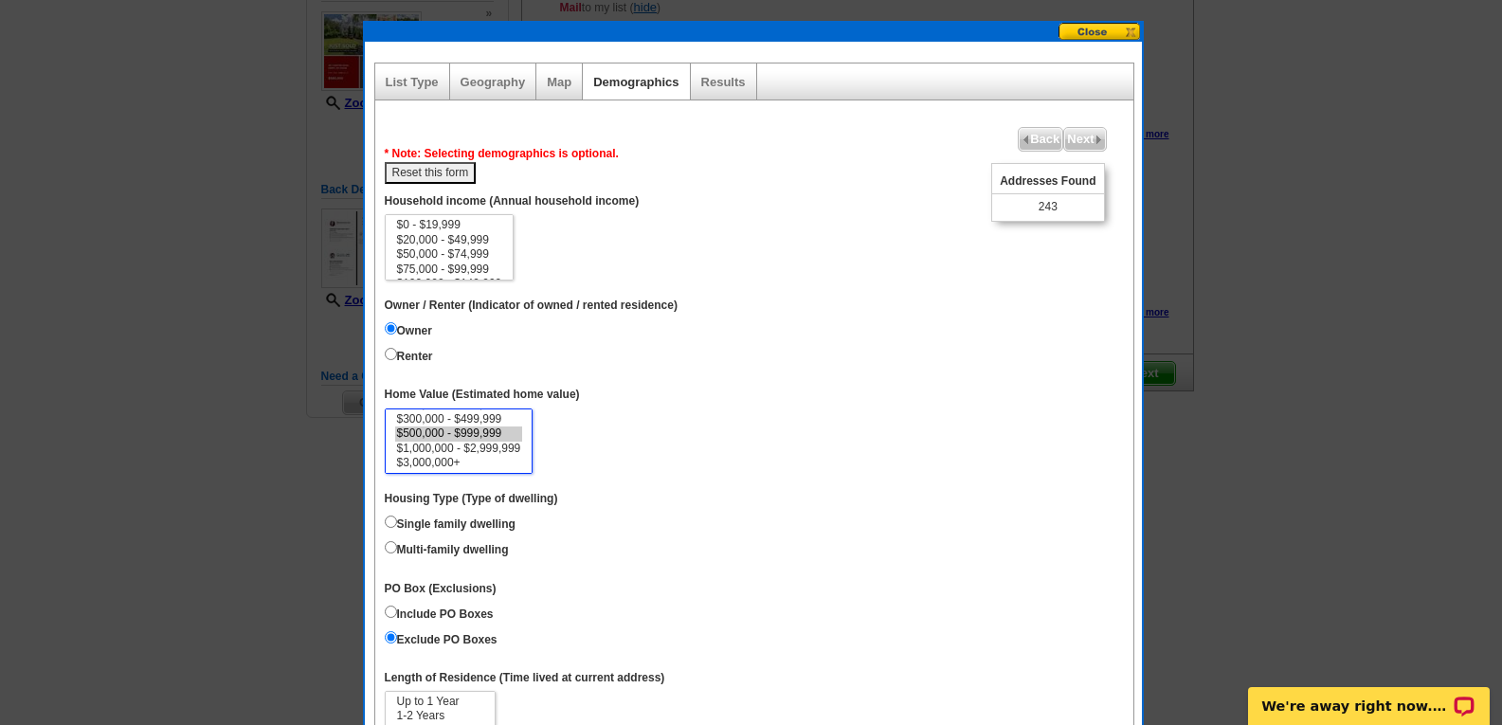
click at [489, 431] on option "$500,000 - $999,999" at bounding box center [459, 434] width 128 height 14
click at [632, 441] on dd "$1,000 - $24,999 $25,000 - $49,999 $50,000 - $99,999 $100,000 - $149,999 $150,0…" at bounding box center [754, 441] width 739 height 66
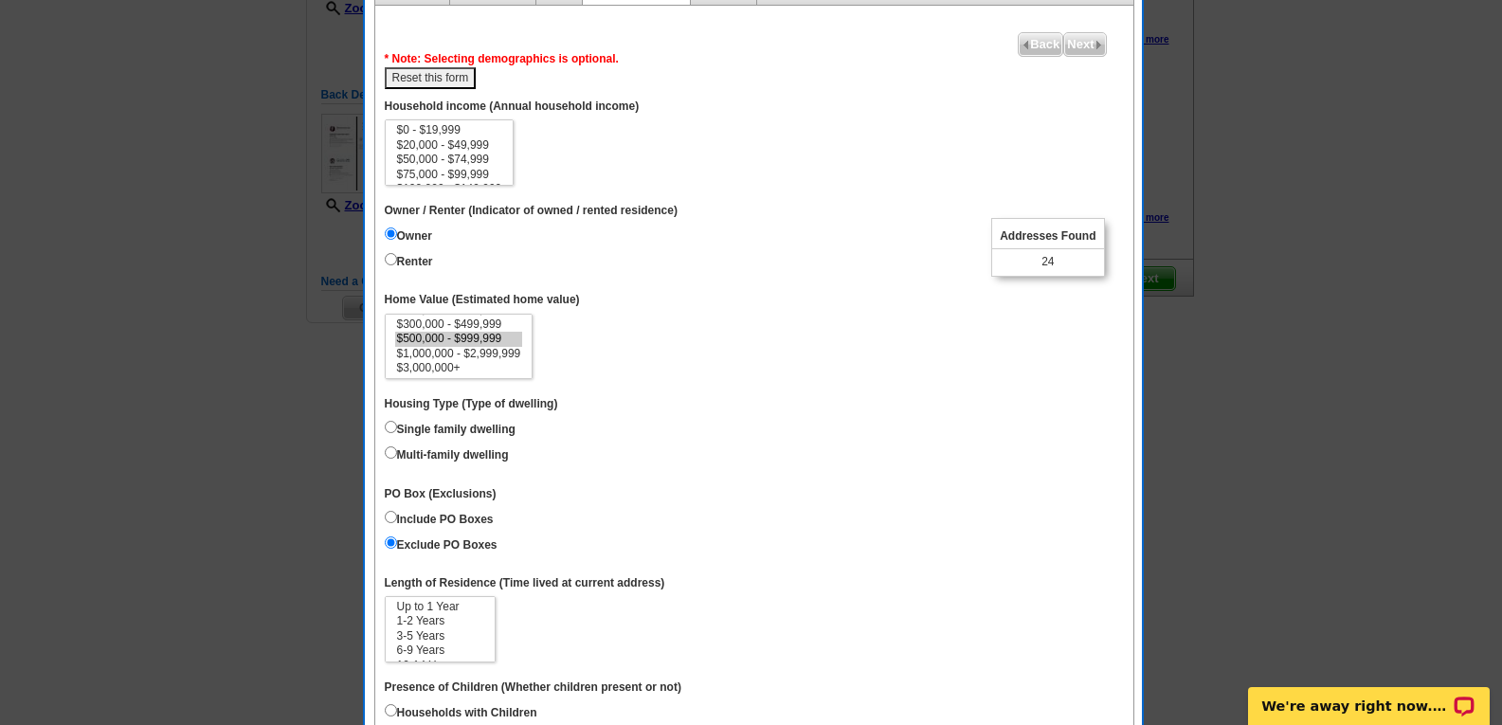
scroll to position [434, 0]
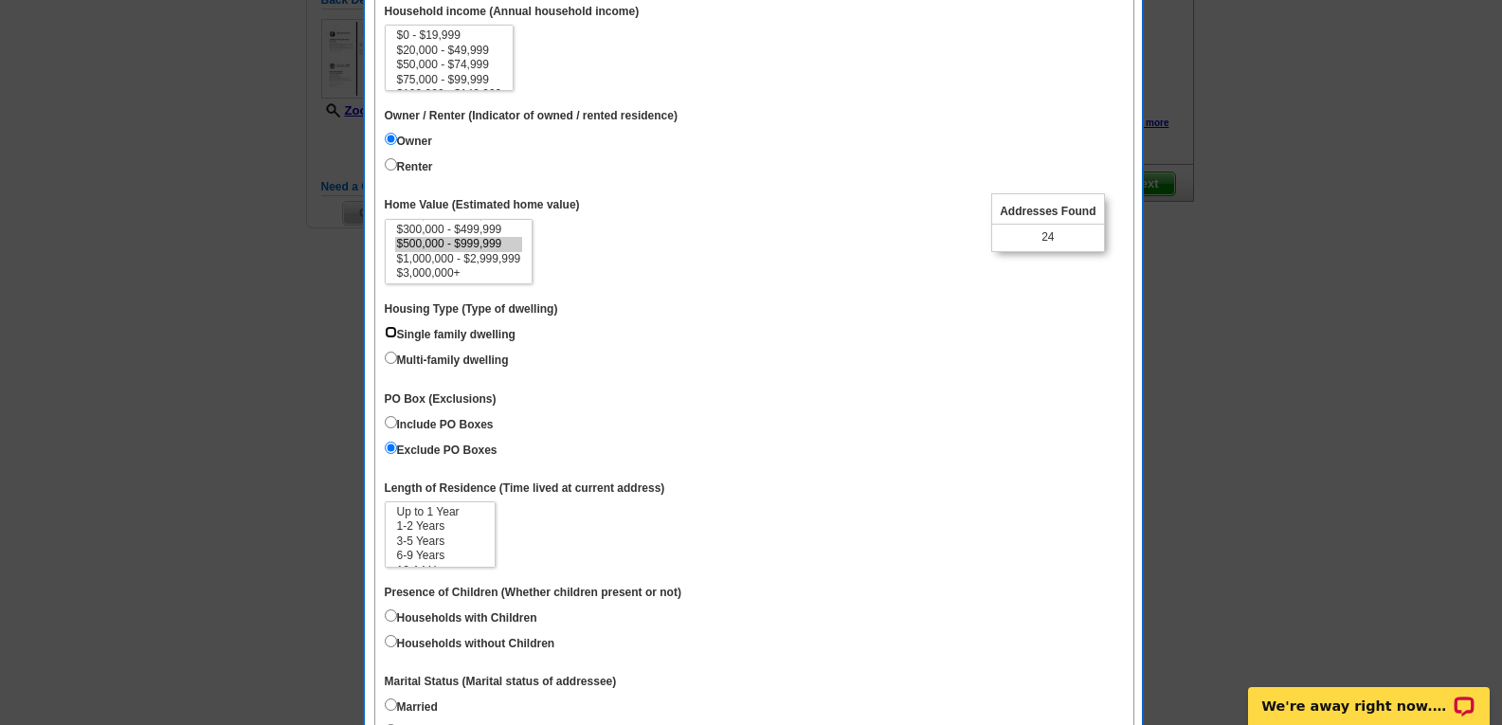
click at [391, 336] on input "Single family dwelling" at bounding box center [391, 332] width 12 height 12
radio input "true"
click at [649, 434] on dd "Include PO Boxes Exclude PO Boxes" at bounding box center [754, 437] width 739 height 51
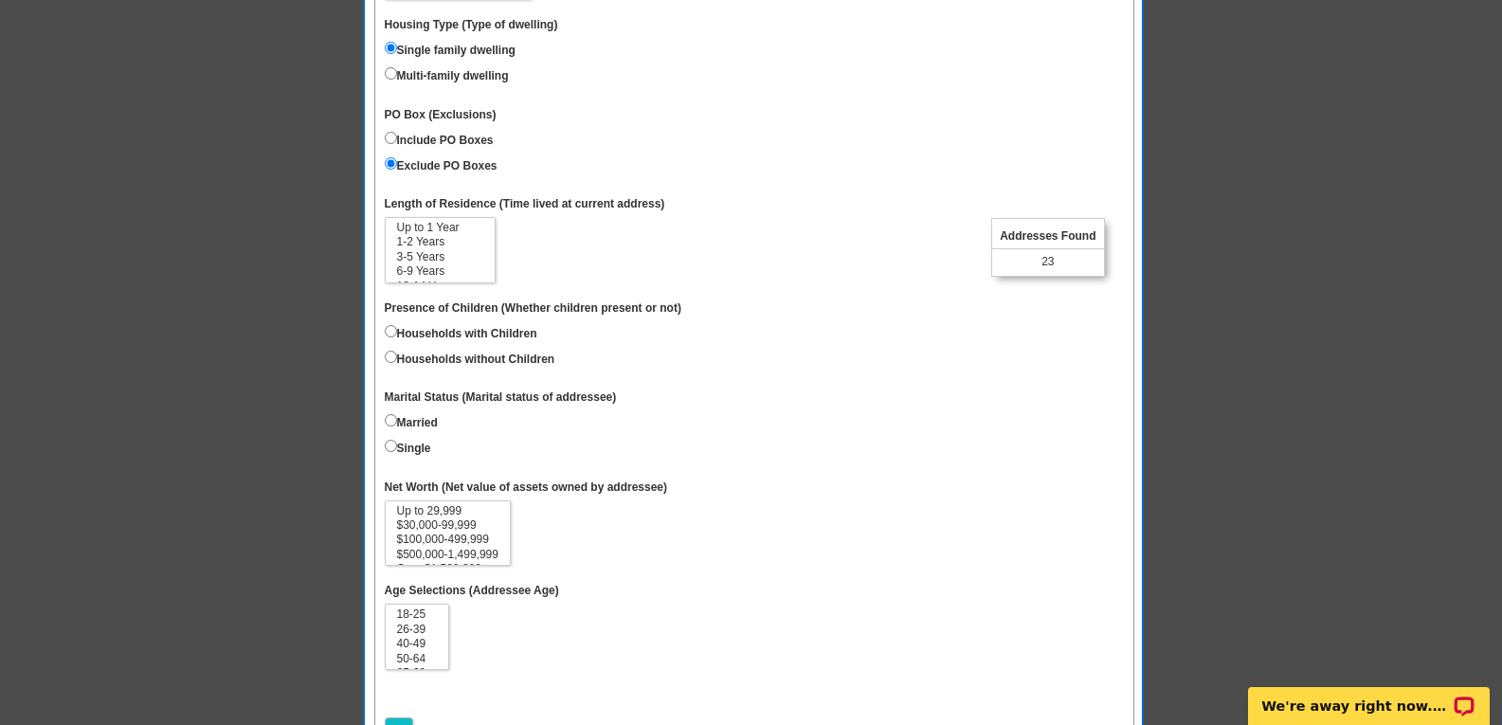
scroll to position [813, 0]
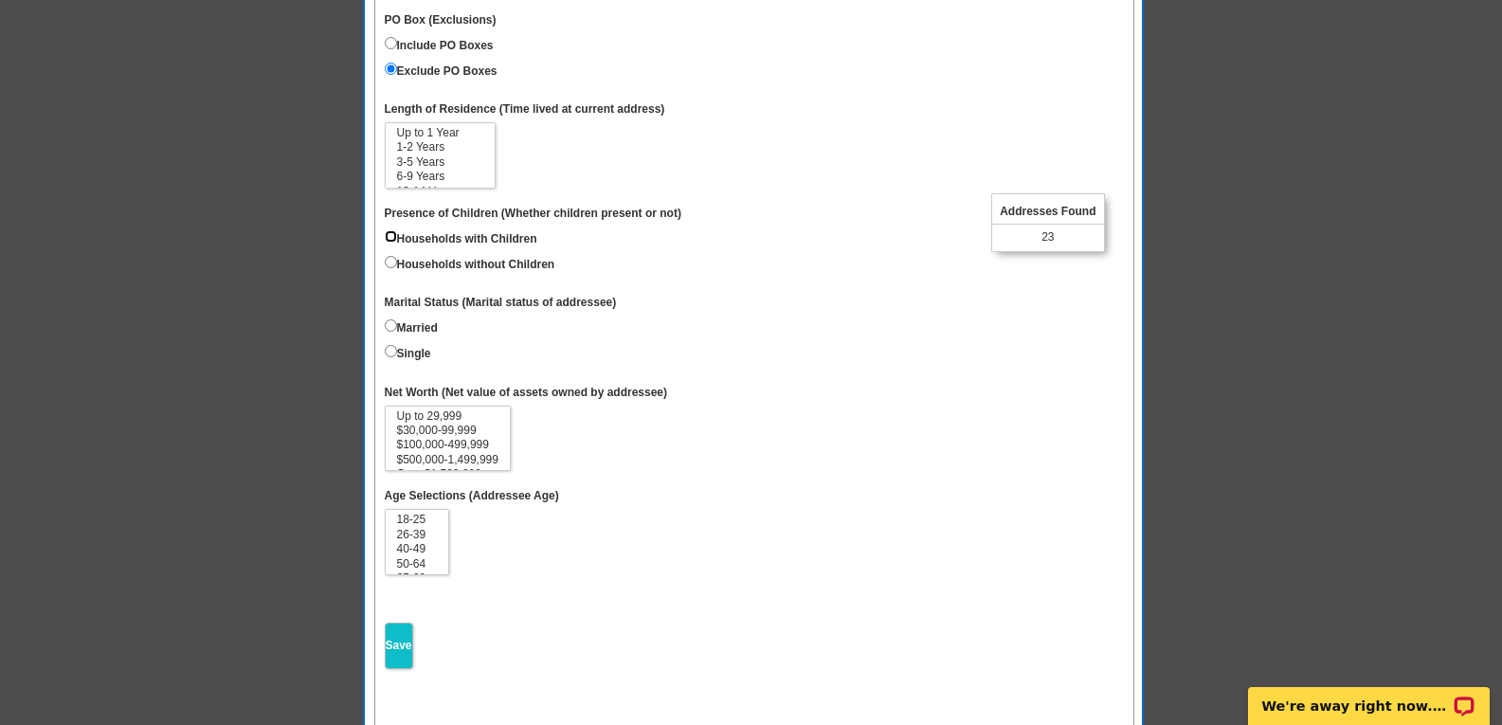
click at [391, 233] on input "Households with Children" at bounding box center [391, 236] width 12 height 12
radio input "true"
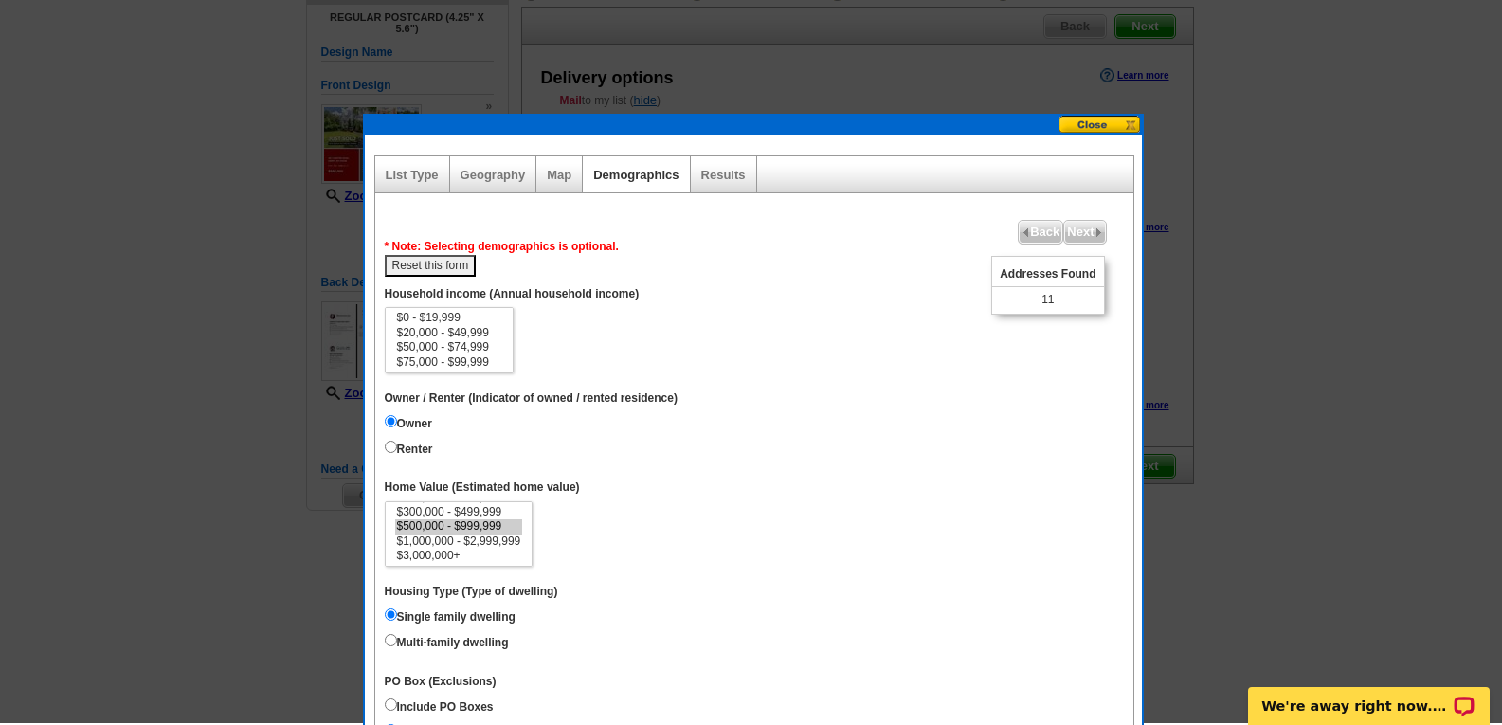
scroll to position [150, 0]
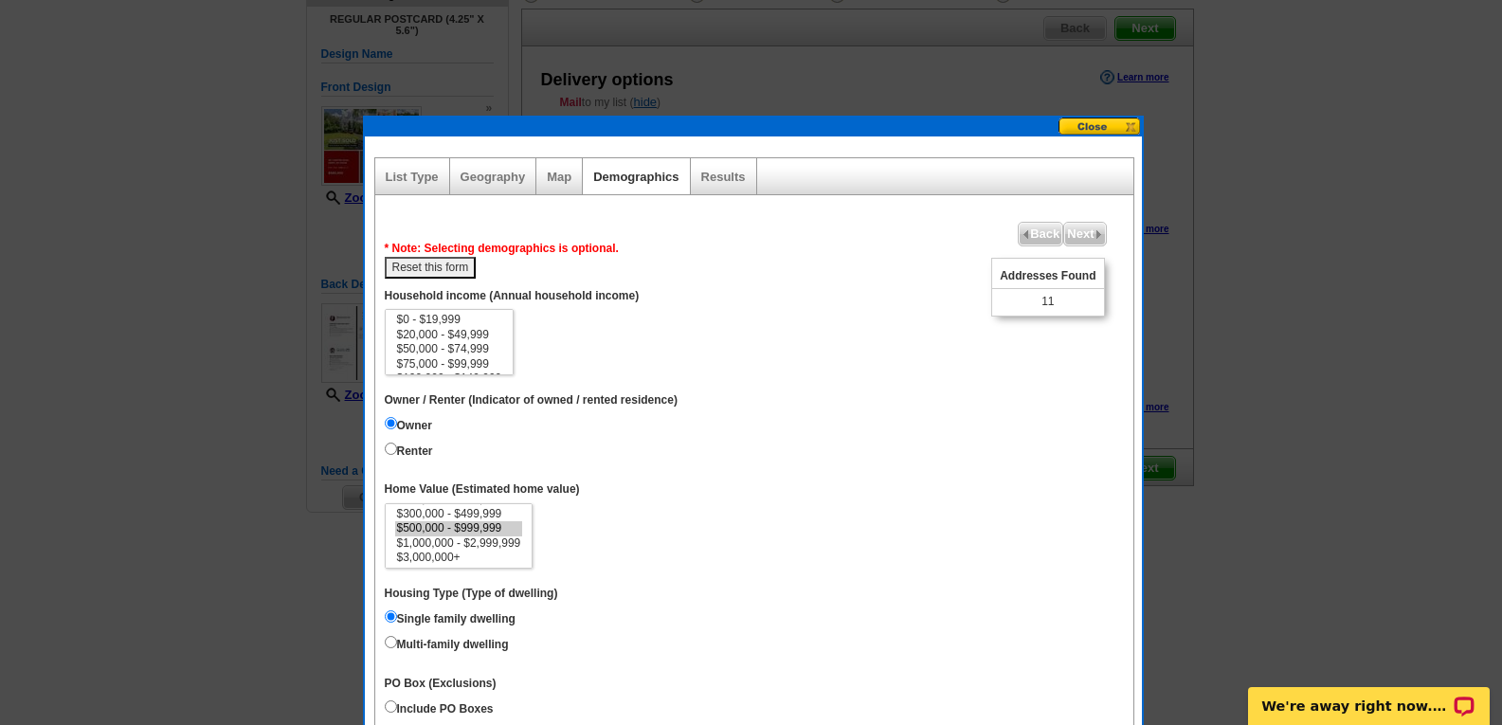
click at [463, 269] on button "Reset this form" at bounding box center [431, 268] width 92 height 22
select select
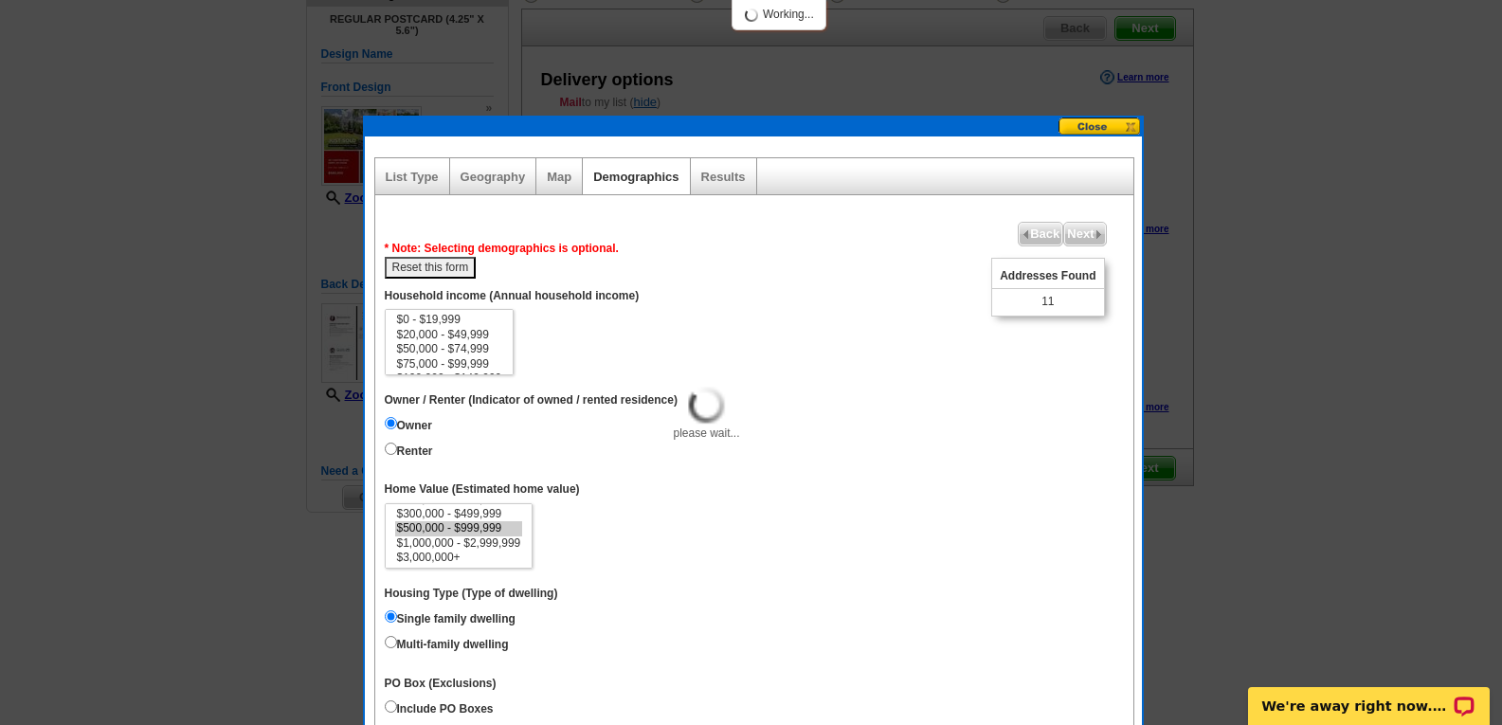
select select
click at [1113, 130] on button at bounding box center [1100, 127] width 83 height 18
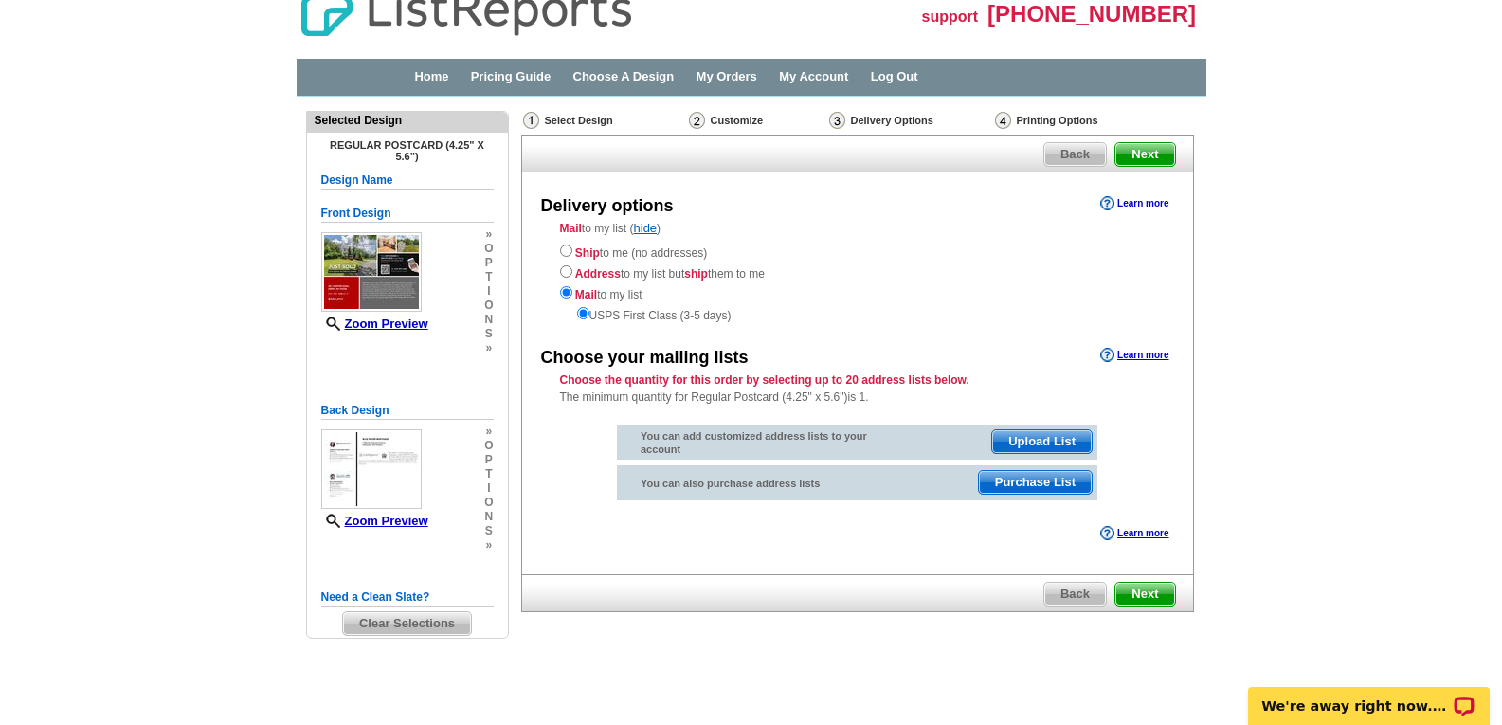
scroll to position [0, 0]
